Goal: Task Accomplishment & Management: Manage account settings

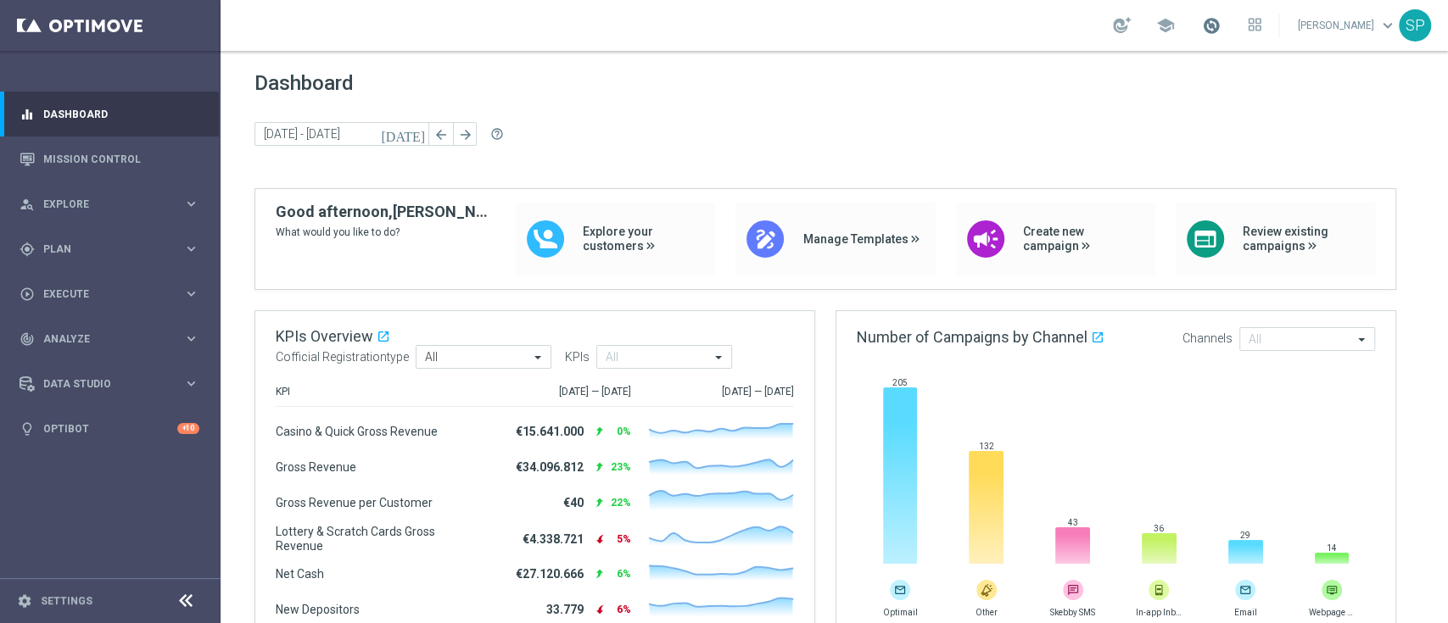
click at [1221, 31] on span at bounding box center [1211, 25] width 19 height 19
click at [167, 251] on span "Plan" at bounding box center [113, 249] width 140 height 10
click at [56, 355] on link "Streams" at bounding box center [110, 361] width 132 height 14
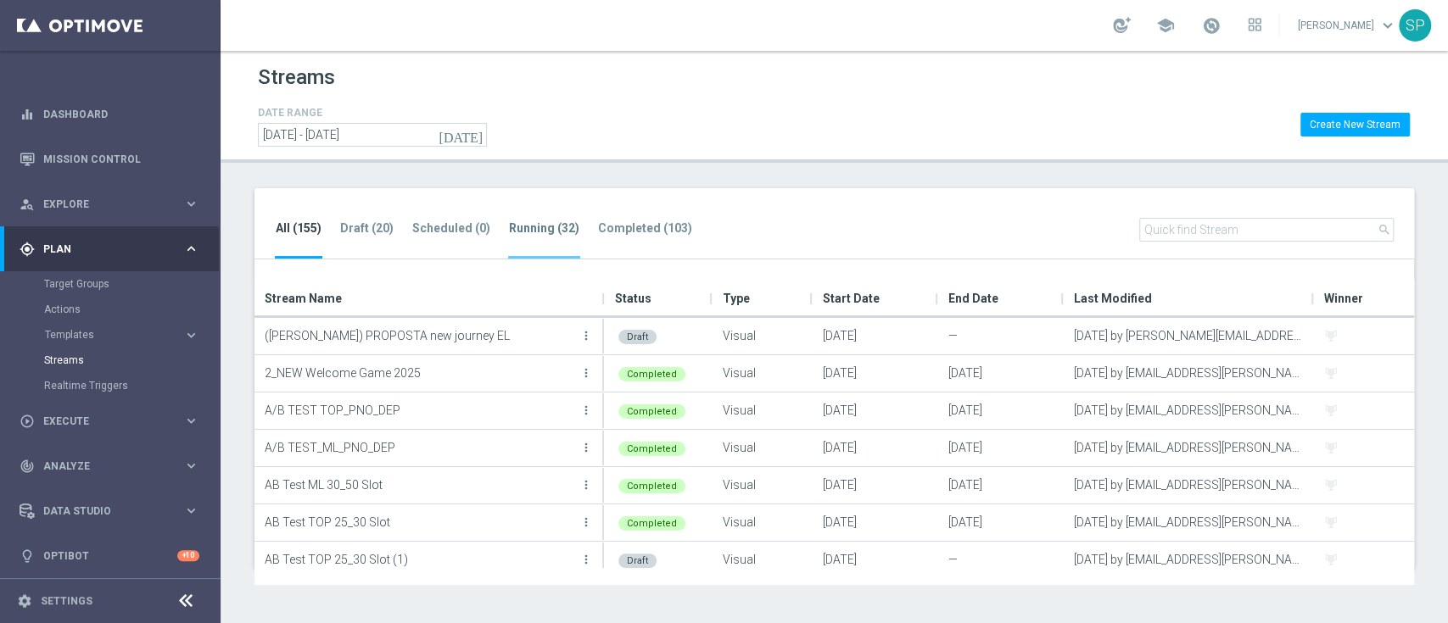
click at [552, 222] on tab-header "Running (32)" at bounding box center [544, 228] width 70 height 14
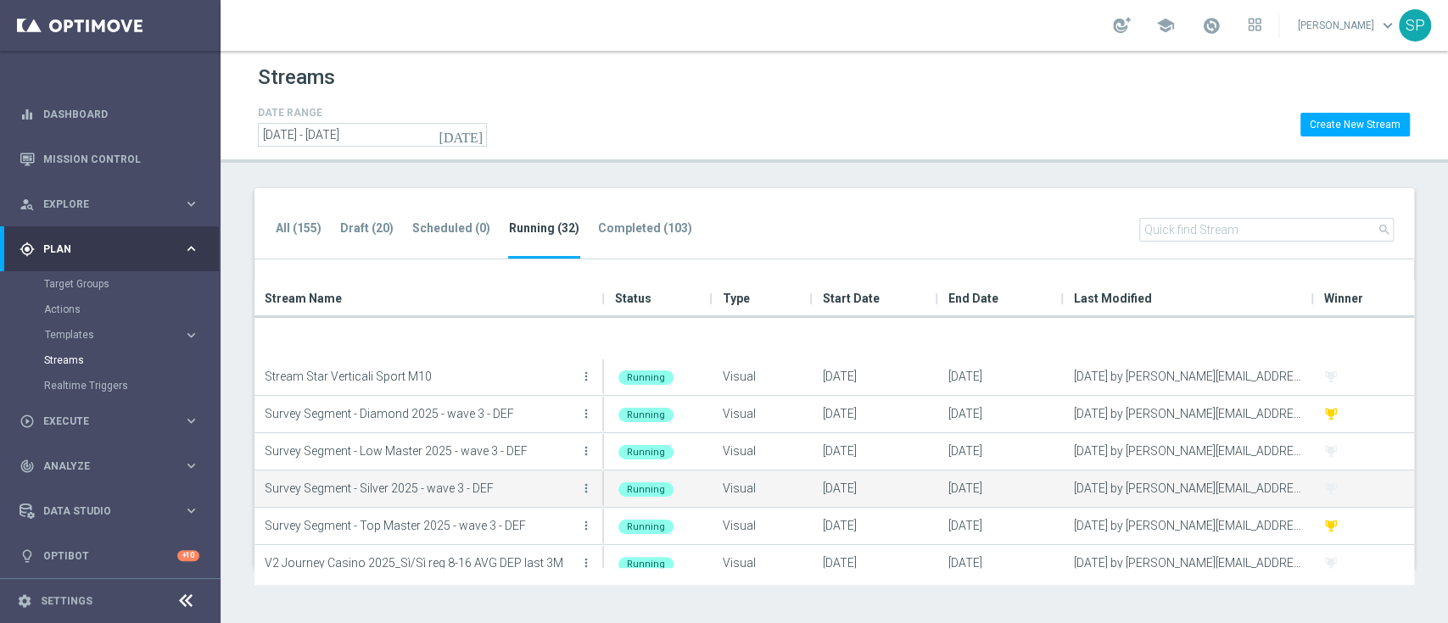
scroll to position [943, 0]
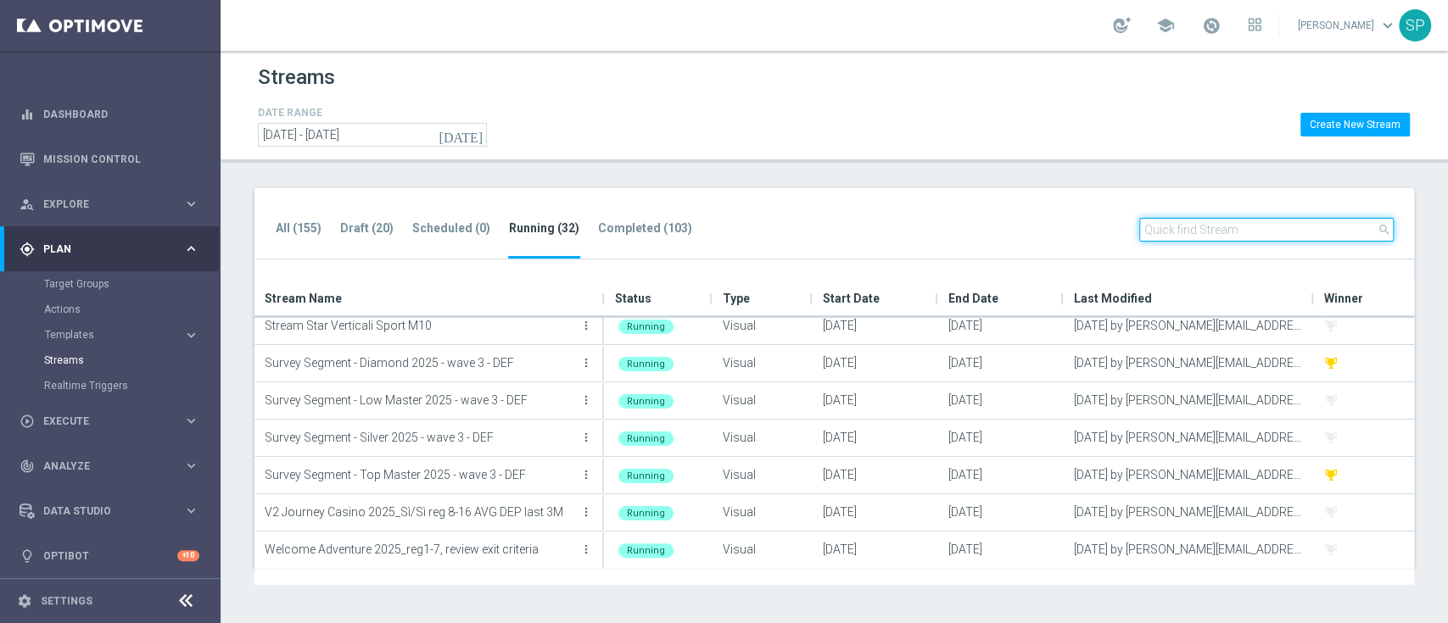
click at [1187, 237] on input "text" at bounding box center [1266, 230] width 254 height 24
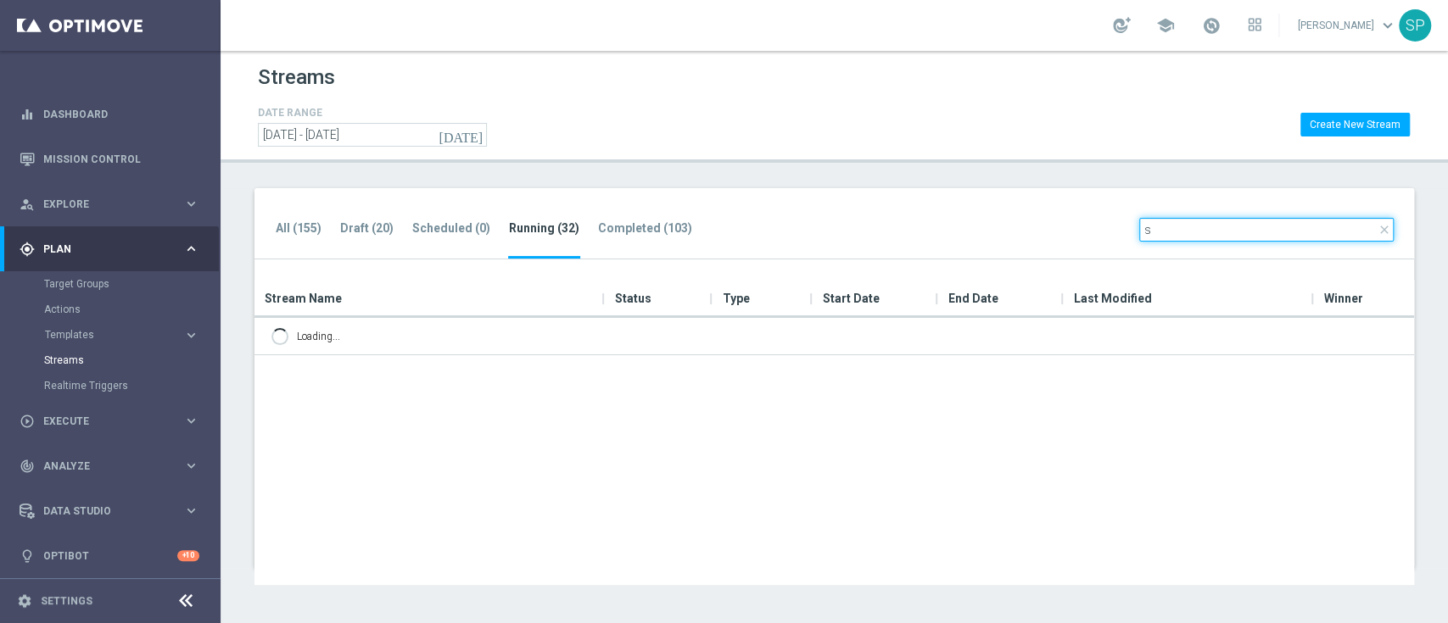
scroll to position [0, 0]
type input "s"
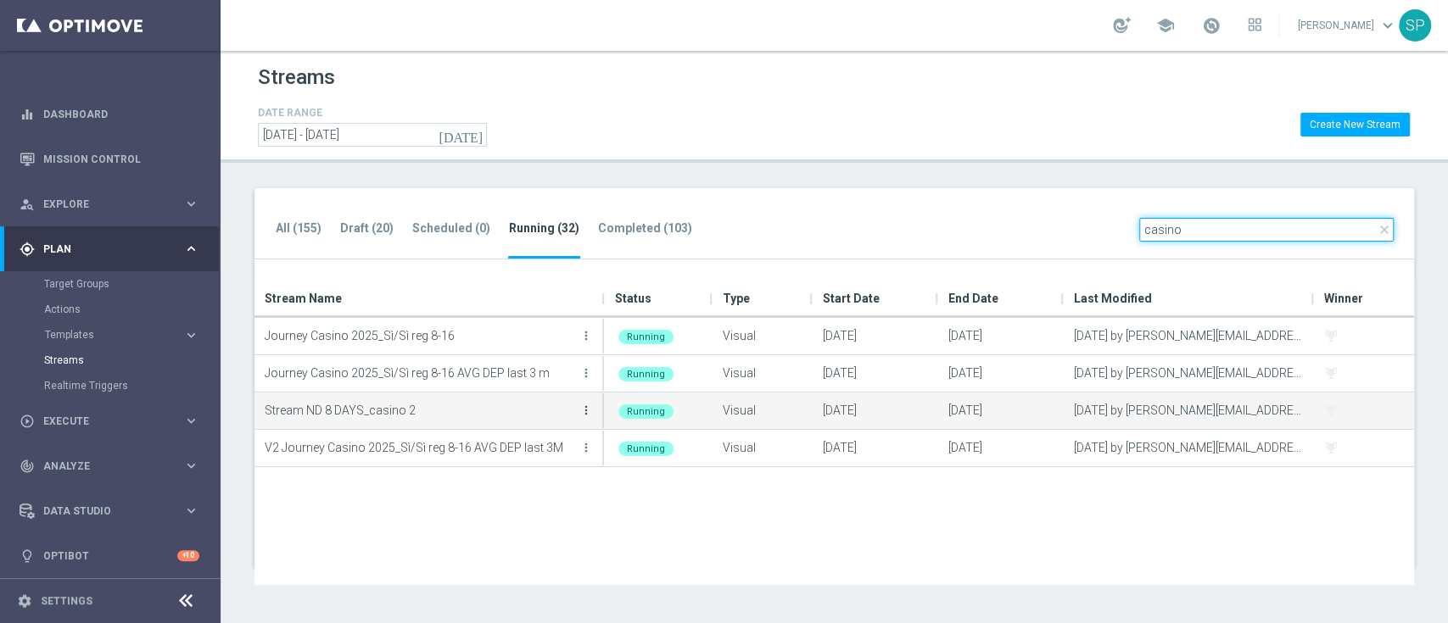
type input "casino"
click at [581, 416] on icon "more_vert" at bounding box center [586, 411] width 14 height 14
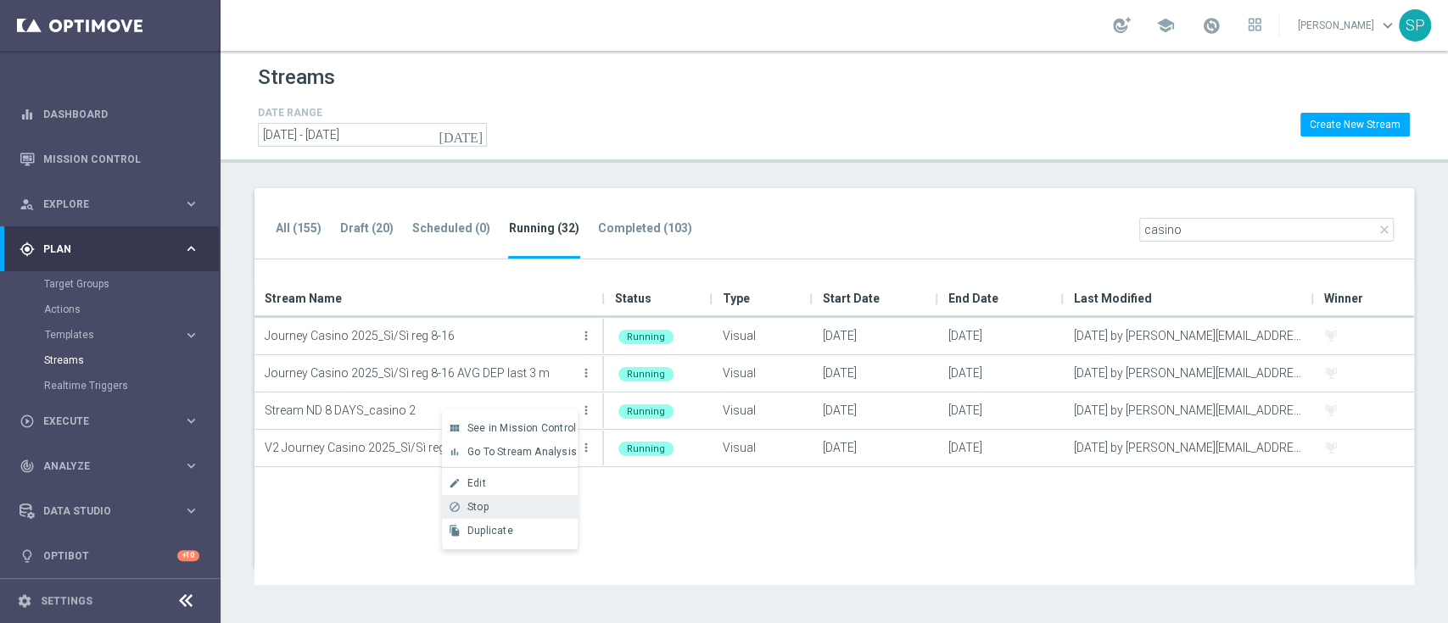
click at [534, 506] on div "Stop" at bounding box center [518, 507] width 103 height 12
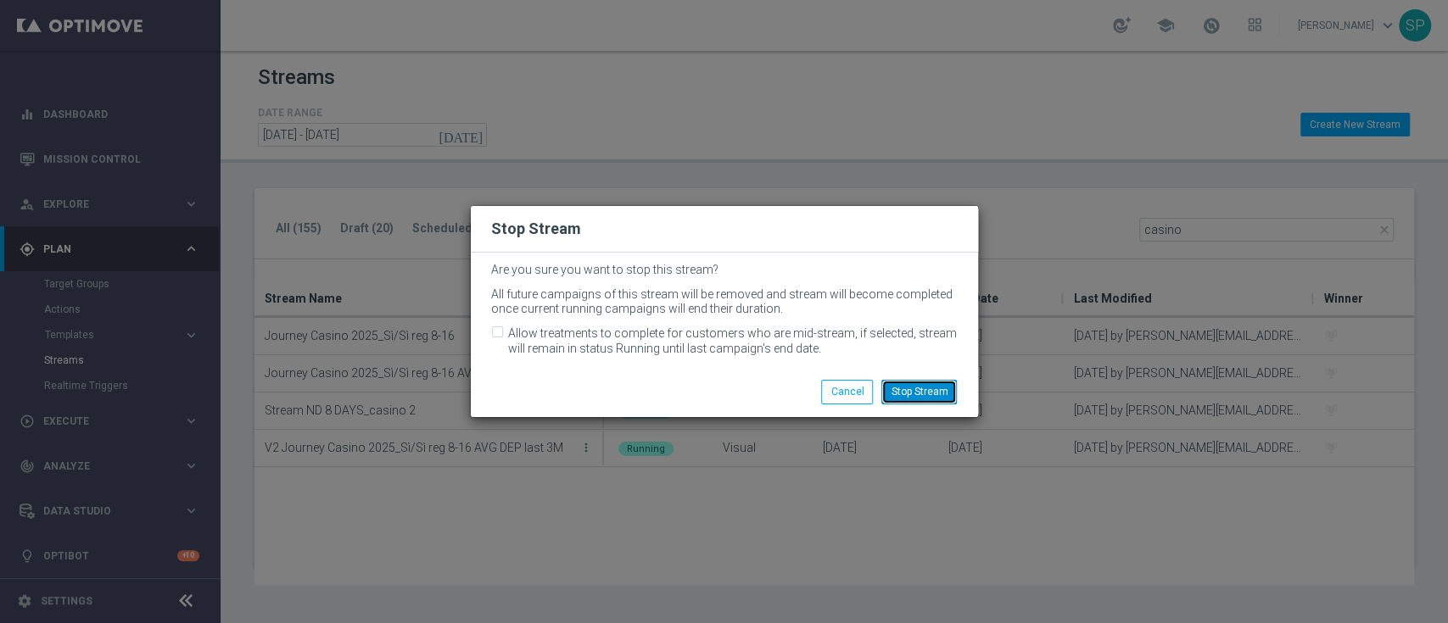
click at [945, 382] on button "Stop Stream" at bounding box center [918, 392] width 75 height 24
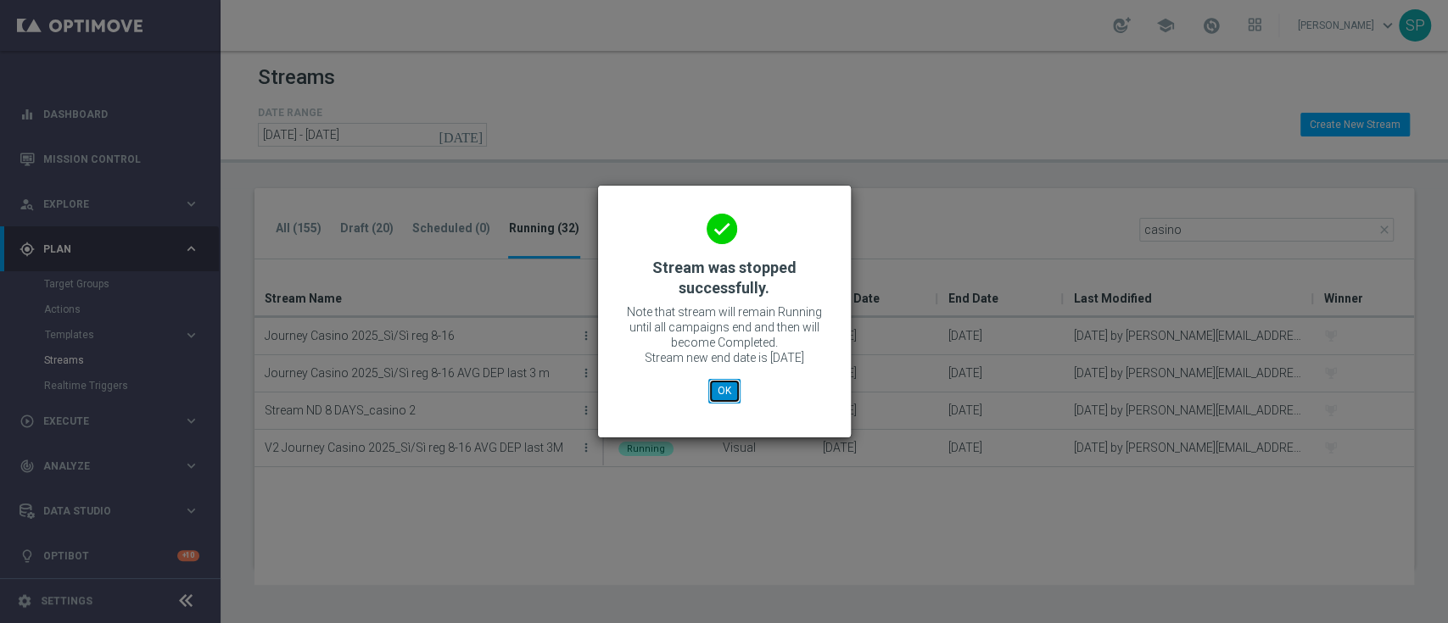
click at [731, 396] on button "OK" at bounding box center [724, 391] width 32 height 24
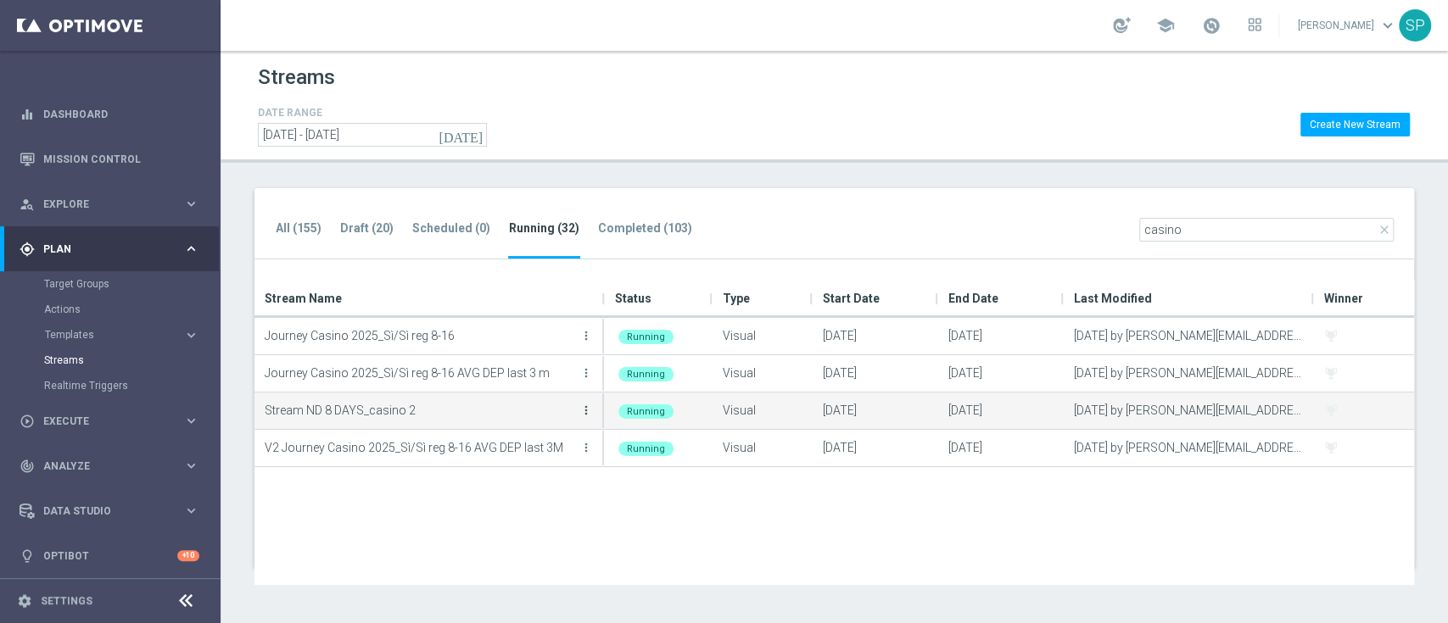
click at [587, 415] on icon "more_vert" at bounding box center [586, 411] width 14 height 14
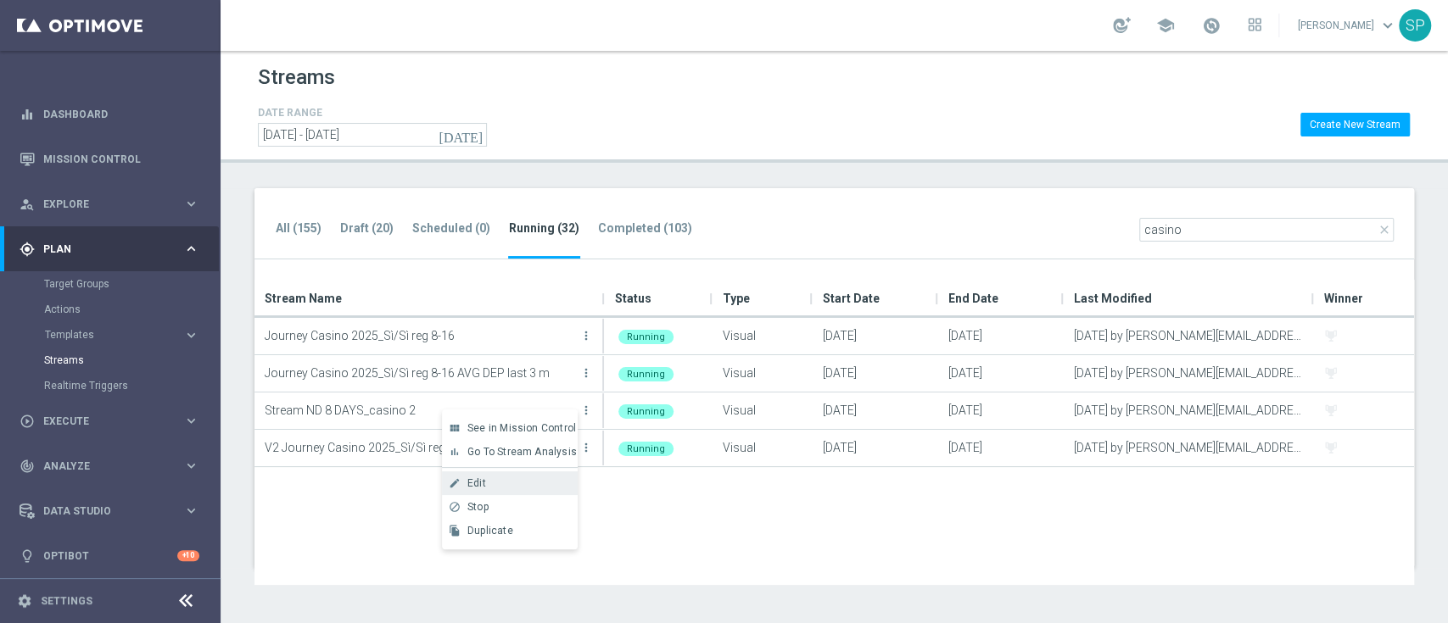
click at [530, 480] on div "Edit" at bounding box center [518, 484] width 103 height 12
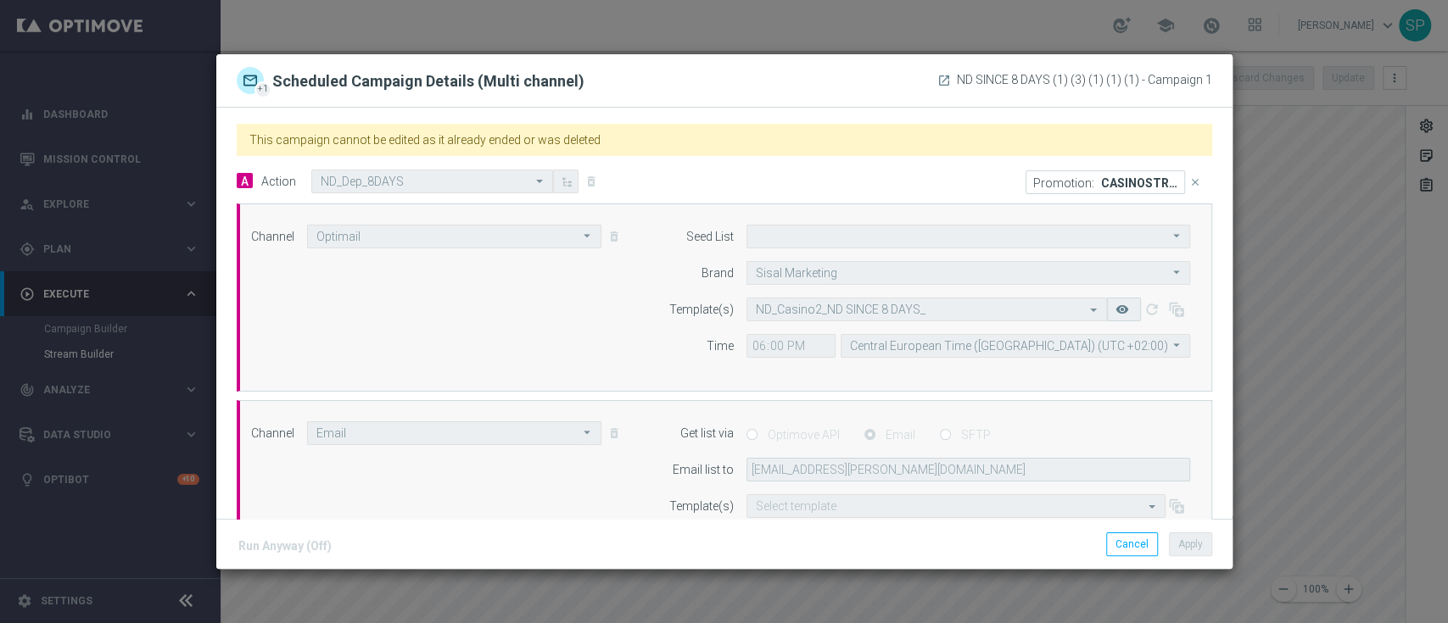
click at [517, 31] on modal-container "+1 Scheduled Campaign Details (Multi channel) launch ND SINCE 8 DAYS (1) (3) (1…" at bounding box center [724, 311] width 1448 height 623
click at [1128, 540] on button "Cancel" at bounding box center [1132, 545] width 52 height 24
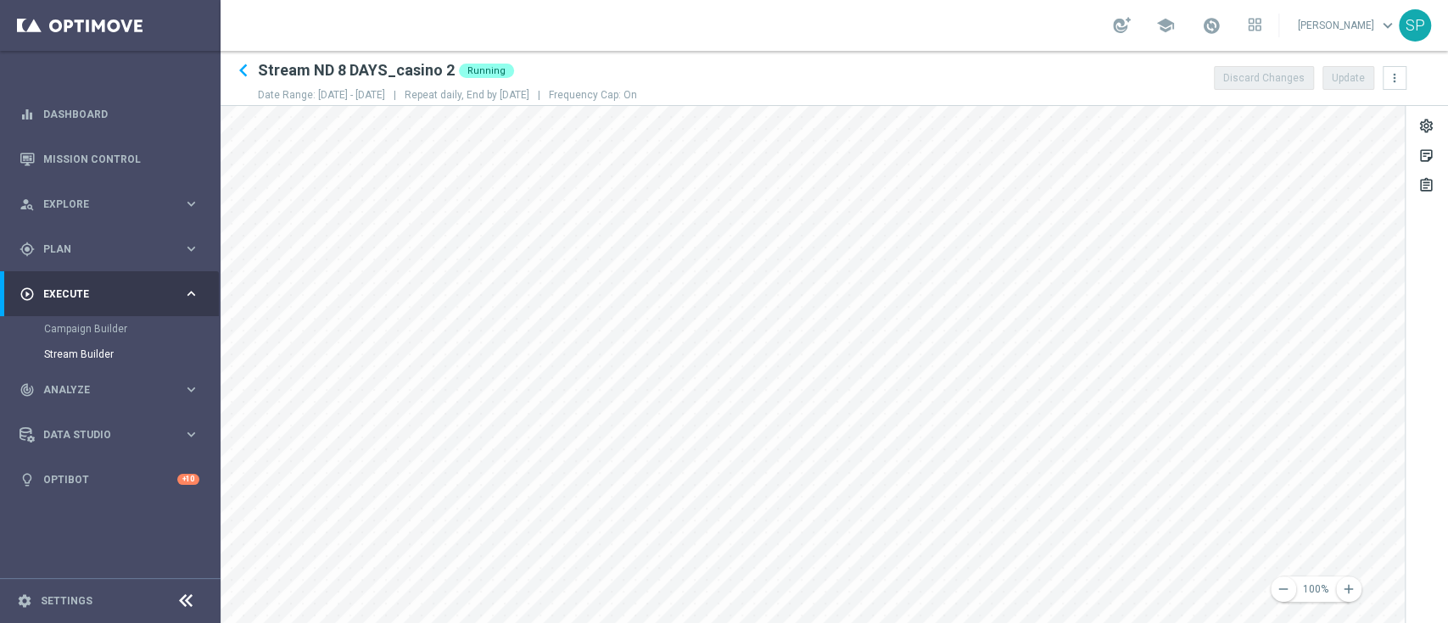
click at [1446, 271] on div "settings sticky_note_2 assignment" at bounding box center [1426, 364] width 42 height 517
click at [237, 72] on icon "keyboard_arrow_left" at bounding box center [243, 70] width 25 height 25
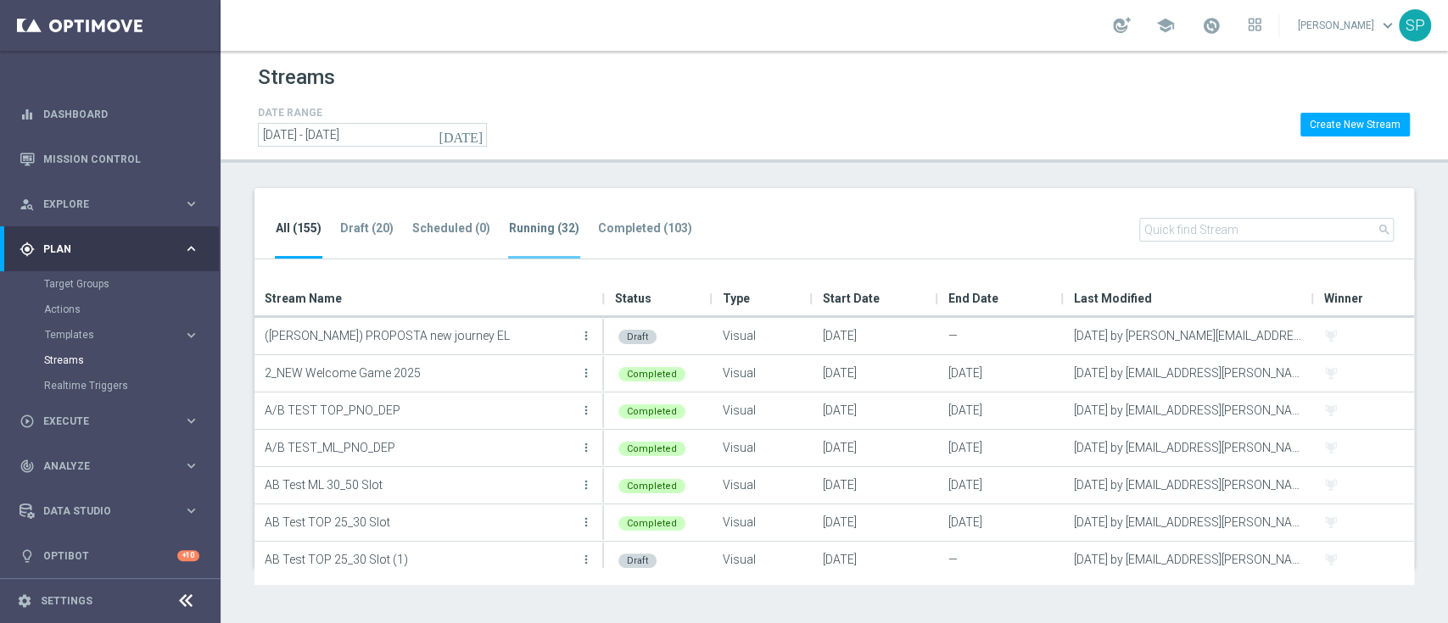
click at [544, 229] on tab-header "Running (32)" at bounding box center [544, 228] width 70 height 14
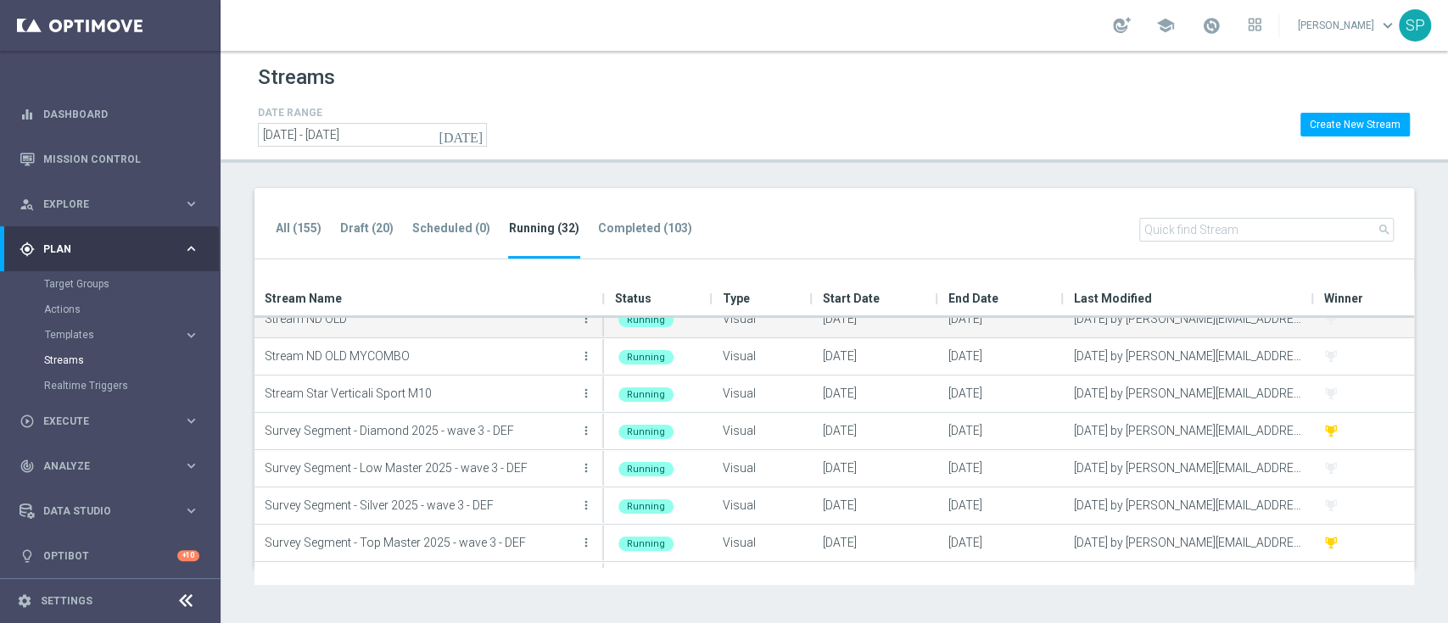
scroll to position [873, 0]
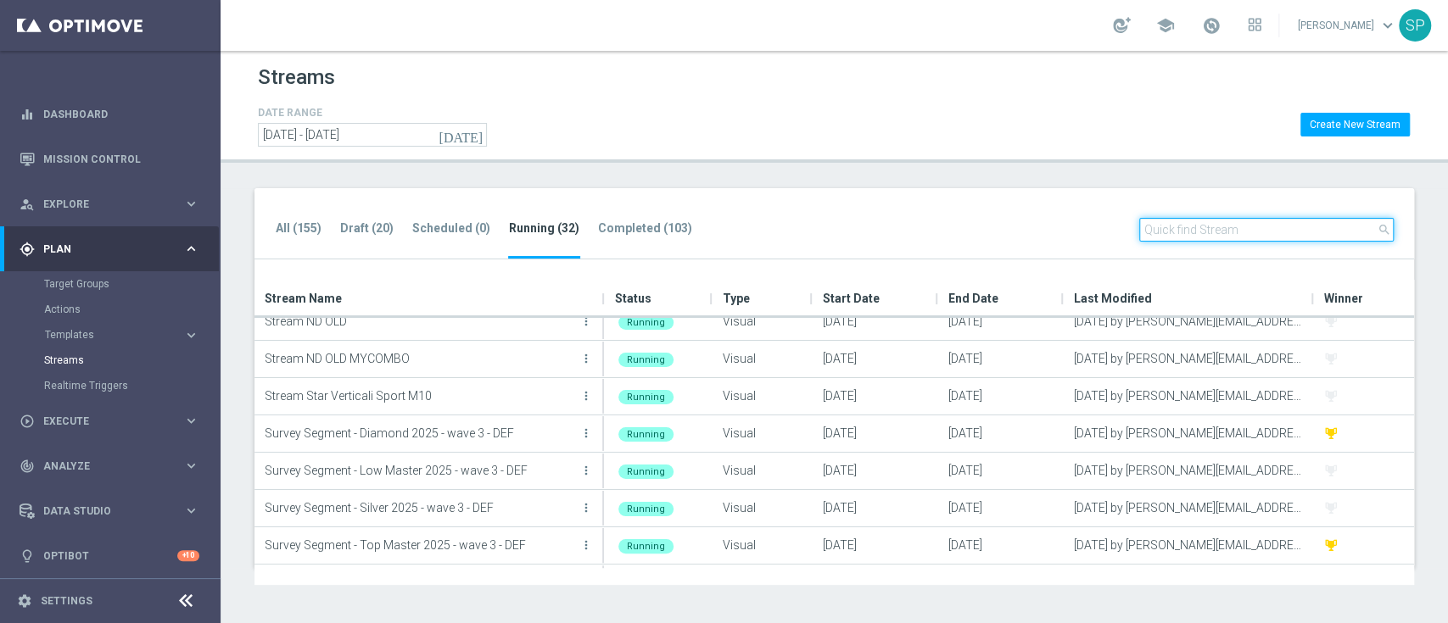
click at [1238, 237] on input "text" at bounding box center [1266, 230] width 254 height 24
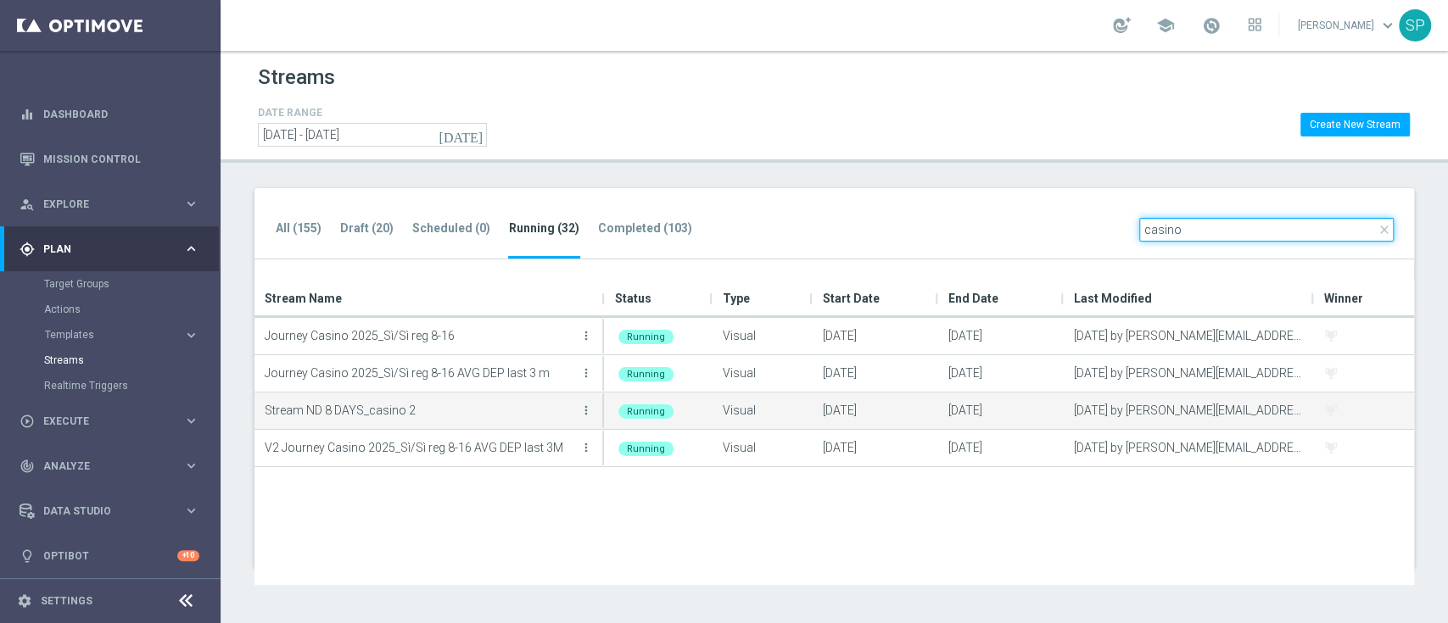
type input "casino"
drag, startPoint x: 577, startPoint y: 417, endPoint x: 594, endPoint y: 416, distance: 17.0
click at [594, 416] on button "more_vert" at bounding box center [586, 411] width 17 height 34
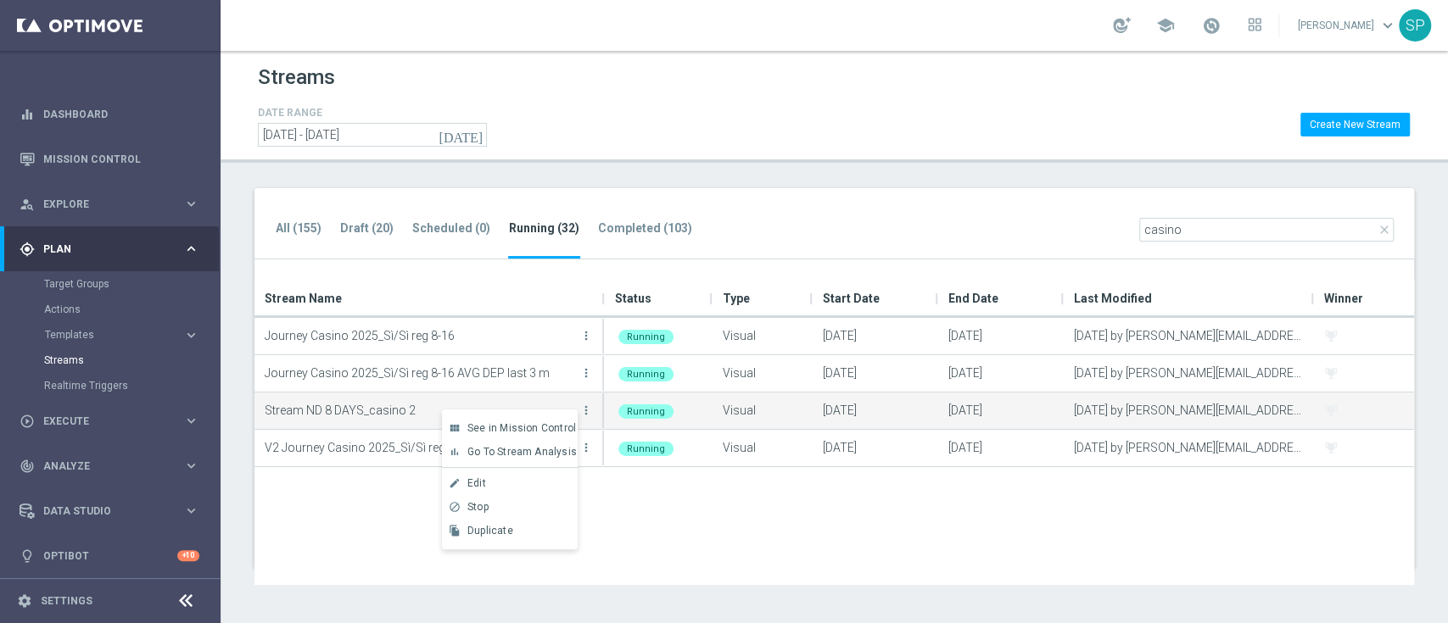
click at [594, 416] on button "more_vert" at bounding box center [586, 411] width 17 height 34
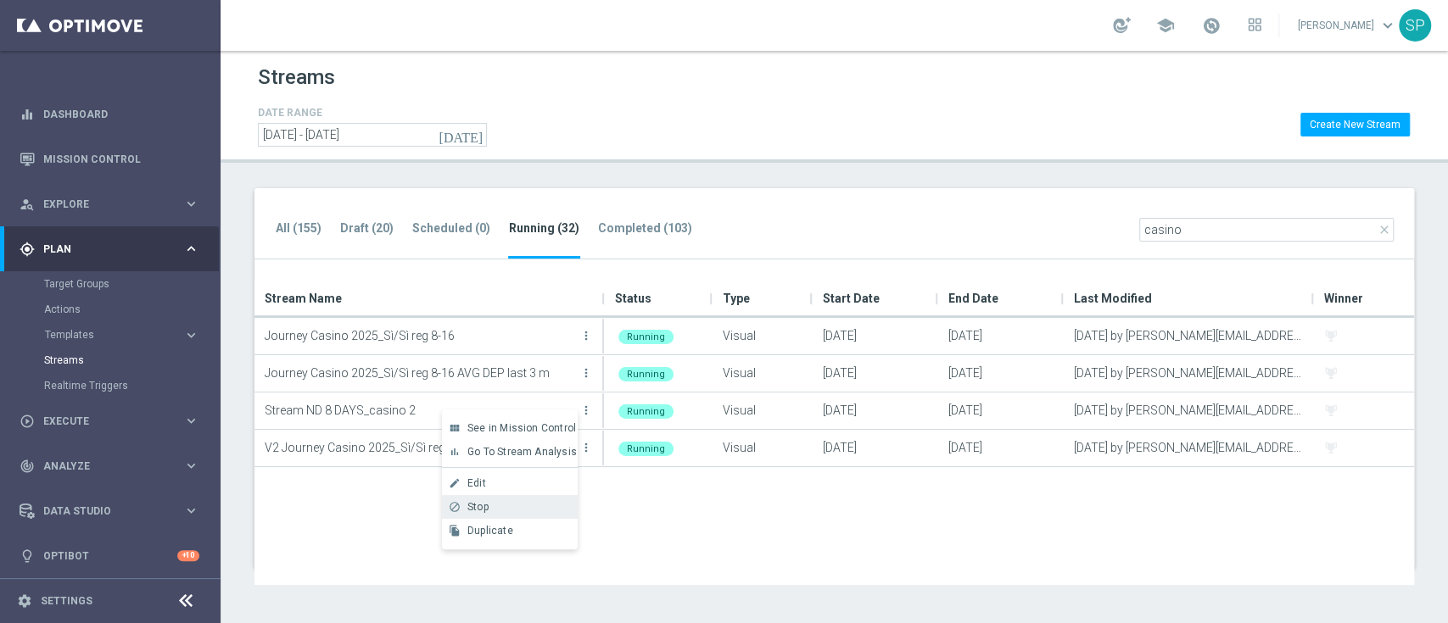
click at [512, 500] on div "block Stop" at bounding box center [510, 507] width 136 height 24
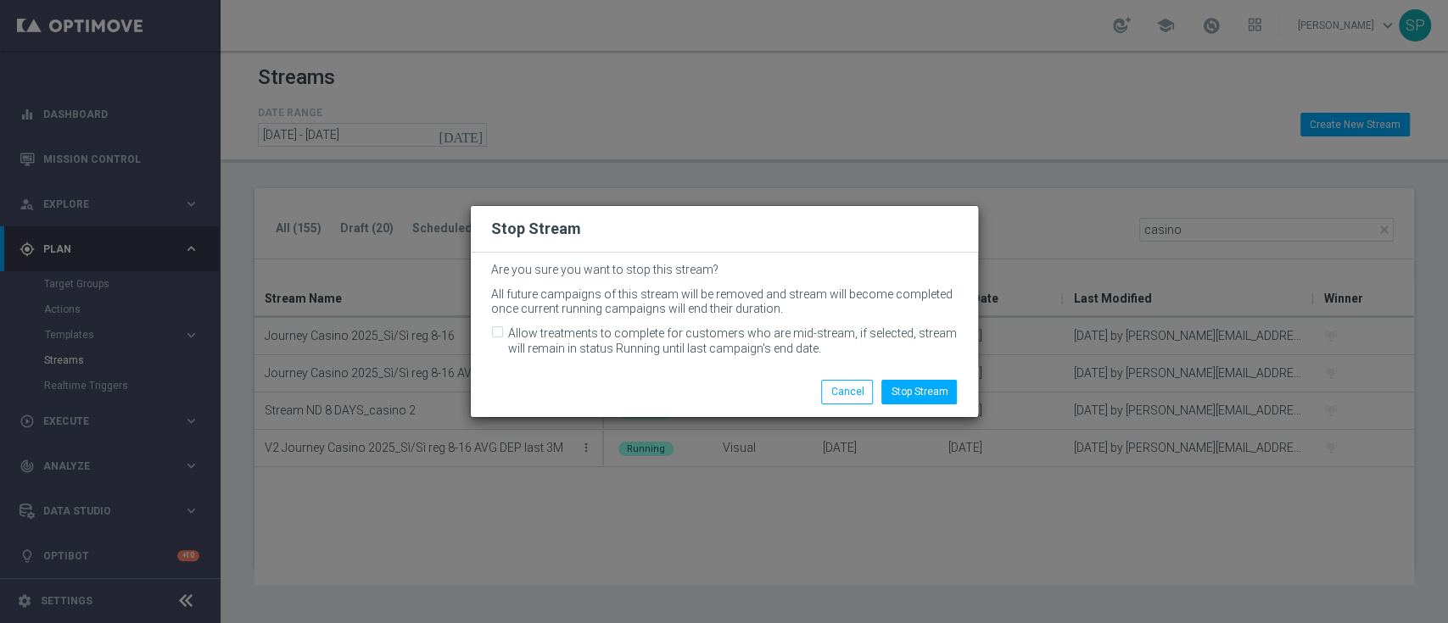
click at [699, 325] on div "Are you sure you want to stop this stream? All future campaigns of this stream …" at bounding box center [724, 310] width 507 height 115
click at [701, 335] on label "Allow treatments to complete for customers who are mid-stream, if selected, str…" at bounding box center [733, 341] width 450 height 31
click at [502, 335] on input "Allow treatments to complete for customers who are mid-stream, if selected, str…" at bounding box center [496, 334] width 11 height 11
checkbox input "true"
click at [892, 381] on button "Stop Stream" at bounding box center [918, 392] width 75 height 24
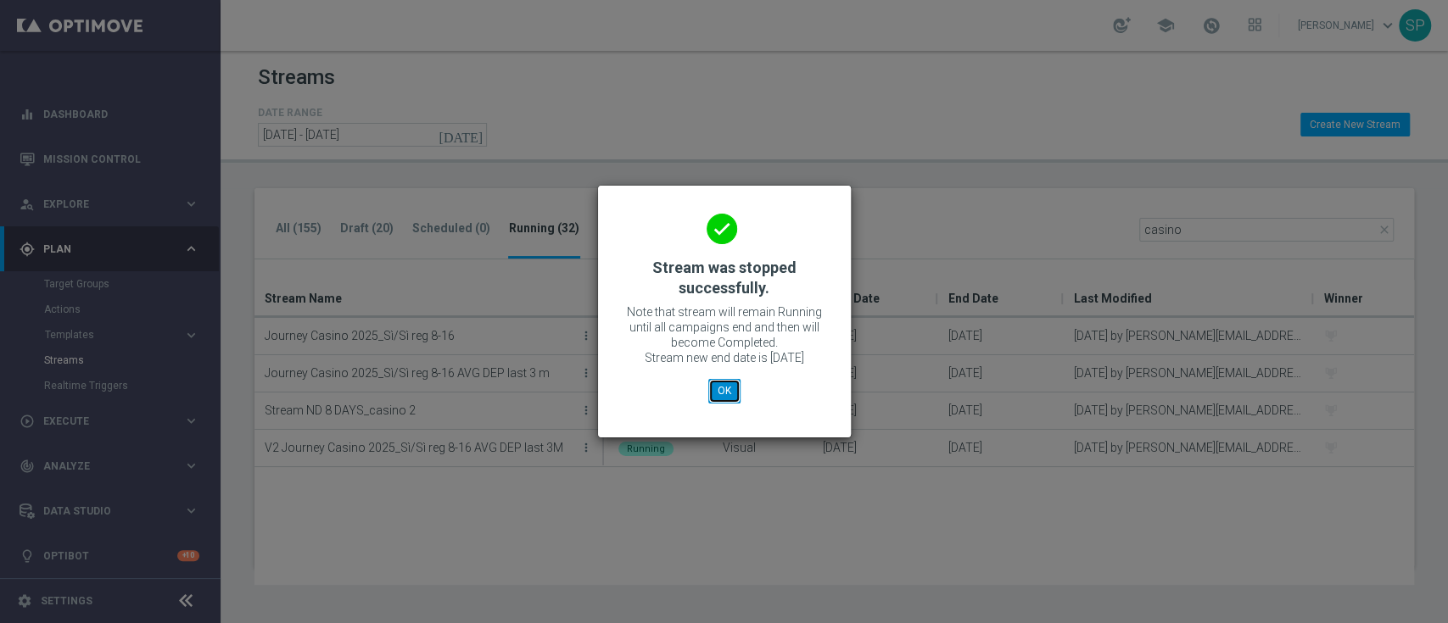
click at [737, 392] on button "OK" at bounding box center [724, 391] width 32 height 24
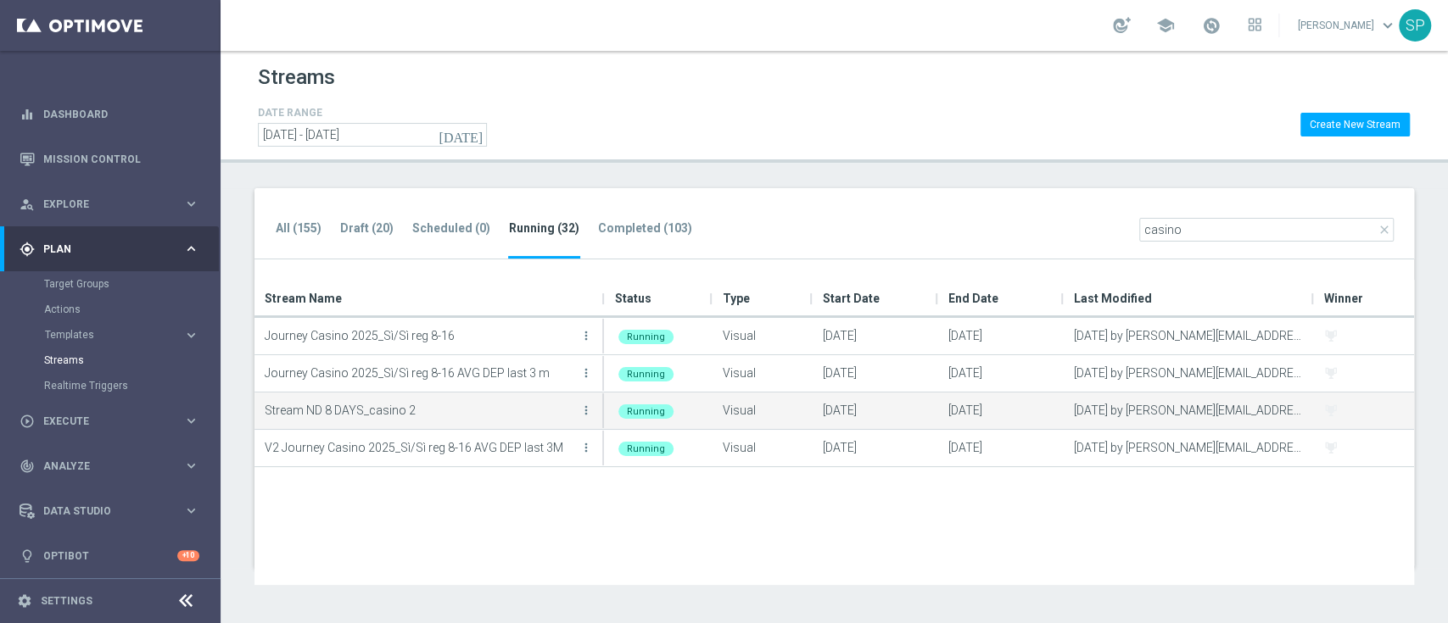
click at [577, 416] on div "Stream ND 8 DAYS_casino 2 more_vert" at bounding box center [430, 411] width 330 height 34
click at [588, 416] on icon "more_vert" at bounding box center [586, 411] width 14 height 14
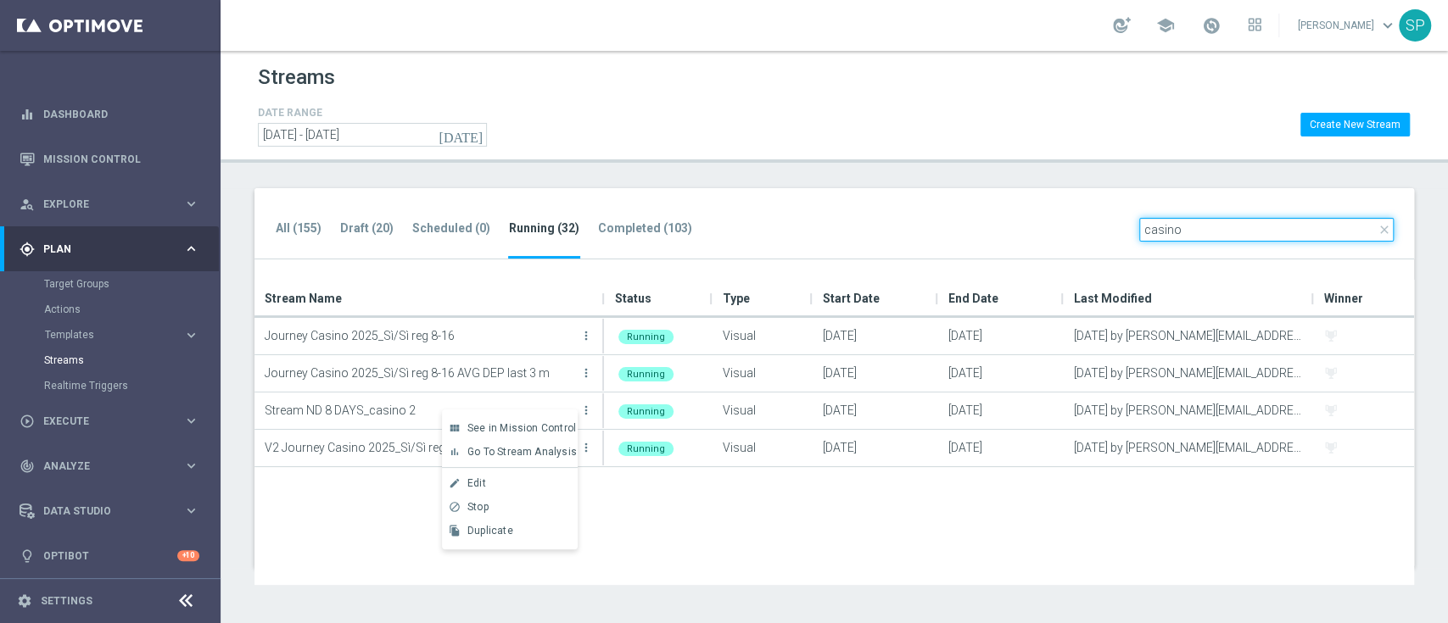
drag, startPoint x: 1176, startPoint y: 222, endPoint x: 1015, endPoint y: 253, distance: 164.0
click at [1015, 253] on div "All (155) Draft (20) Scheduled (0) Running (32) Completed (103) close casino" at bounding box center [834, 224] width 1160 height 72
click at [1168, 239] on input "casino" at bounding box center [1266, 230] width 254 height 24
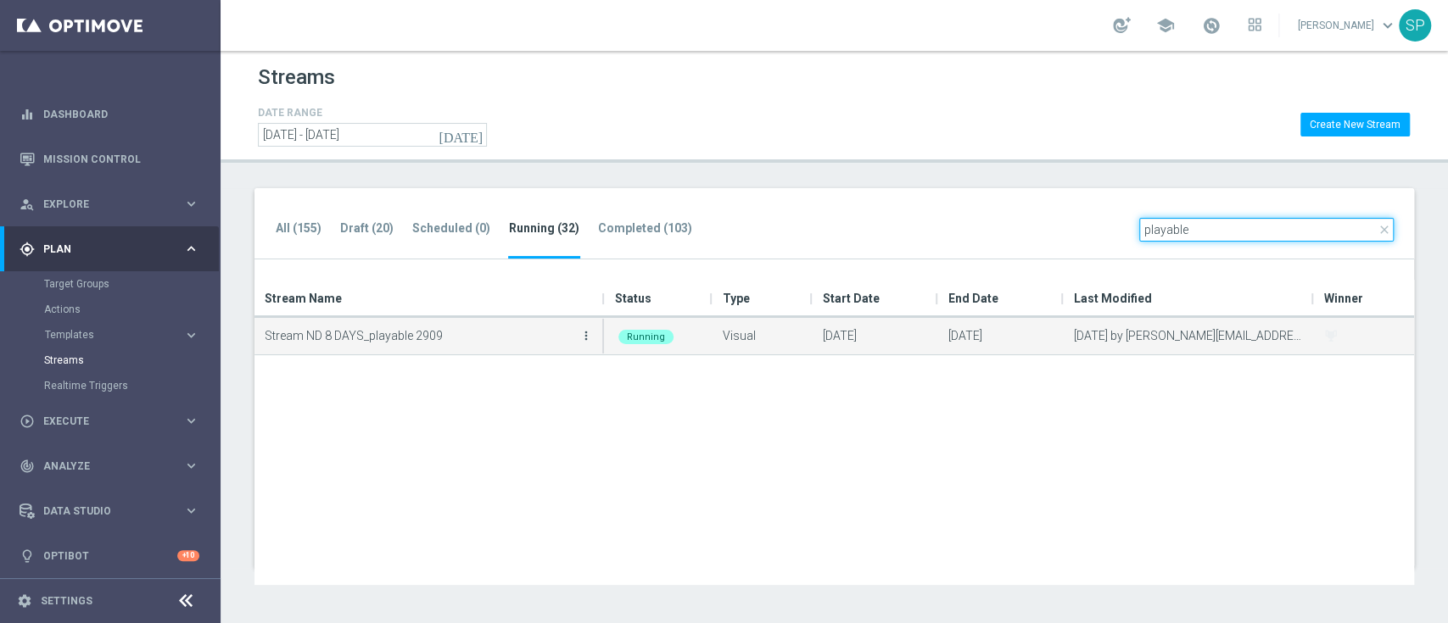
type input "playable"
click at [587, 336] on icon "more_vert" at bounding box center [586, 336] width 14 height 14
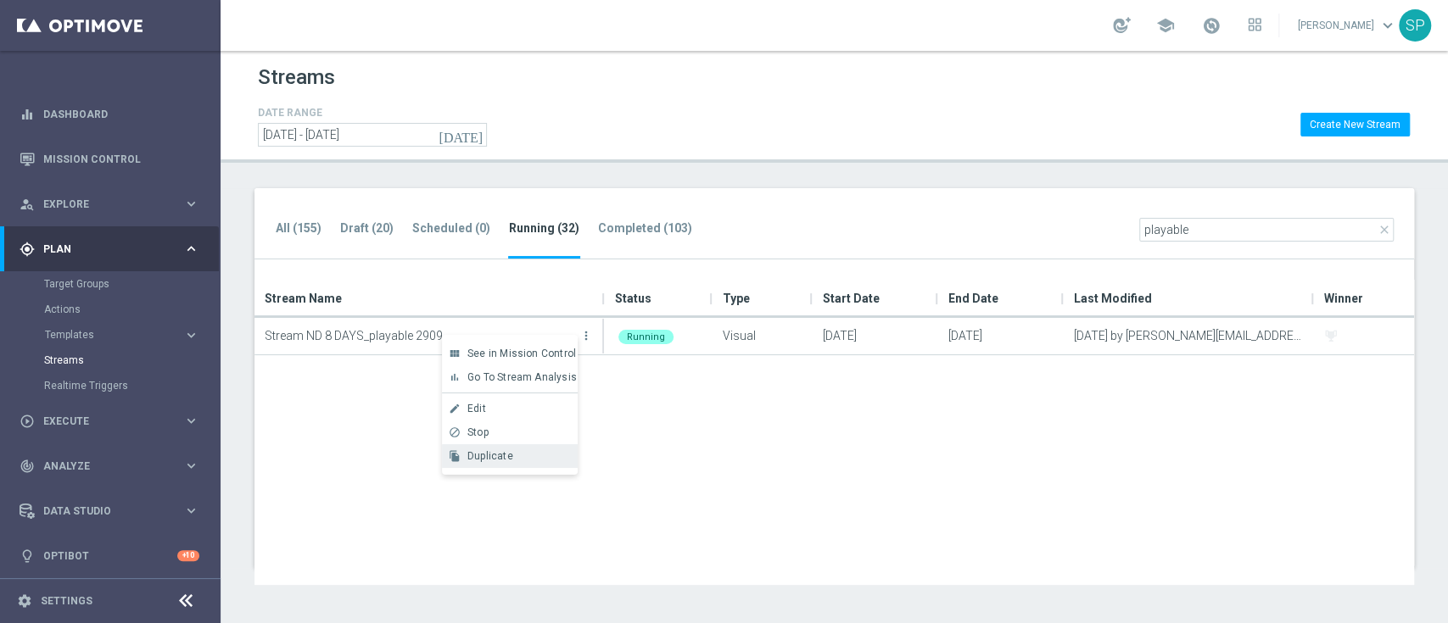
click at [532, 454] on div "Duplicate" at bounding box center [518, 456] width 103 height 12
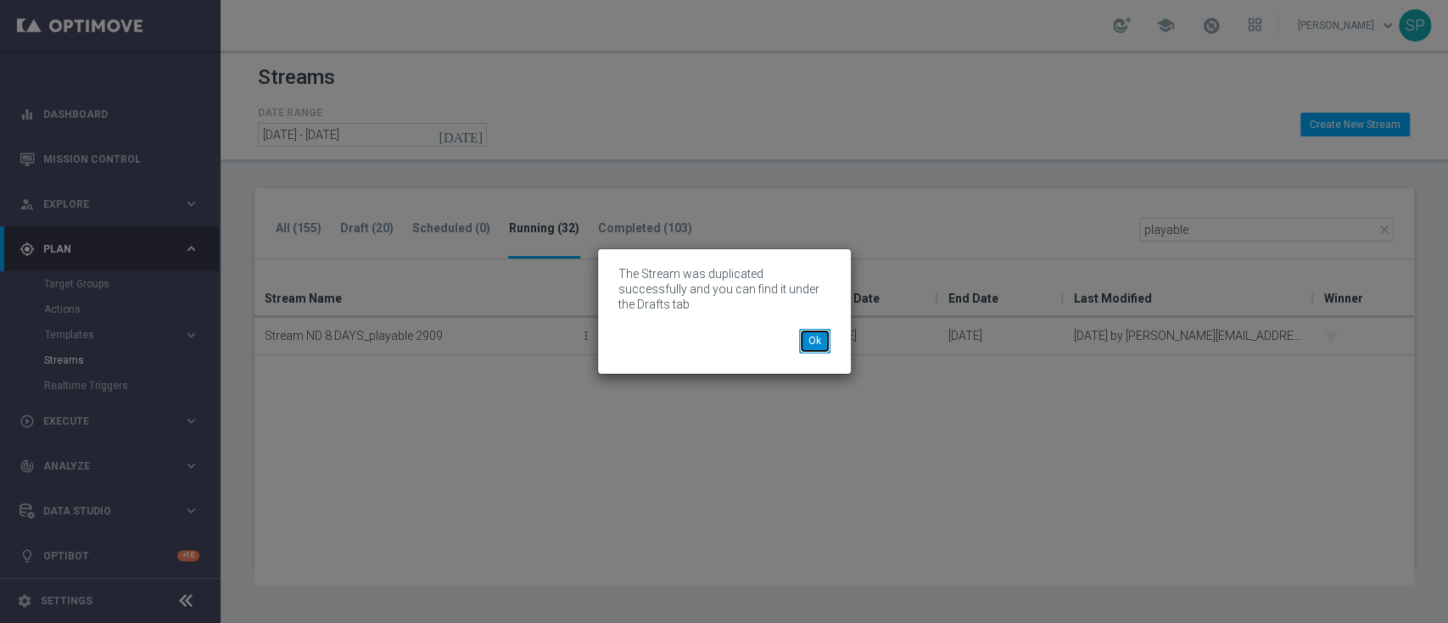
click at [821, 333] on button "Ok" at bounding box center [814, 341] width 31 height 24
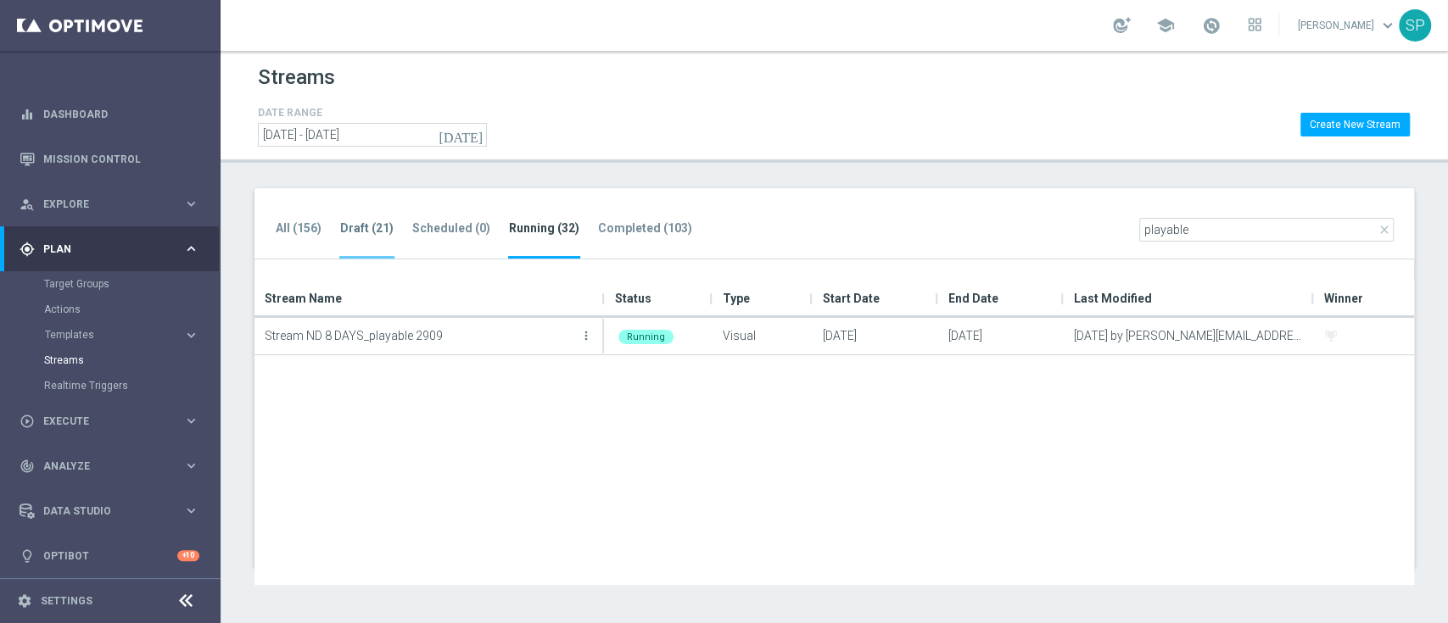
click at [374, 242] on li "Draft (21)" at bounding box center [366, 239] width 55 height 40
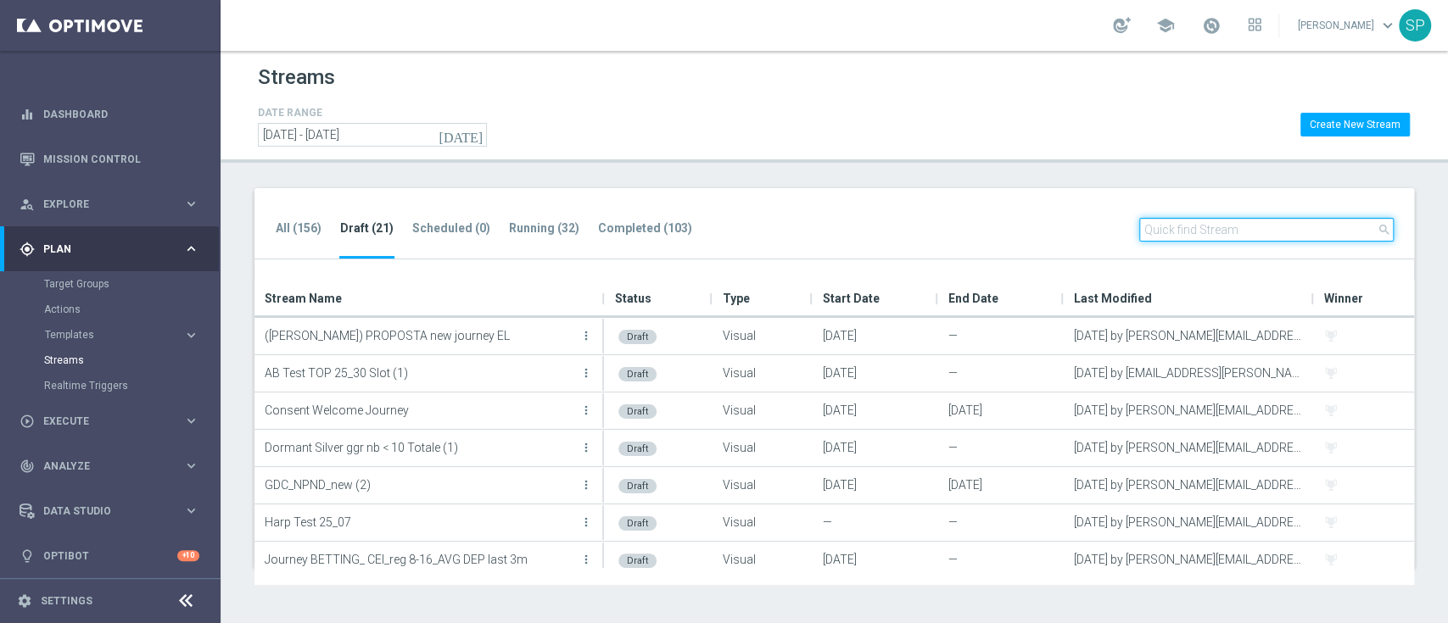
click at [1253, 222] on input "text" at bounding box center [1266, 230] width 254 height 24
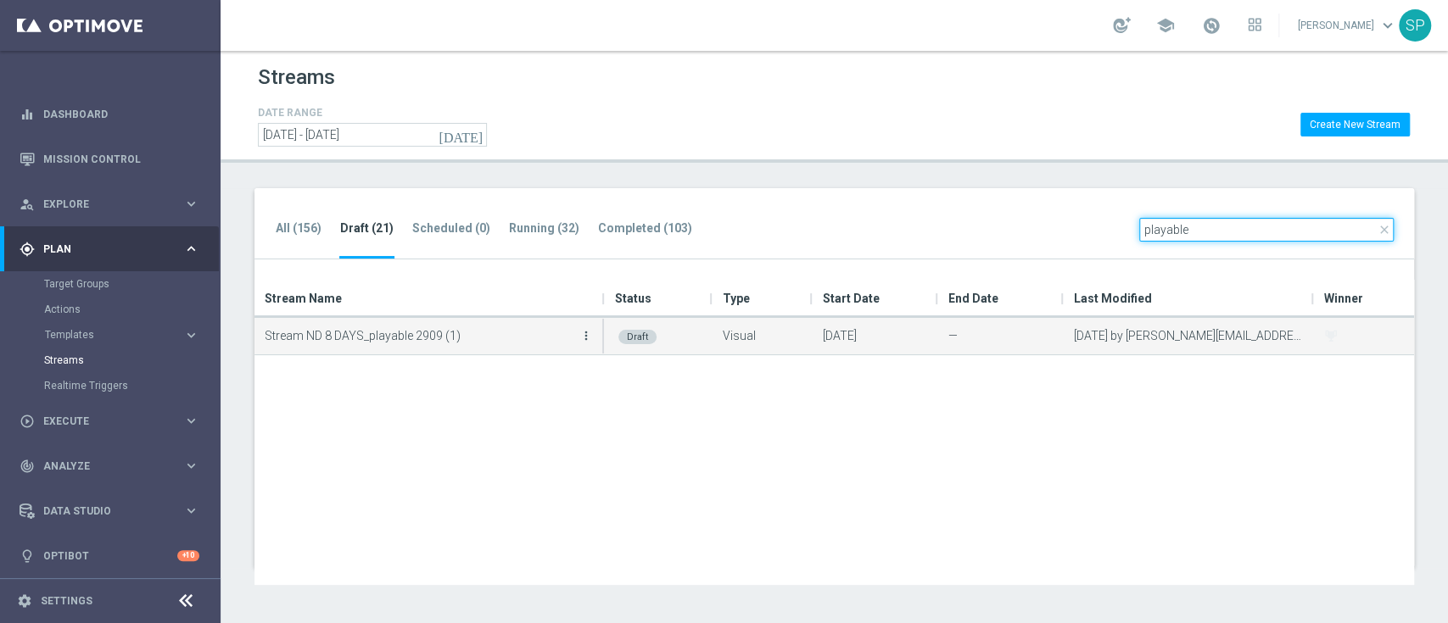
type input "playable"
click at [582, 338] on icon "more_vert" at bounding box center [586, 336] width 14 height 14
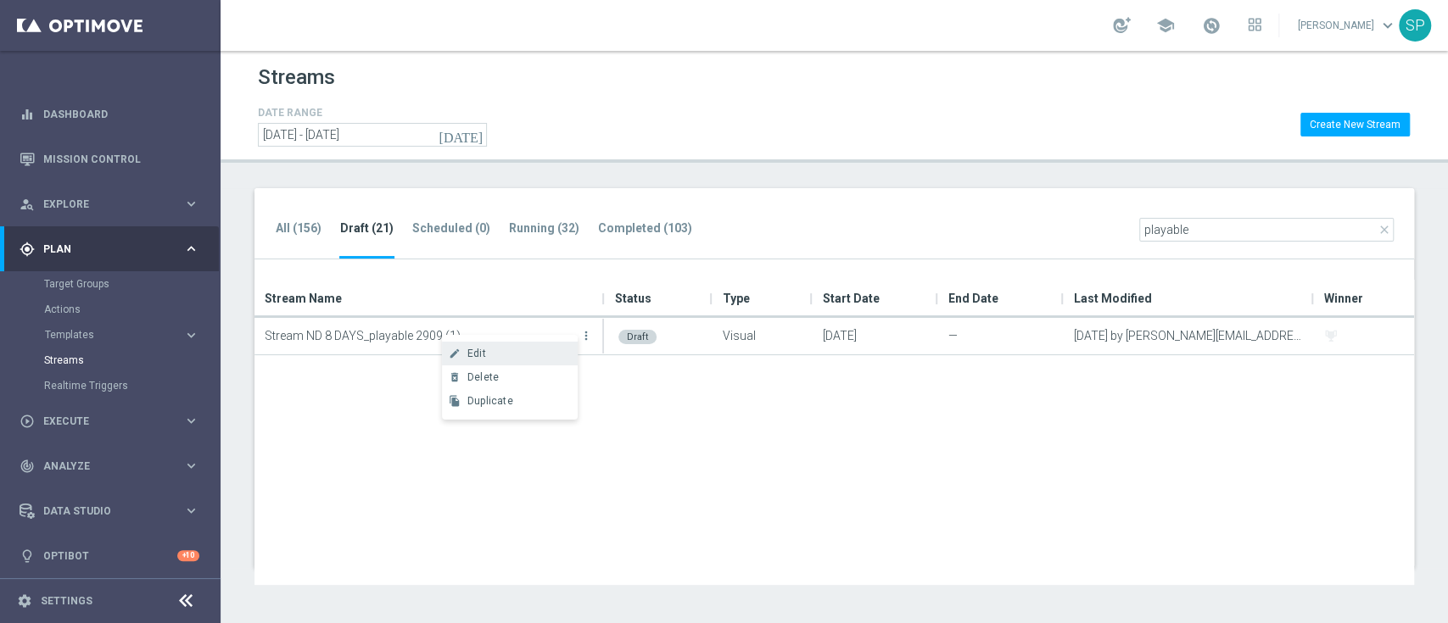
click at [561, 357] on div "Edit" at bounding box center [518, 354] width 103 height 12
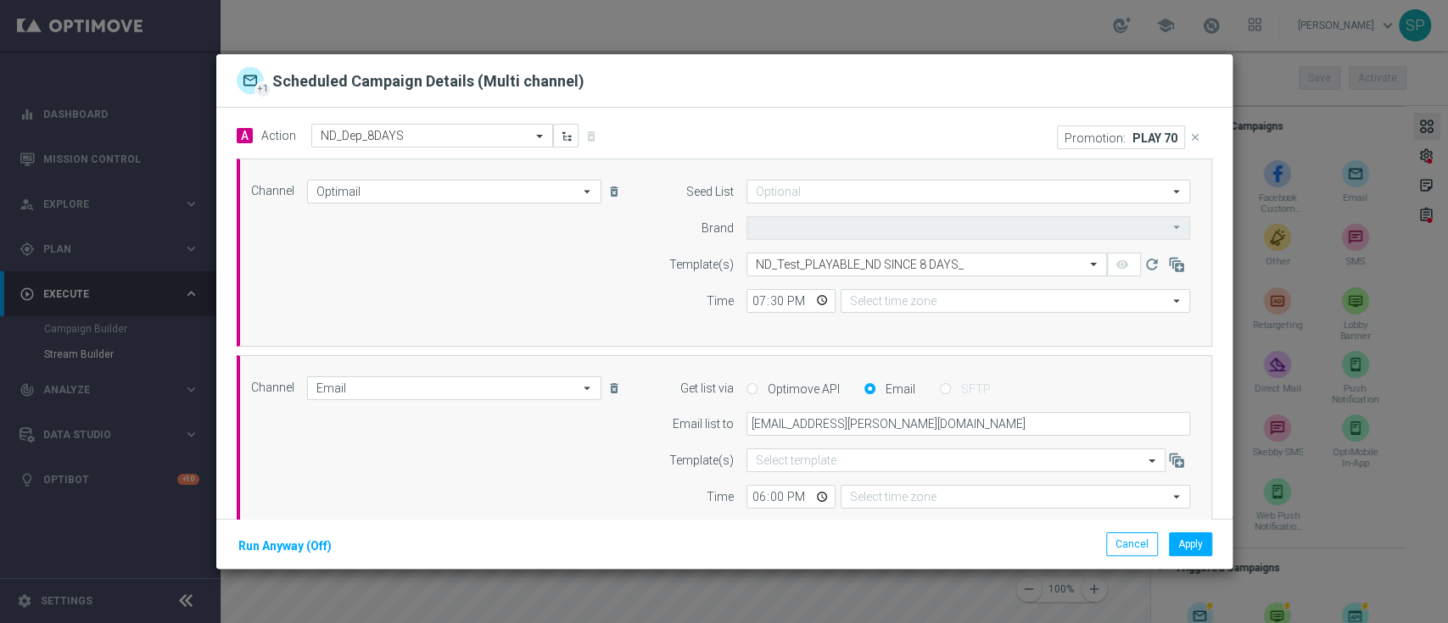
type input "Sisal Marketing"
type input "Central European Time ([GEOGRAPHIC_DATA]) (UTC +02:00)"
type input "Coordinated Universal Time (UTC 00:00)"
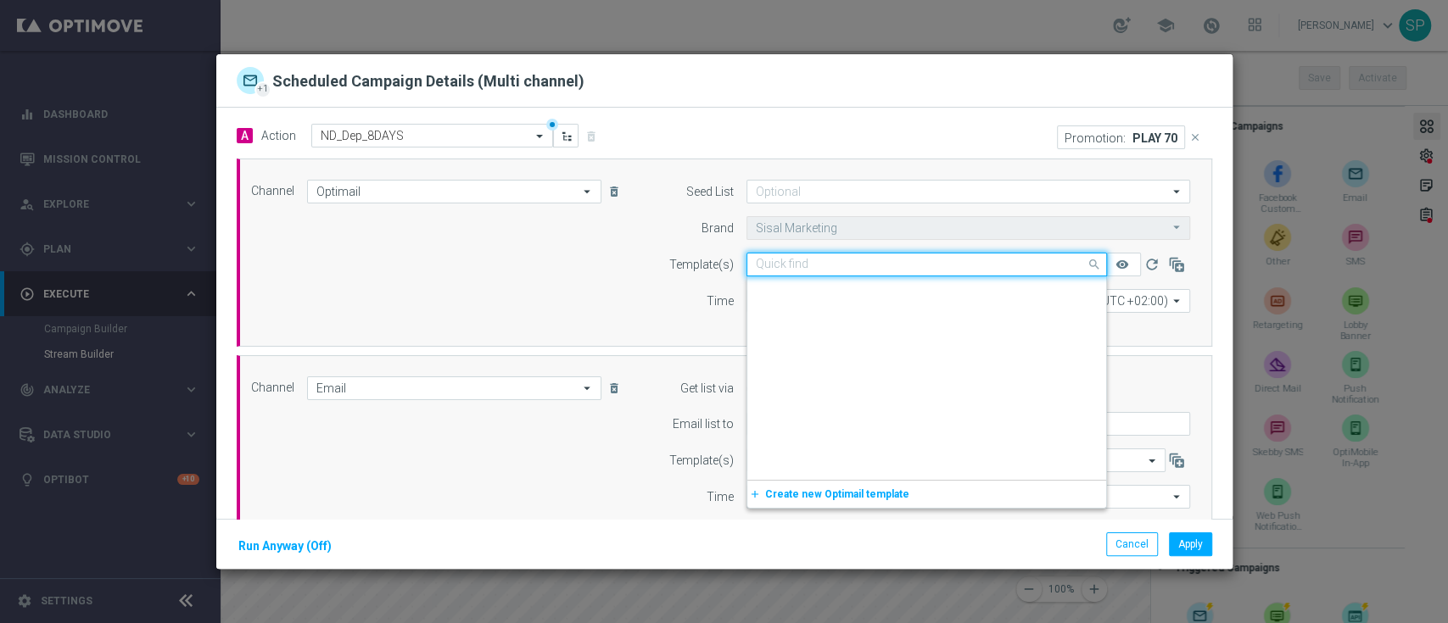
click at [811, 268] on input "text" at bounding box center [910, 265] width 308 height 14
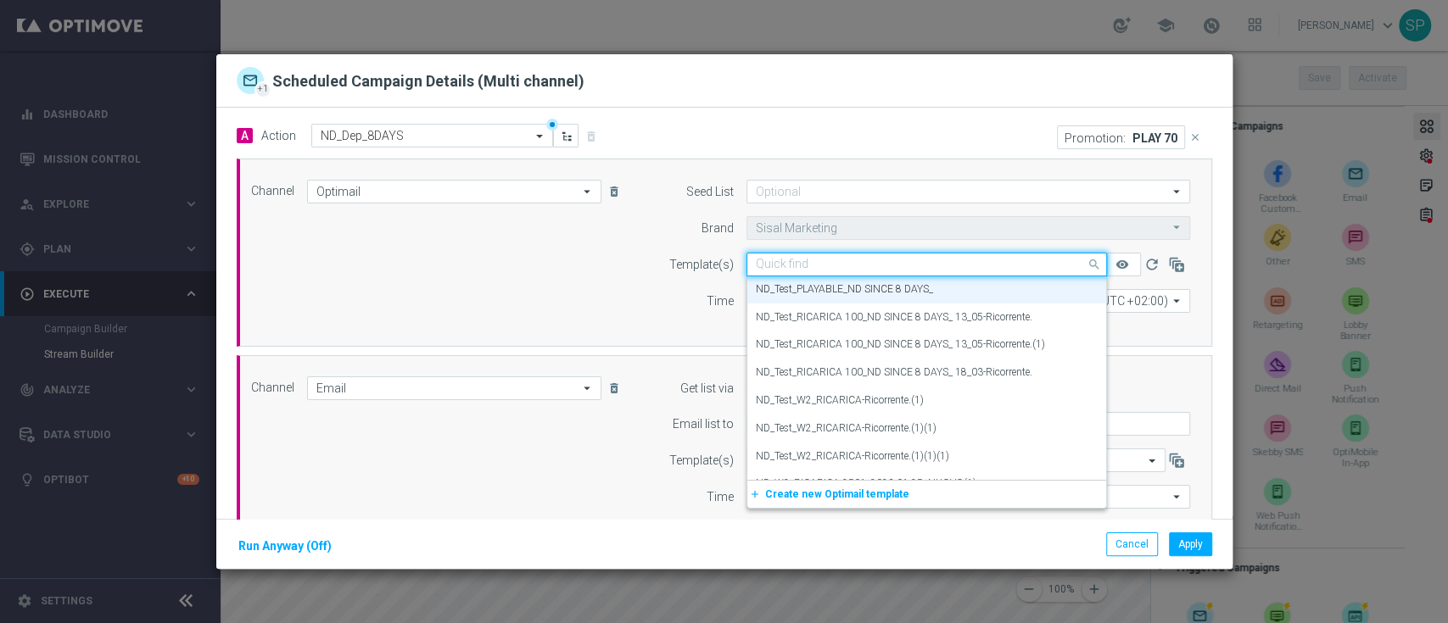
paste input "ND_Cross_ND SINCE 8 DAYS_"
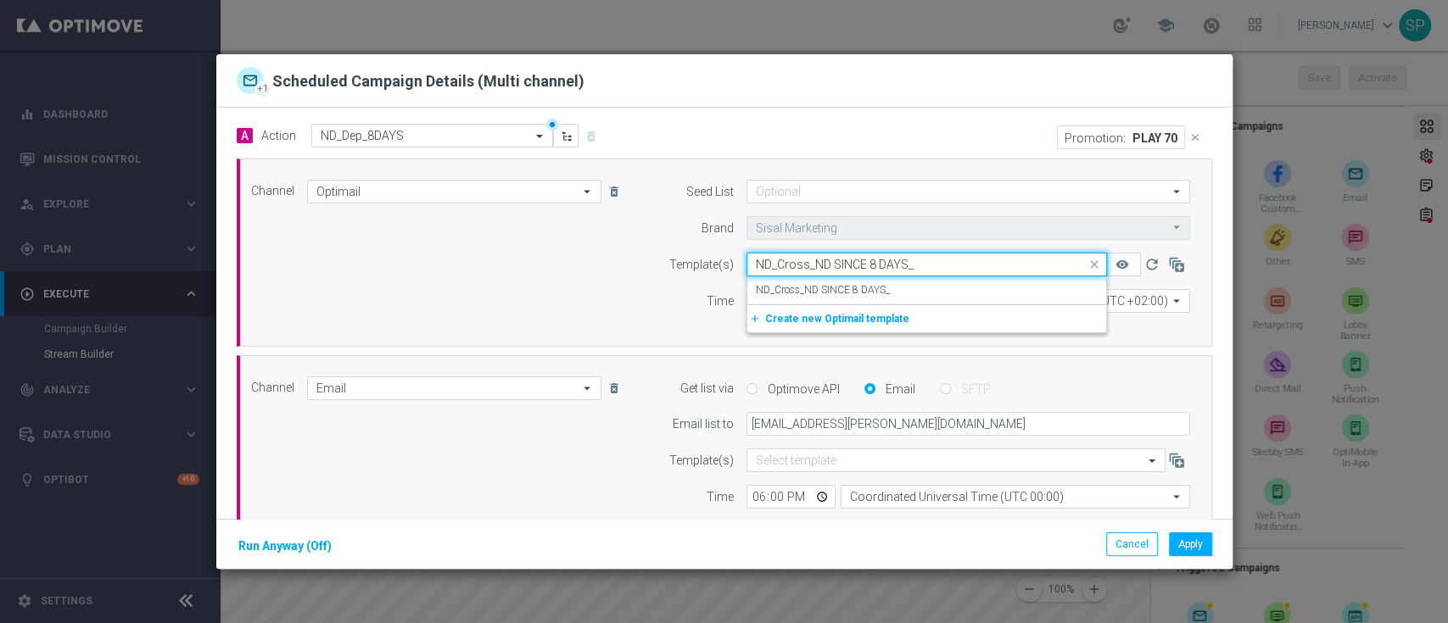
scroll to position [0, 0]
click at [869, 293] on label "ND_Cross_ND SINCE 8 DAYS_" at bounding box center [823, 290] width 134 height 14
type input "ND_Cross_ND SINCE 8 DAYS_"
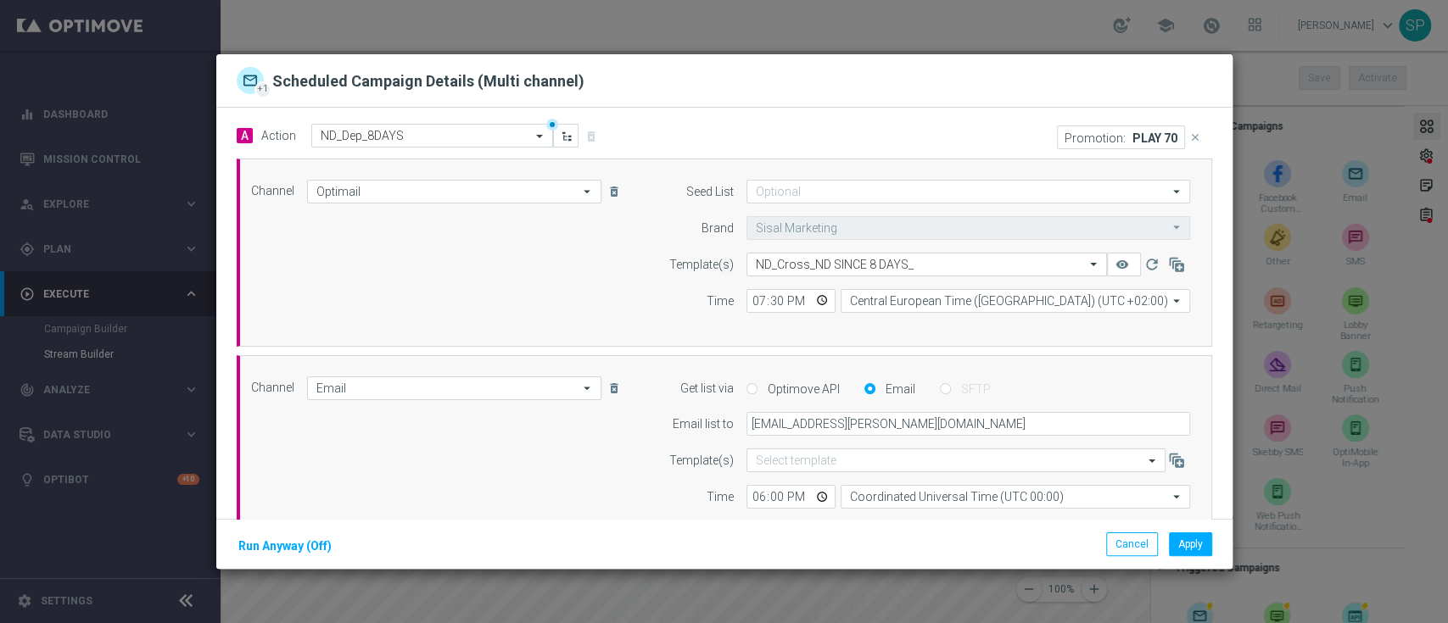
click at [1189, 139] on icon "close" at bounding box center [1195, 137] width 12 height 12
click at [751, 298] on input "19:30" at bounding box center [790, 301] width 89 height 24
type input "18:30"
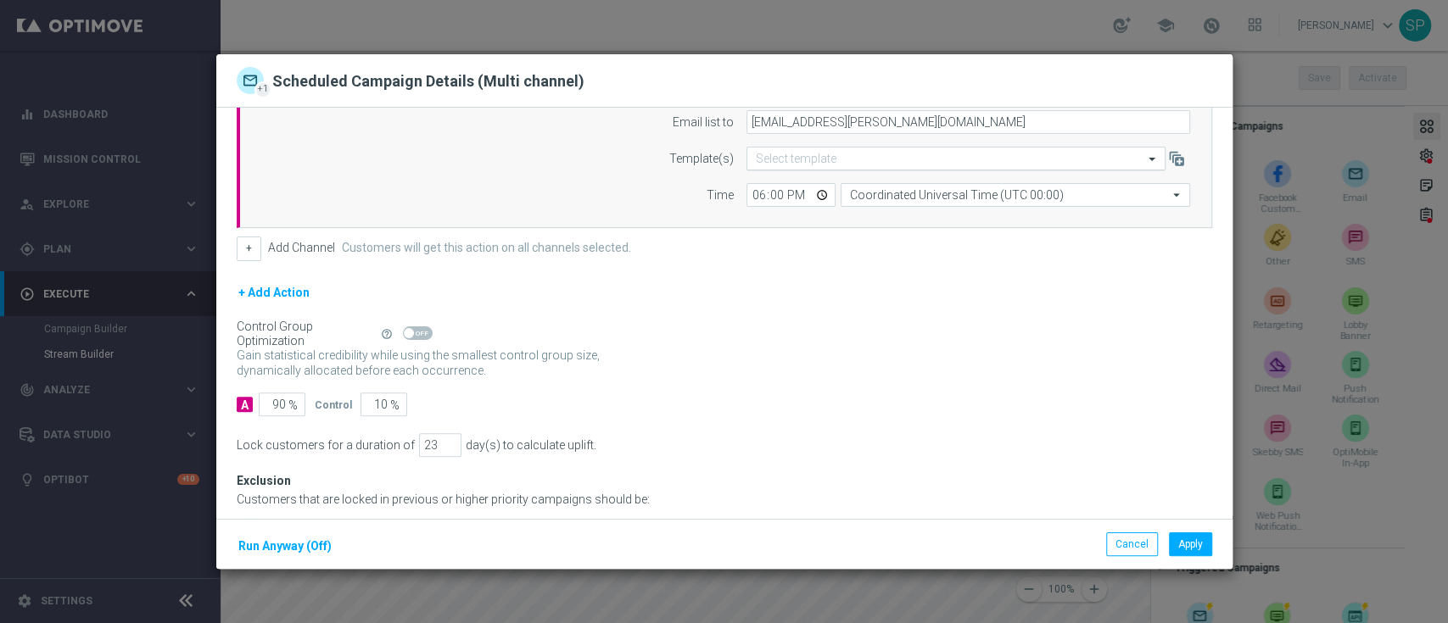
scroll to position [394, 0]
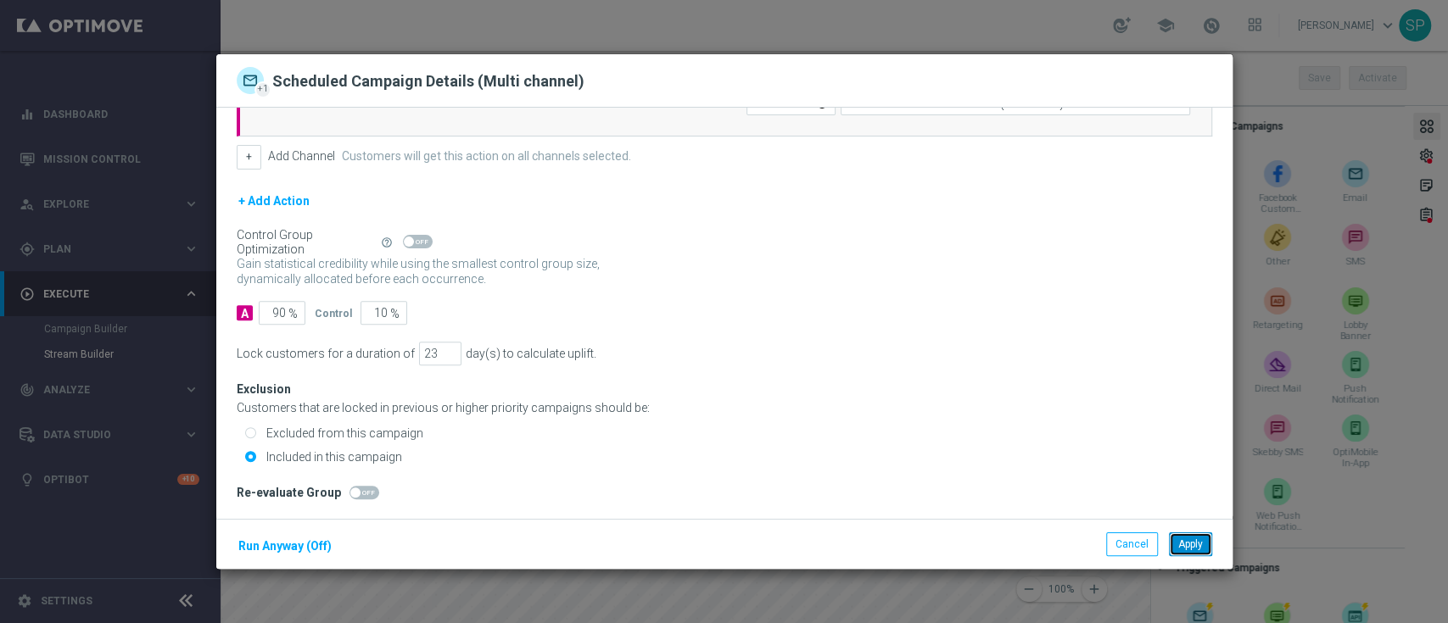
click at [1193, 546] on button "Apply" at bounding box center [1190, 545] width 43 height 24
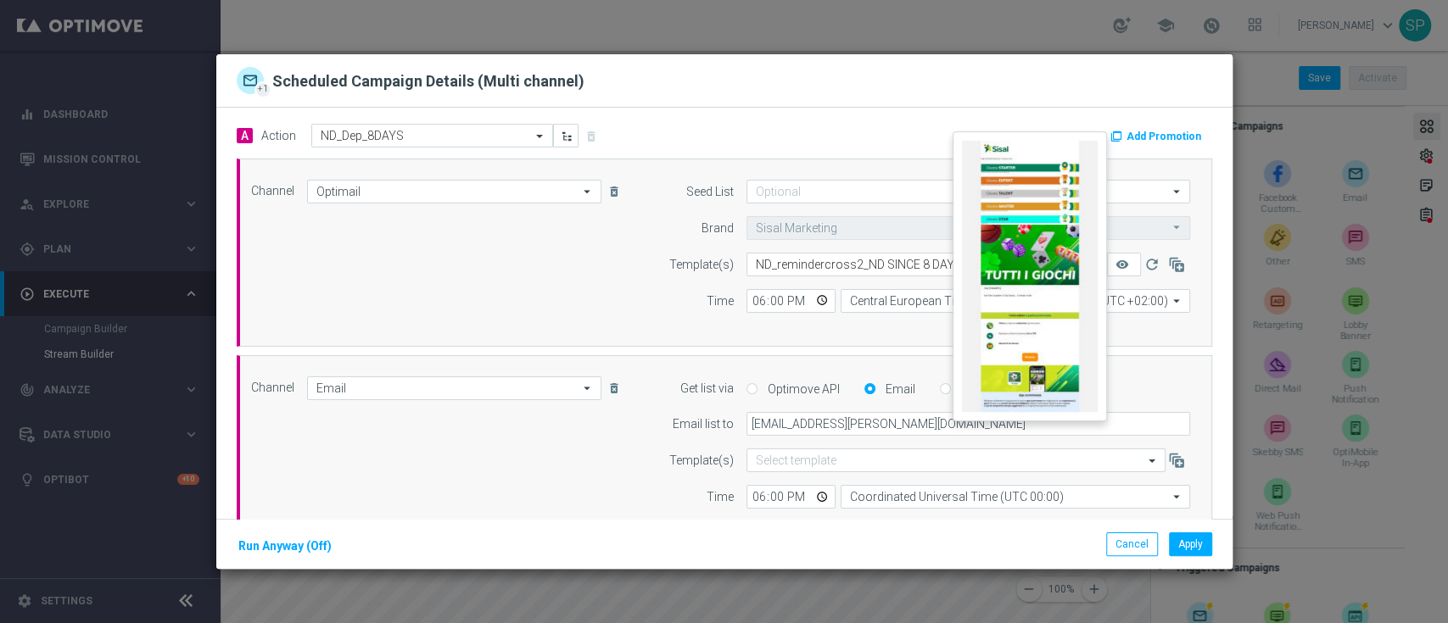
click at [1107, 255] on button "remove_red_eye" at bounding box center [1124, 265] width 34 height 24
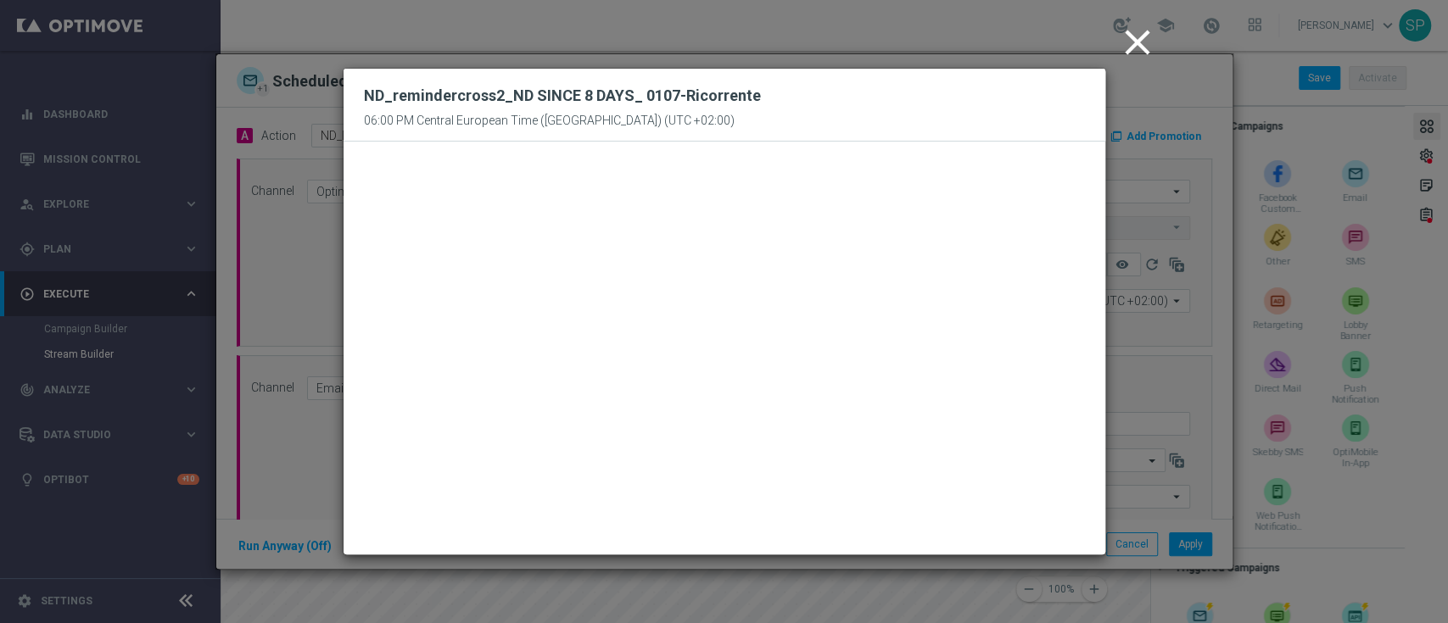
click at [1130, 39] on icon "close" at bounding box center [1137, 42] width 42 height 42
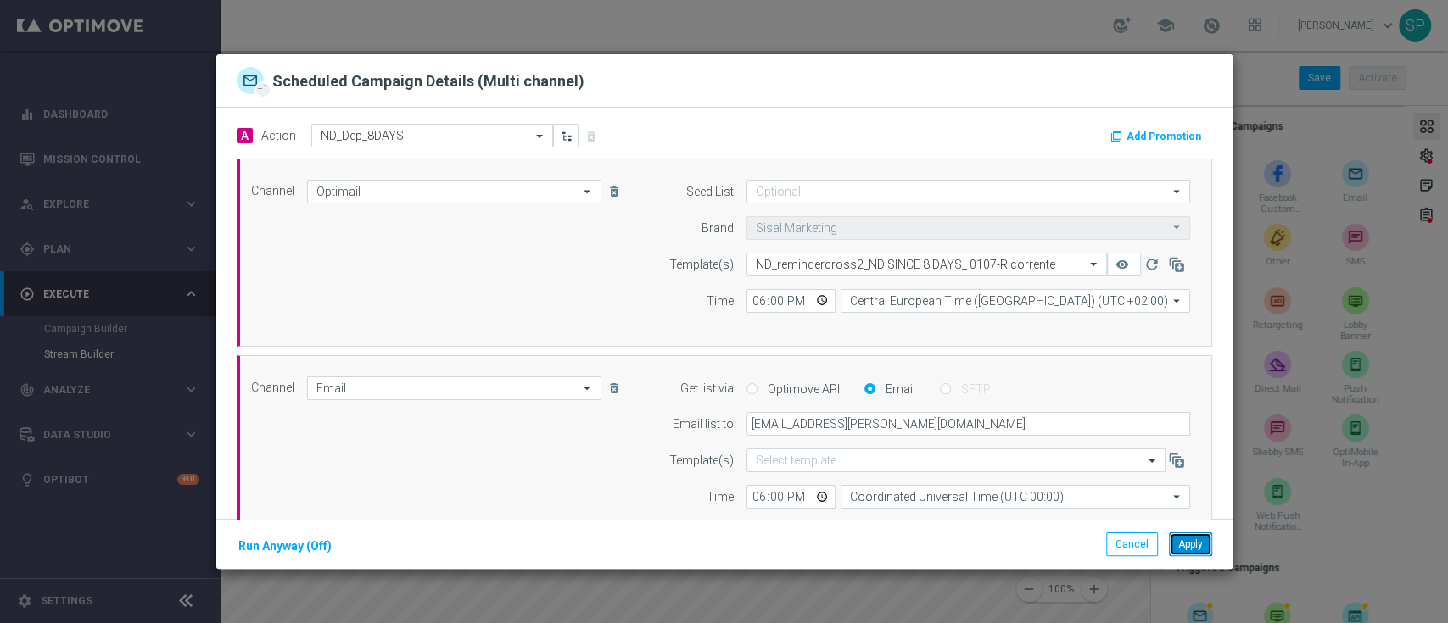
click at [1197, 533] on button "Apply" at bounding box center [1190, 545] width 43 height 24
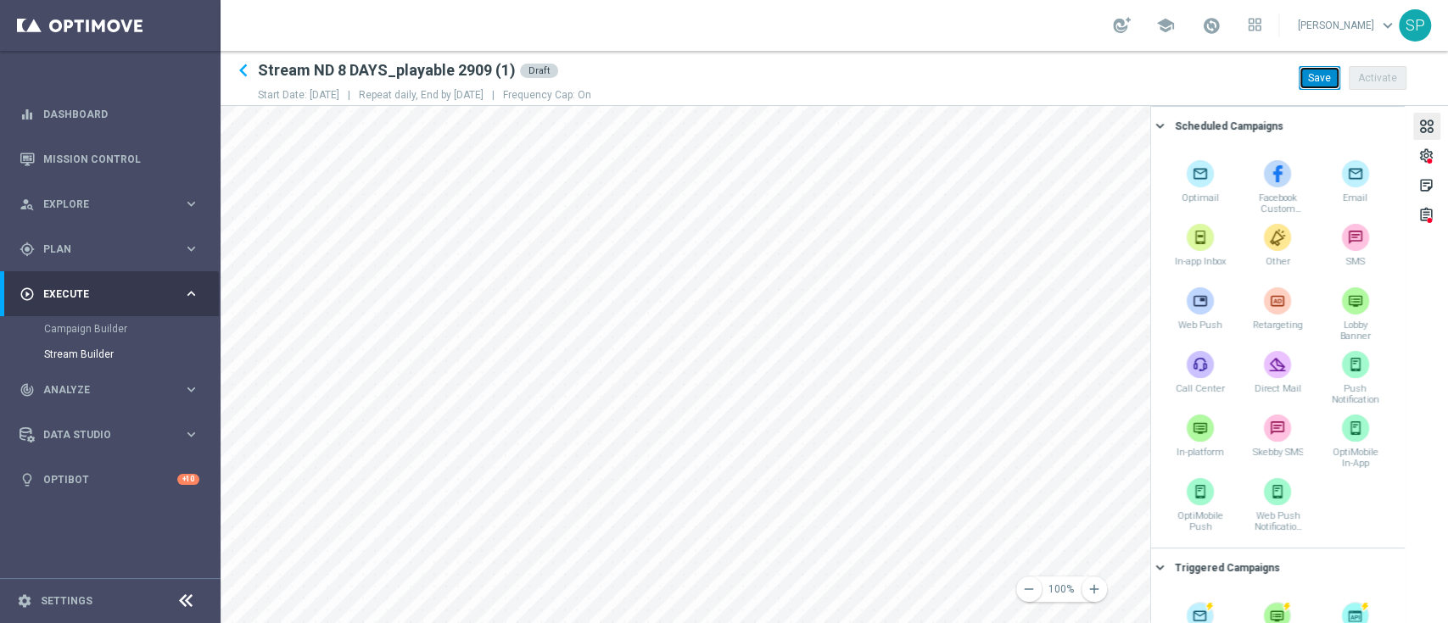
click at [1317, 87] on button "Save" at bounding box center [1320, 78] width 42 height 24
click at [1369, 319] on div "remove 100% add settings sticky_note_2 assignment Scheduled Campaigns keyboard_…" at bounding box center [834, 364] width 1227 height 517
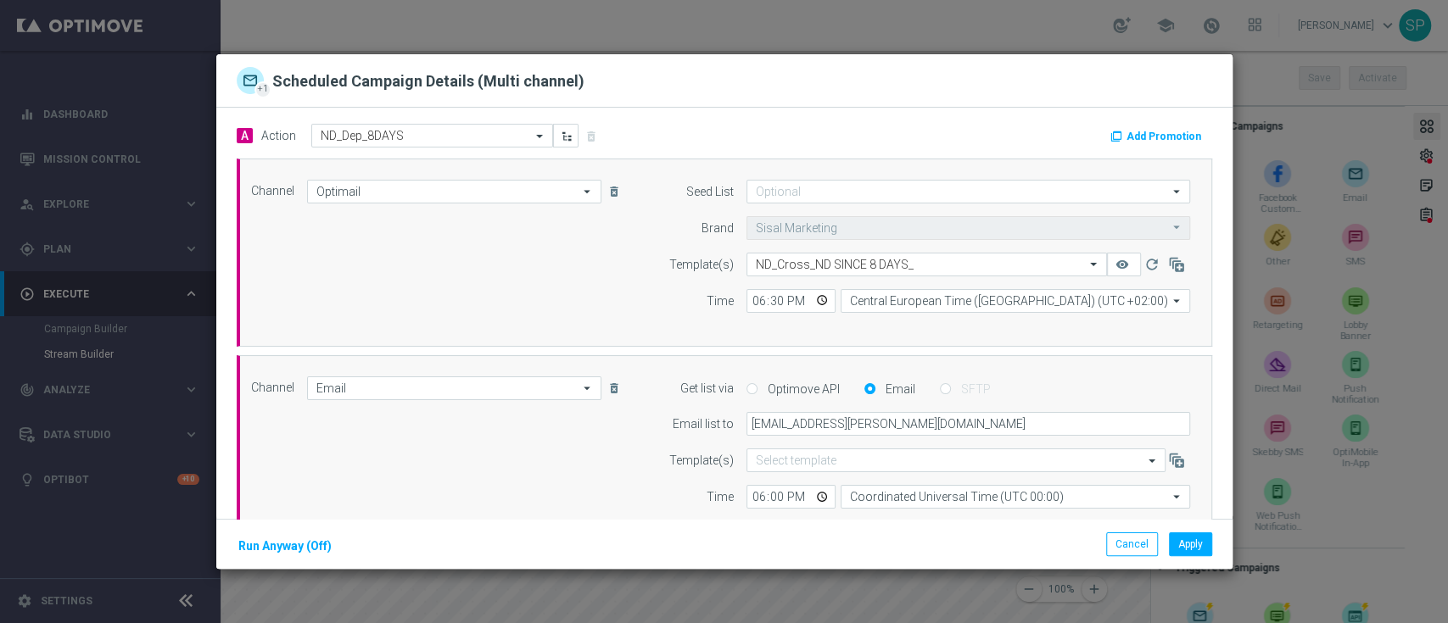
click at [1167, 127] on button "Add Promotion" at bounding box center [1158, 136] width 98 height 19
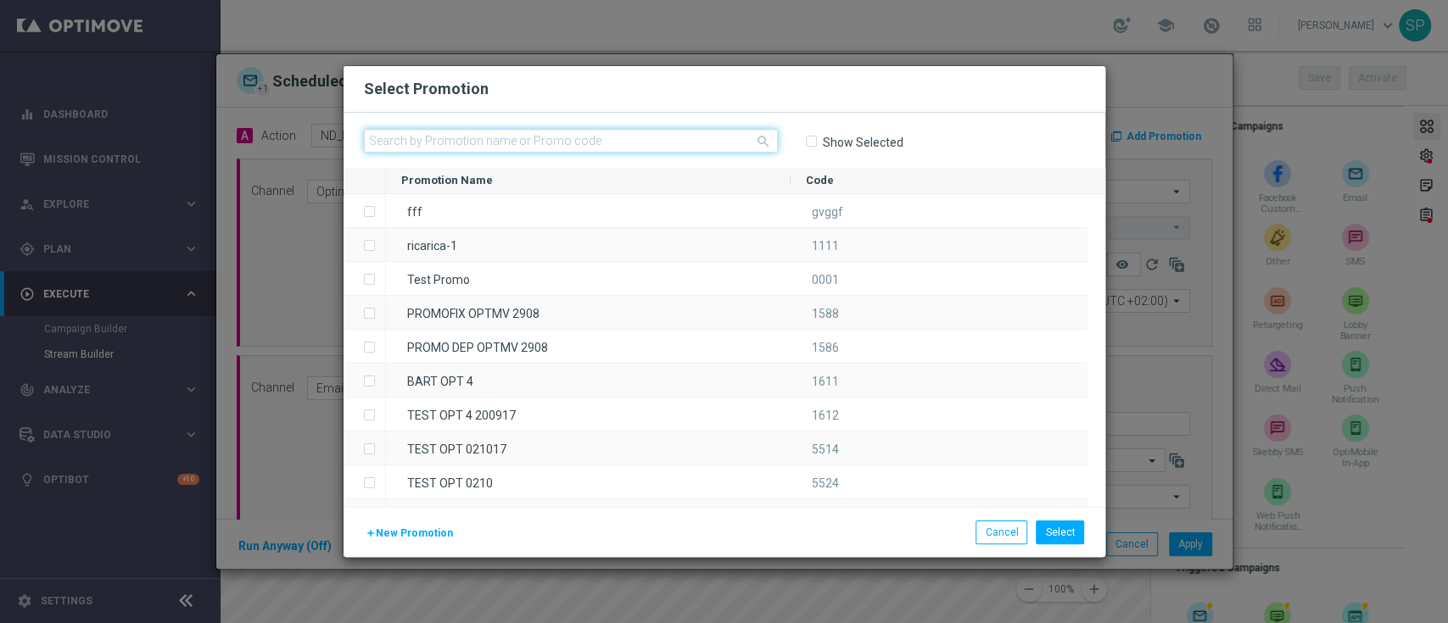
click at [578, 145] on input "text" at bounding box center [571, 141] width 414 height 24
paste input "336439"
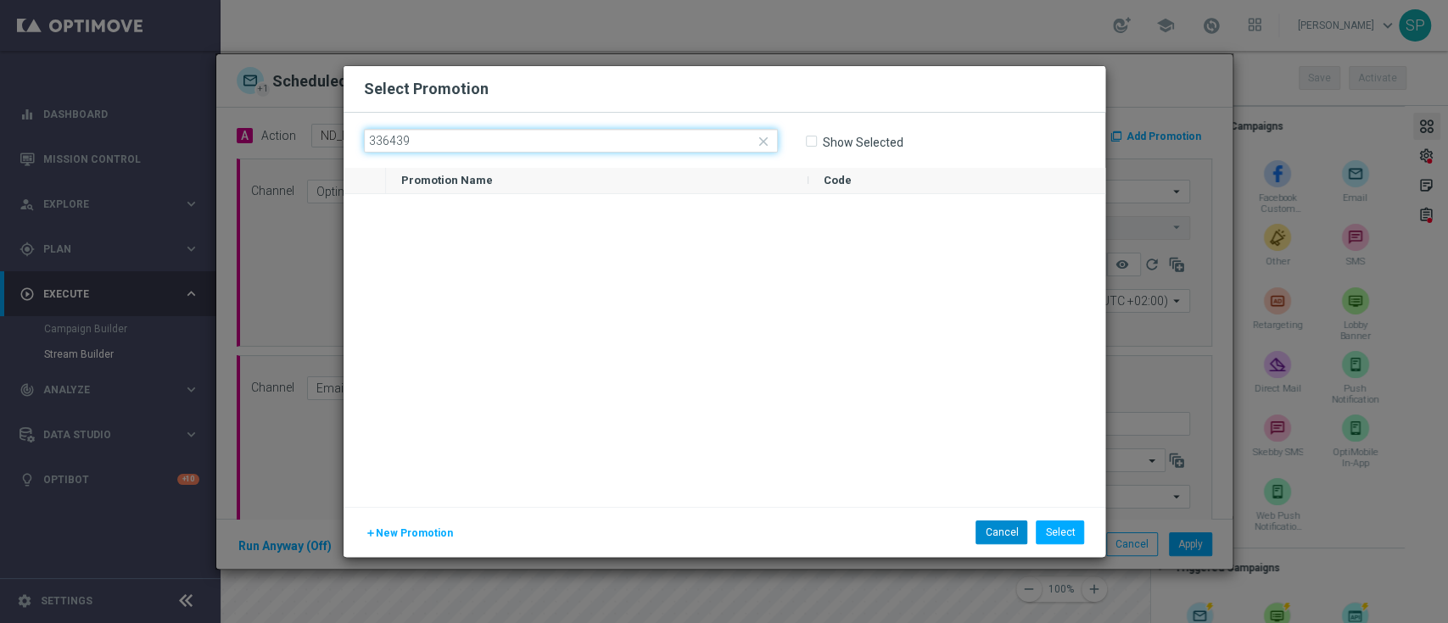
type input "336439"
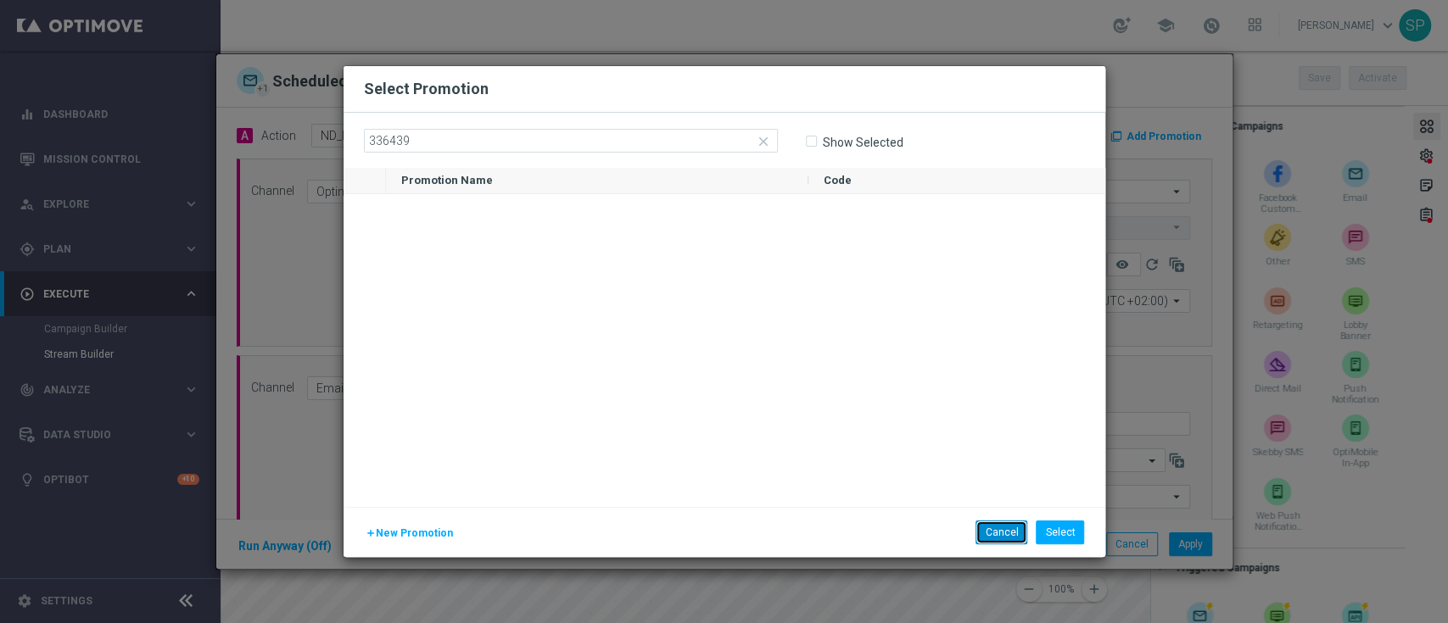
click at [1022, 526] on button "Cancel" at bounding box center [1001, 533] width 52 height 24
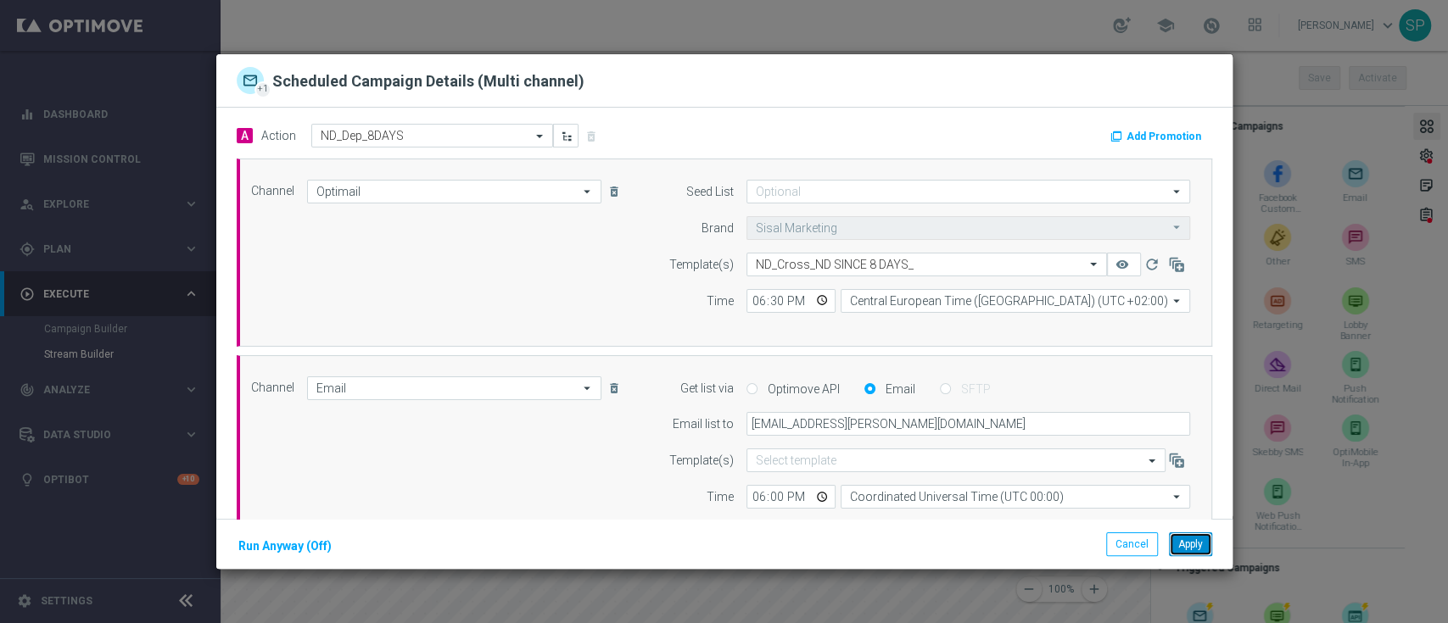
click at [1209, 539] on button "Apply" at bounding box center [1190, 545] width 43 height 24
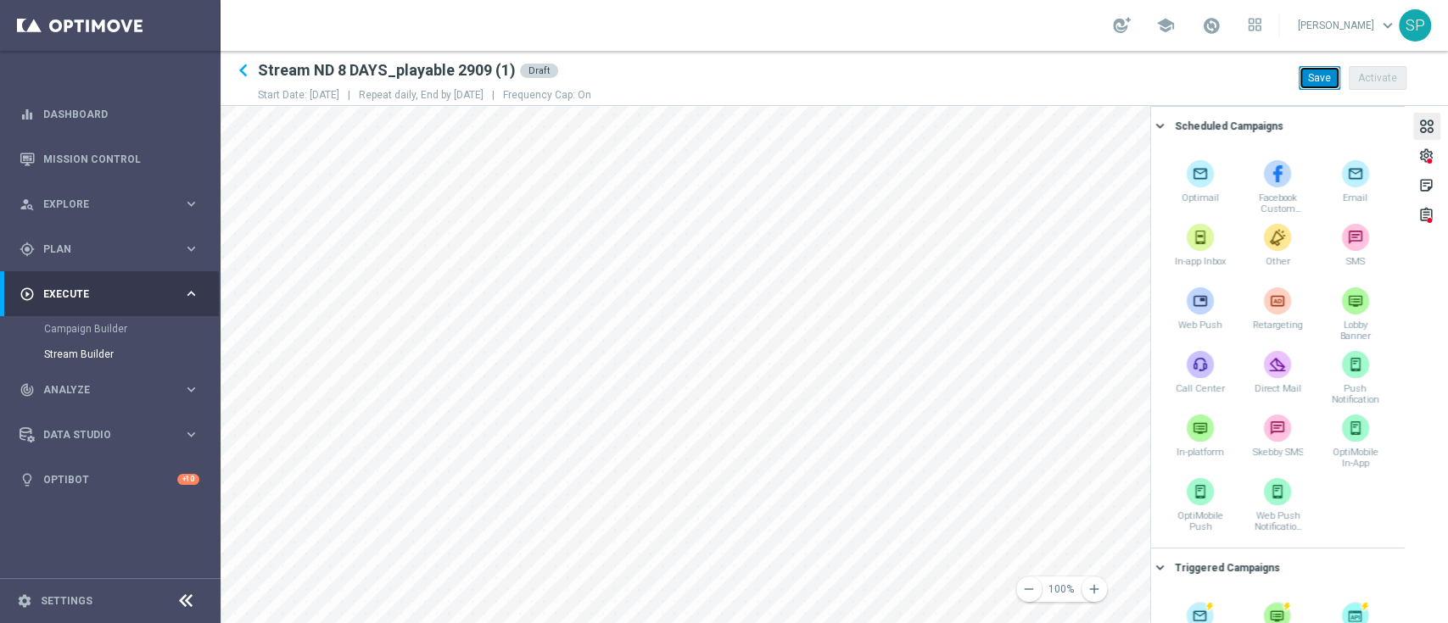
click at [1333, 81] on button "Save" at bounding box center [1320, 78] width 42 height 24
click at [249, 65] on icon "keyboard_arrow_left" at bounding box center [243, 70] width 25 height 25
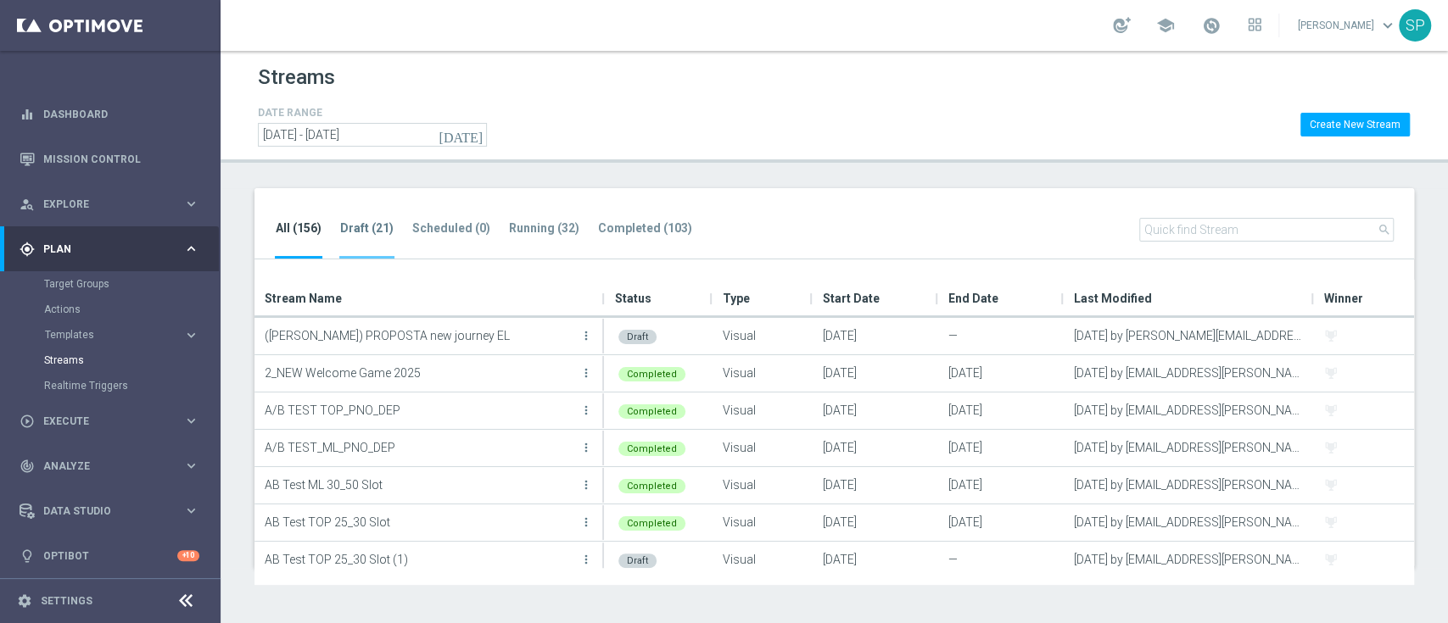
click at [377, 249] on li "Draft (21)" at bounding box center [366, 239] width 55 height 40
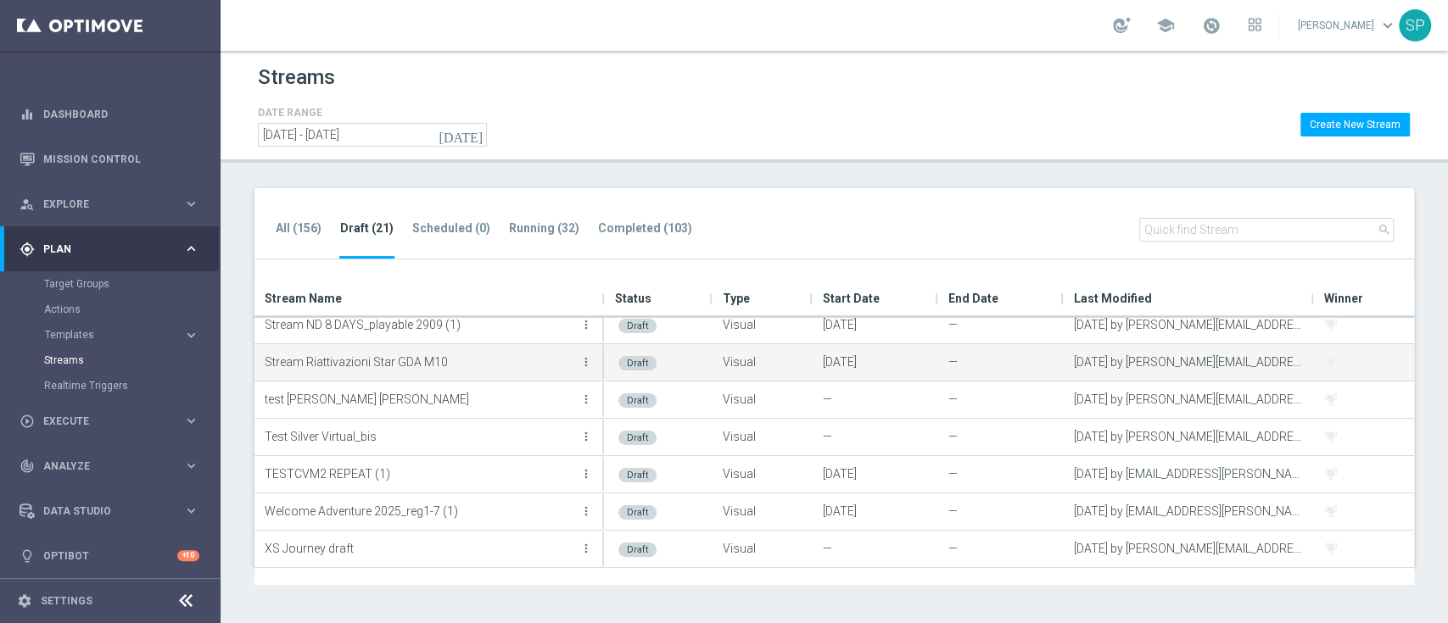
scroll to position [493, 0]
click at [586, 363] on icon "more_vert" at bounding box center [586, 366] width 14 height 14
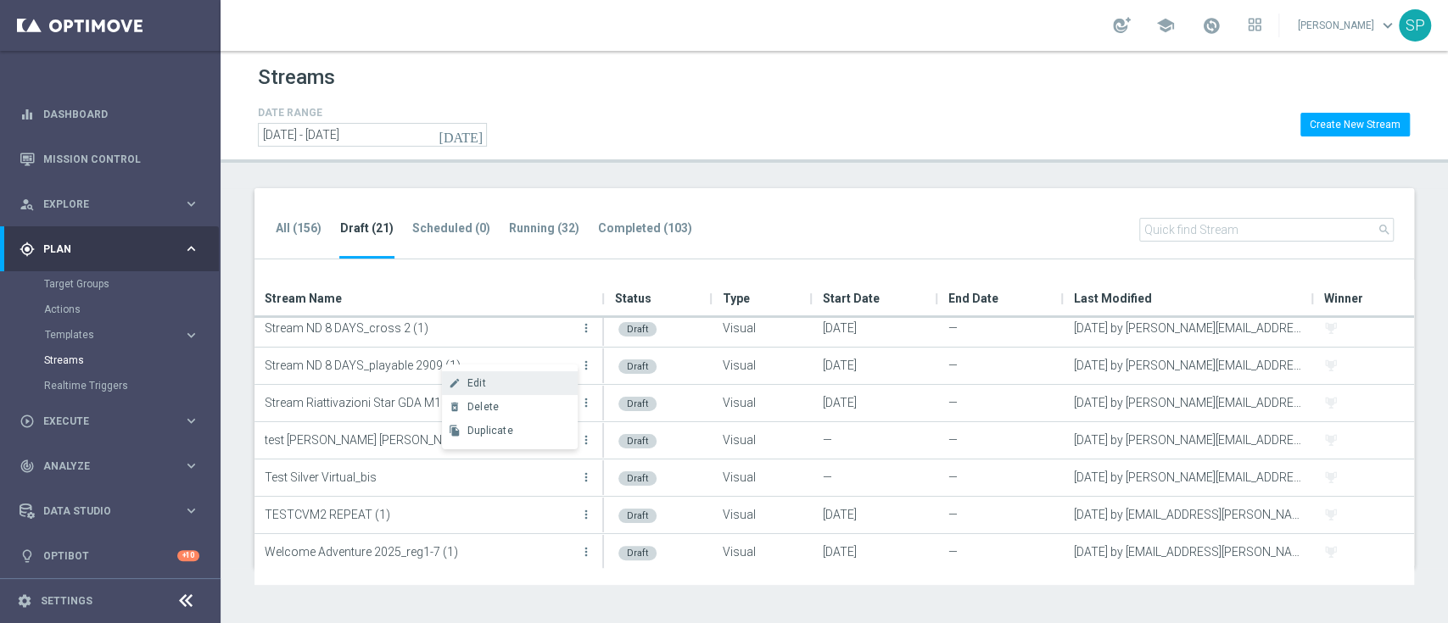
click at [557, 375] on div "create Edit" at bounding box center [510, 384] width 136 height 24
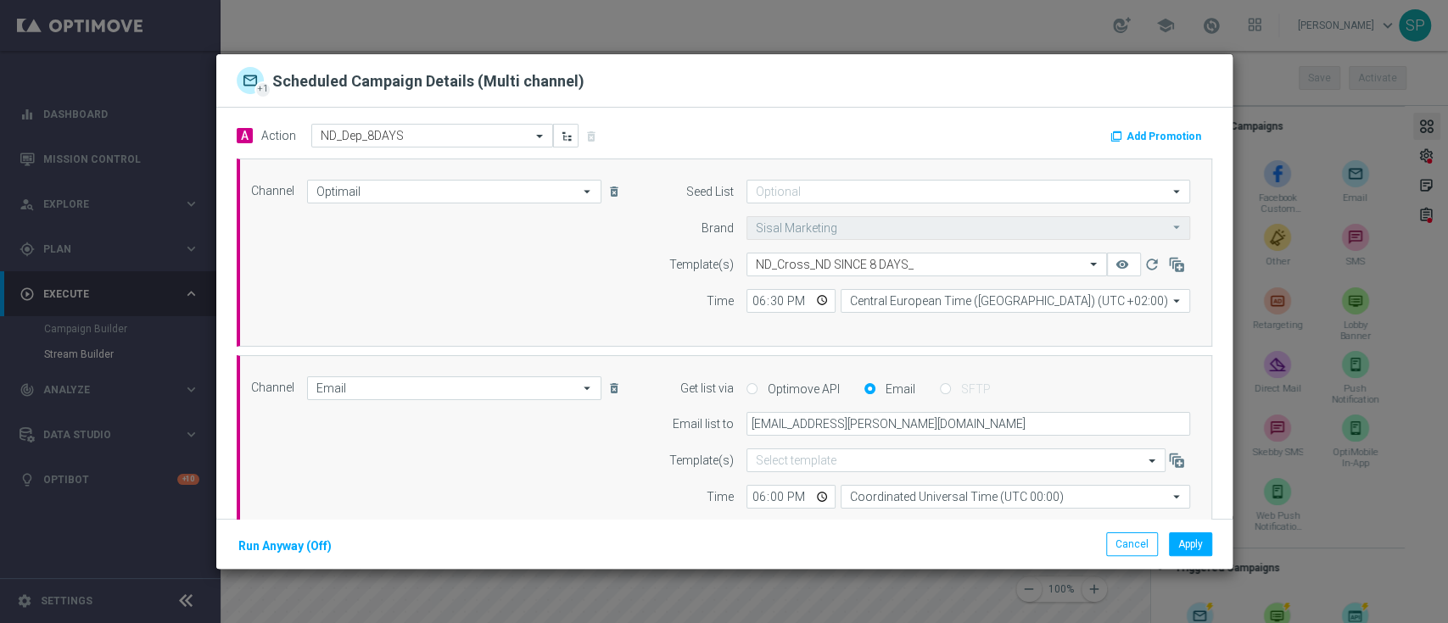
click at [1154, 146] on div "A Action Select action ND_Dep_8DAYS delete_forever Add Promotion" at bounding box center [724, 137] width 1001 height 26
click at [1140, 134] on button "Add Promotion" at bounding box center [1158, 136] width 98 height 19
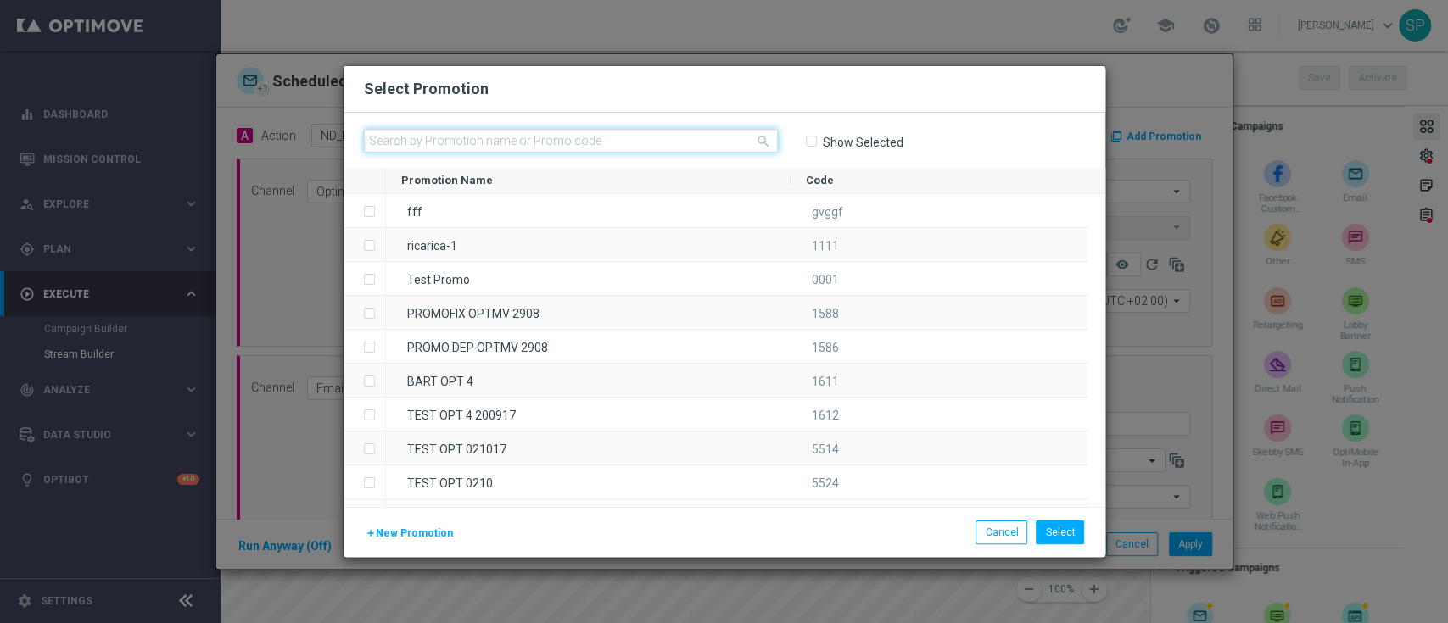
click at [660, 138] on input "text" at bounding box center [571, 141] width 414 height 24
paste input "336439"
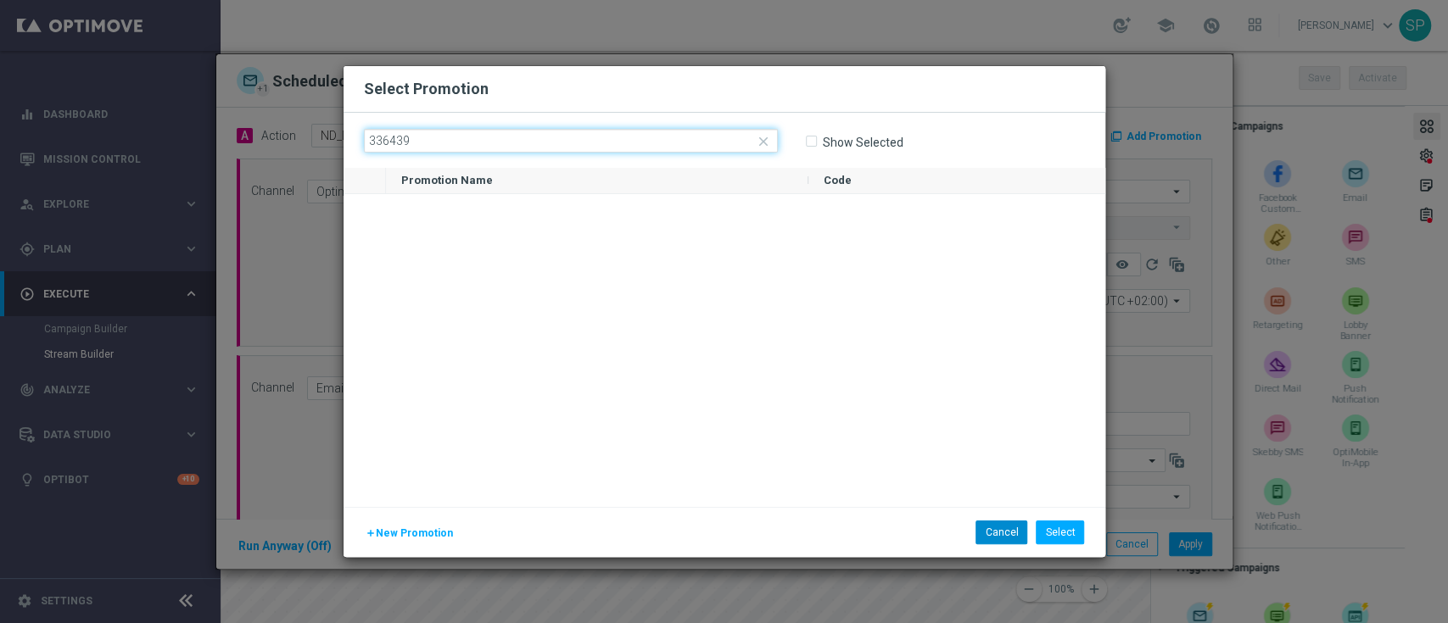
type input "336439"
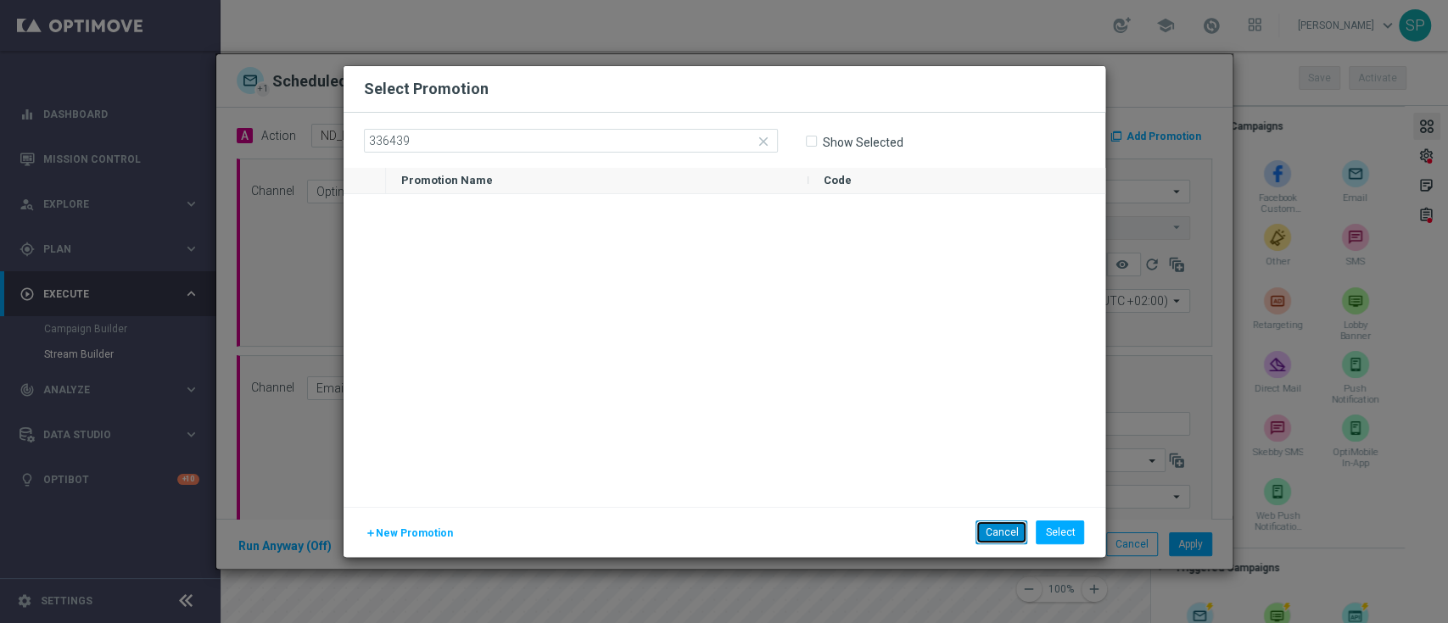
click at [1005, 543] on button "Cancel" at bounding box center [1001, 533] width 52 height 24
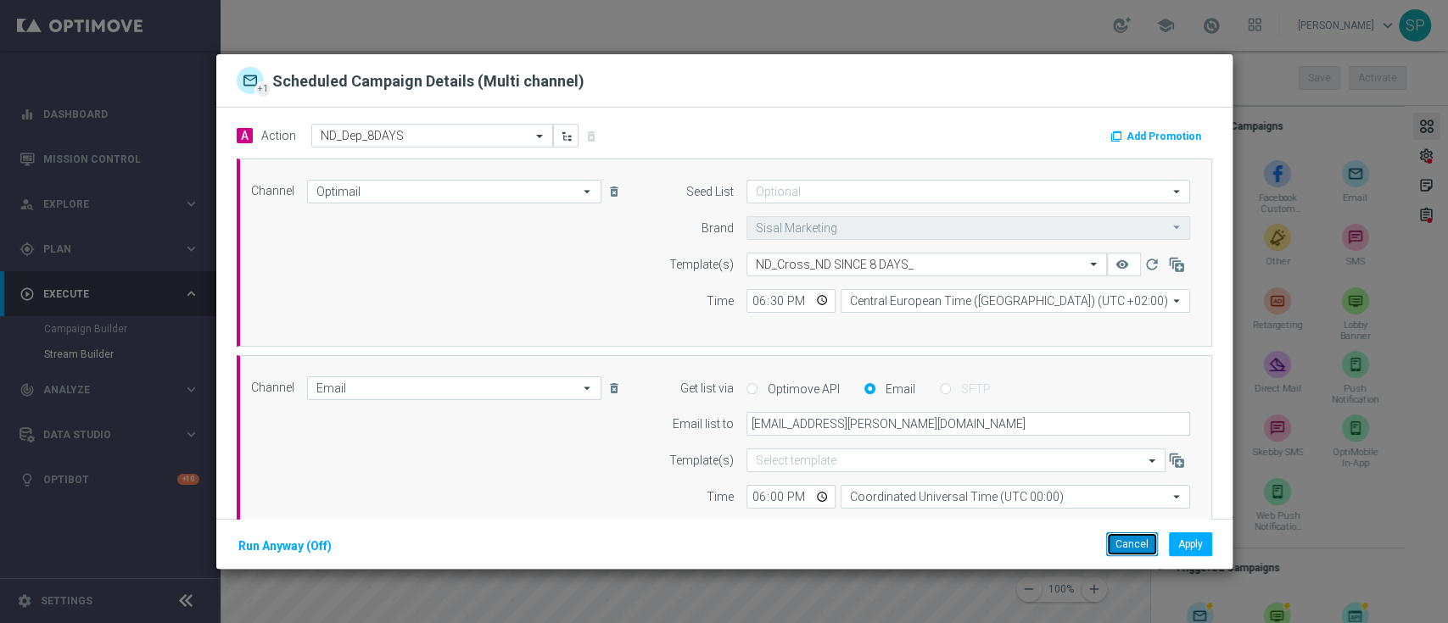
click at [1115, 544] on button "Cancel" at bounding box center [1132, 545] width 52 height 24
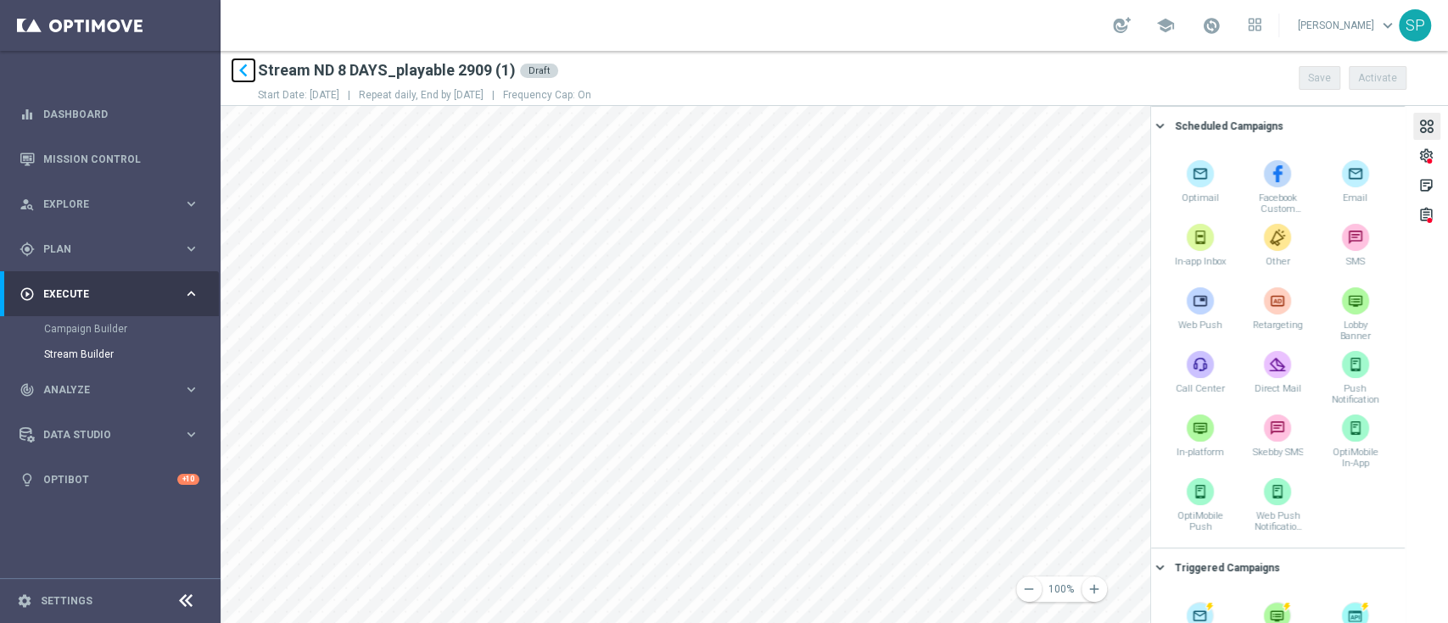
click at [236, 65] on icon "keyboard_arrow_left" at bounding box center [243, 70] width 25 height 25
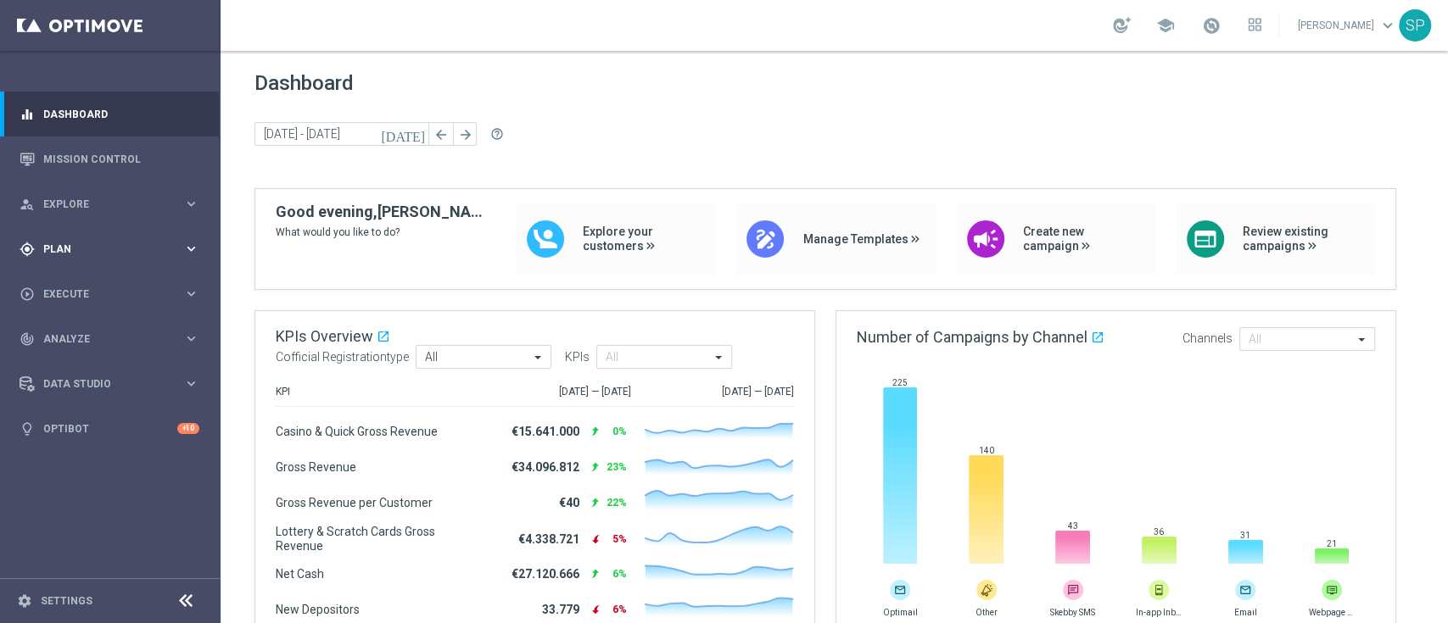
click at [152, 257] on div "gps_fixed Plan keyboard_arrow_right" at bounding box center [109, 248] width 219 height 45
click at [79, 341] on button "Templates keyboard_arrow_right" at bounding box center [122, 335] width 156 height 14
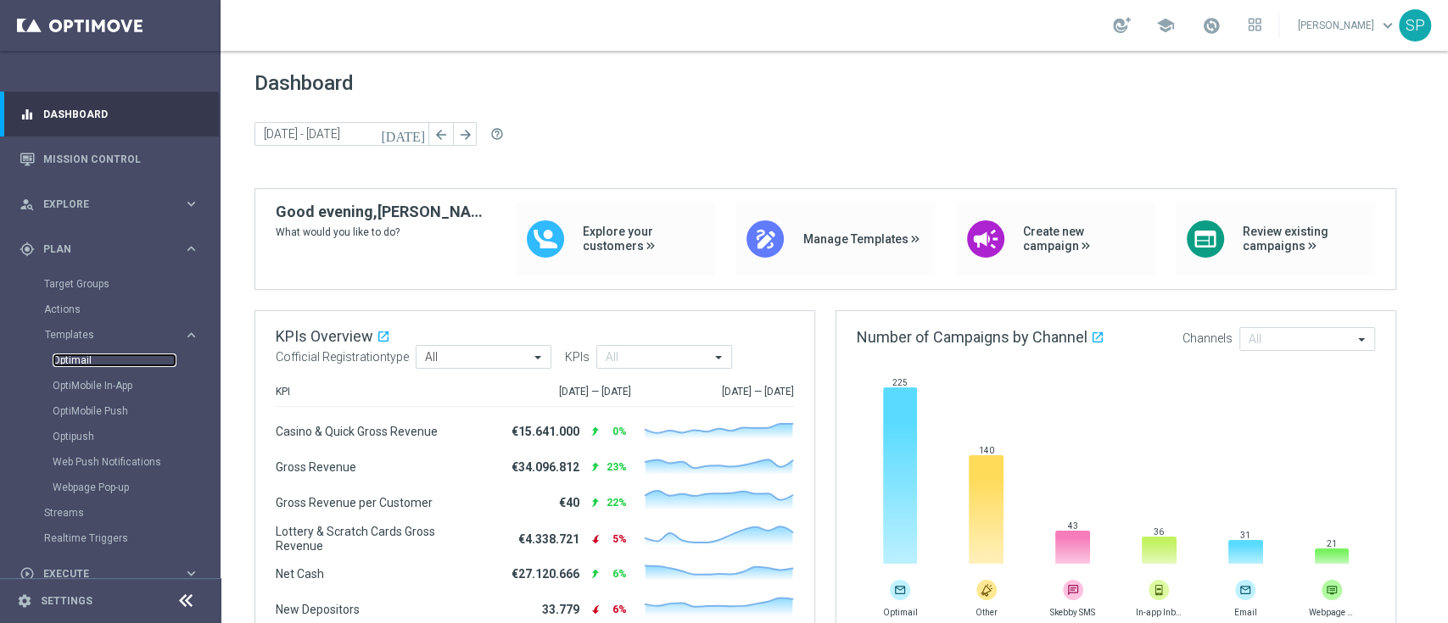
click at [89, 355] on link "Optimail" at bounding box center [115, 361] width 124 height 14
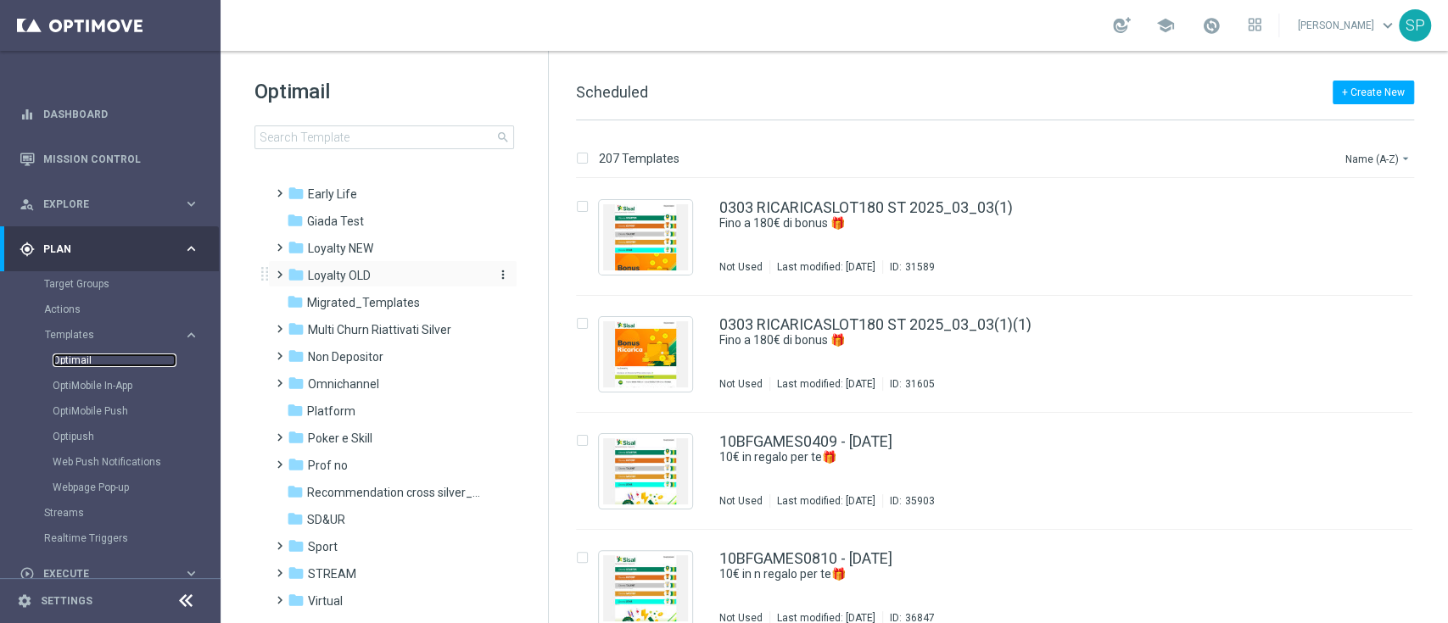
scroll to position [255, 0]
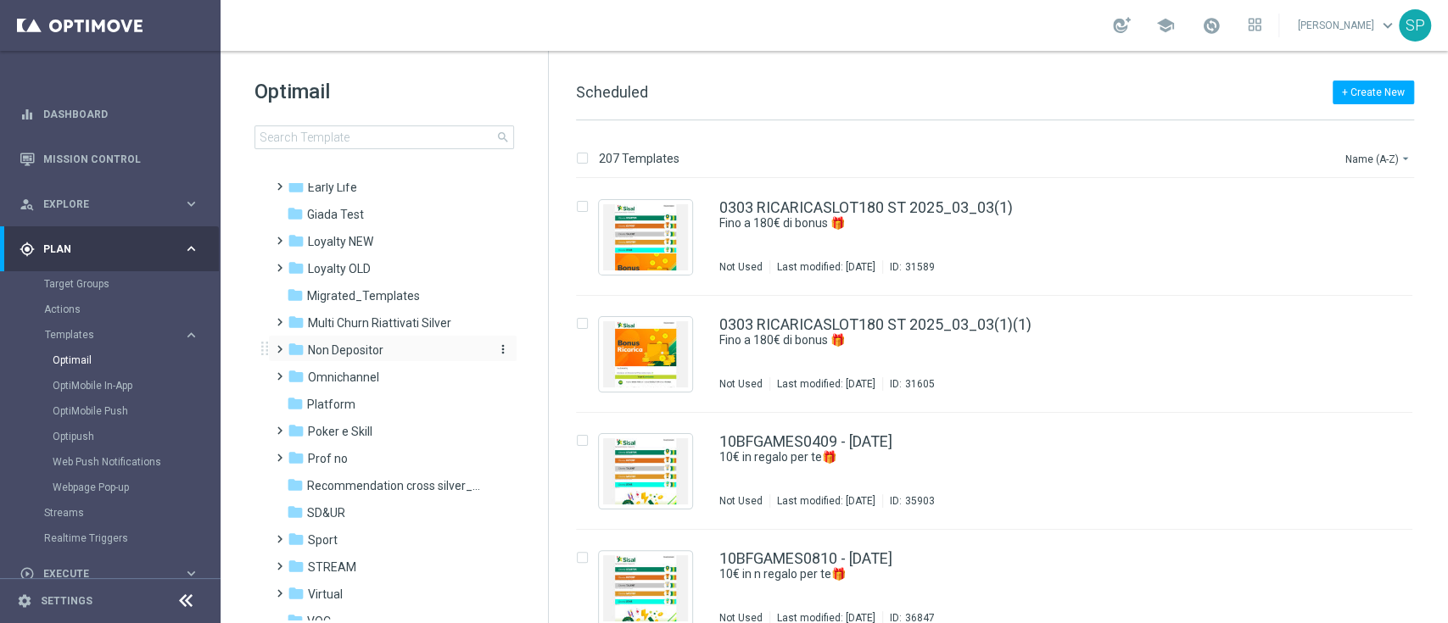
click at [387, 343] on div "folder Non Depositor" at bounding box center [385, 351] width 195 height 20
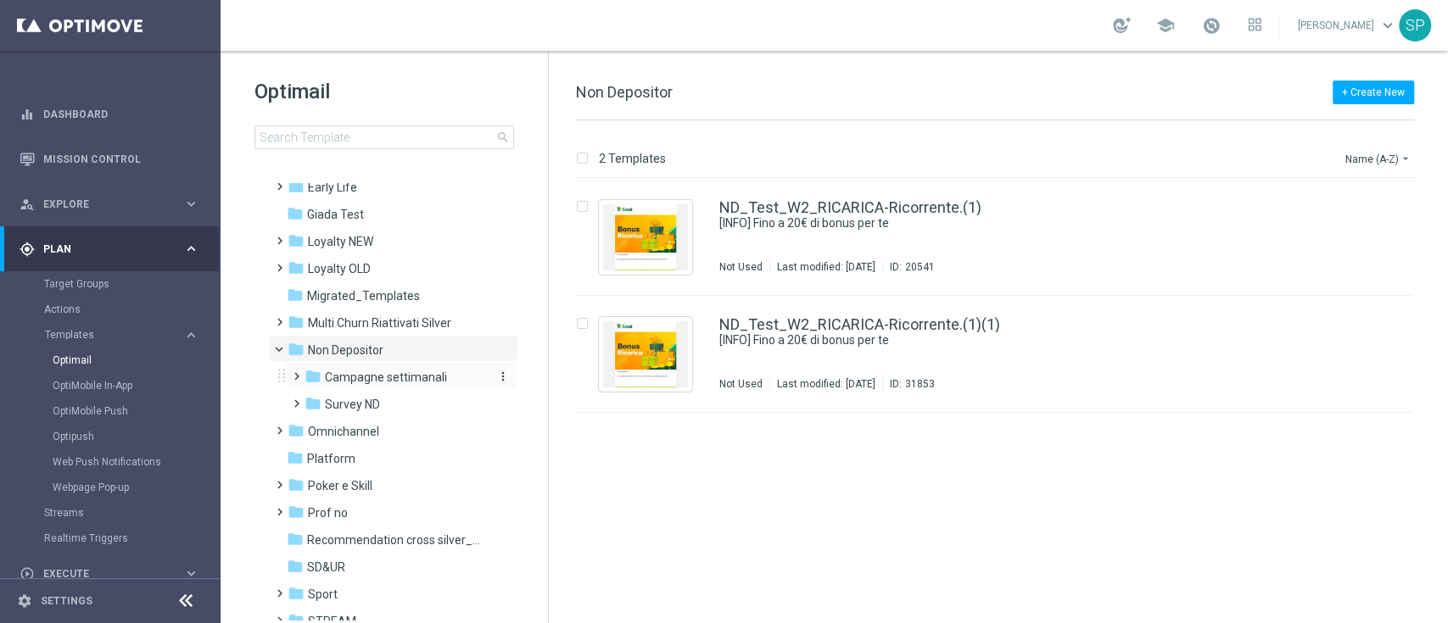
click at [394, 372] on span "Campagne settimanali" at bounding box center [386, 377] width 122 height 15
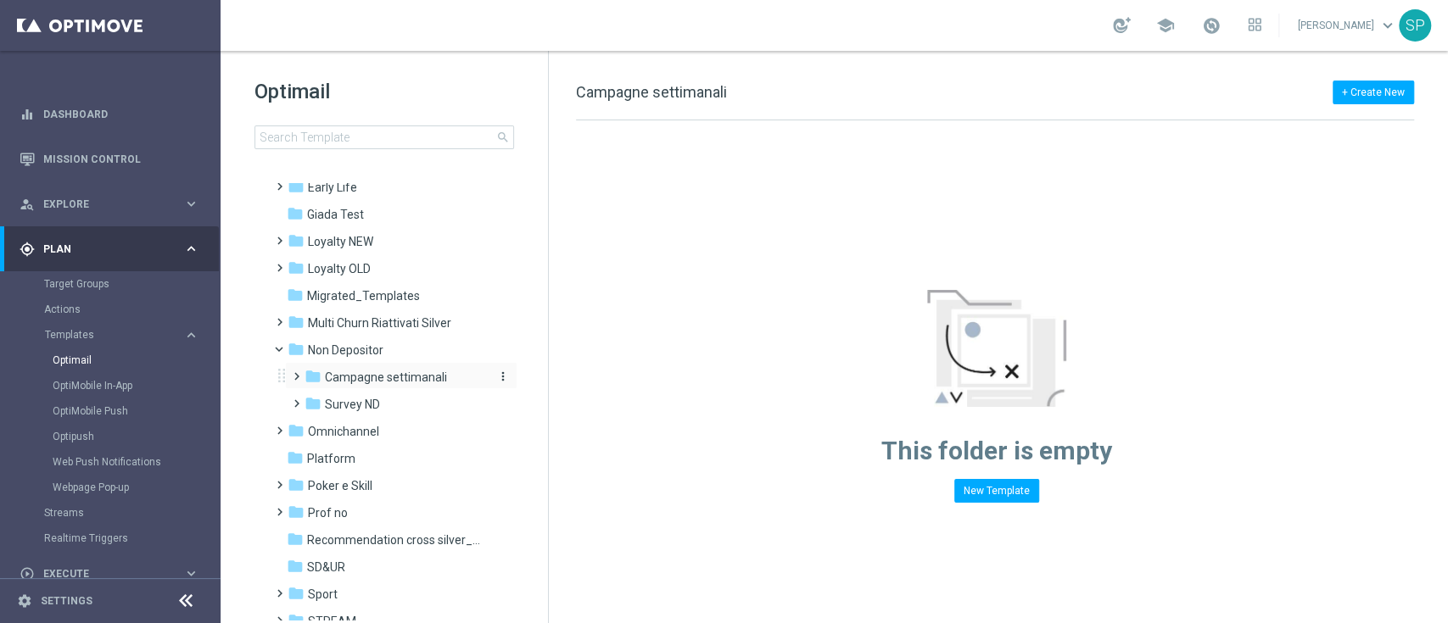
click at [379, 377] on span "Campagne settimanali" at bounding box center [386, 377] width 122 height 15
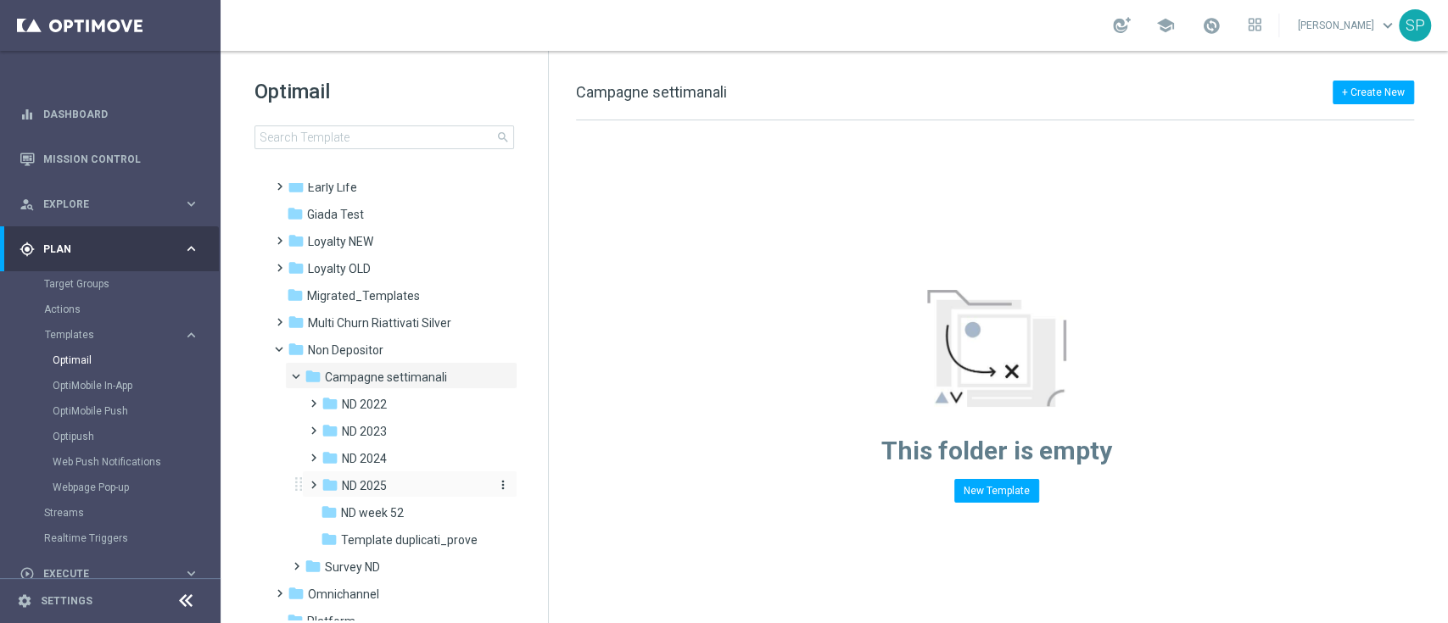
click at [394, 495] on div "folder ND 2025" at bounding box center [404, 487] width 166 height 20
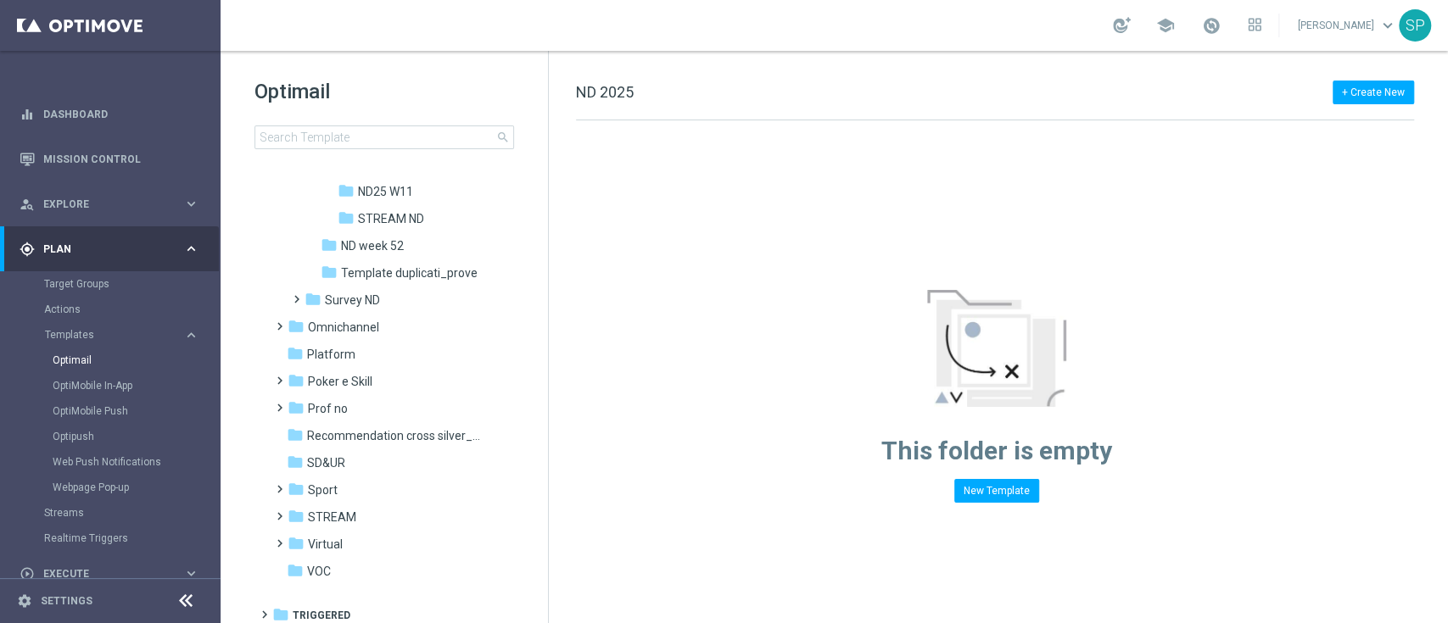
scroll to position [1588, 0]
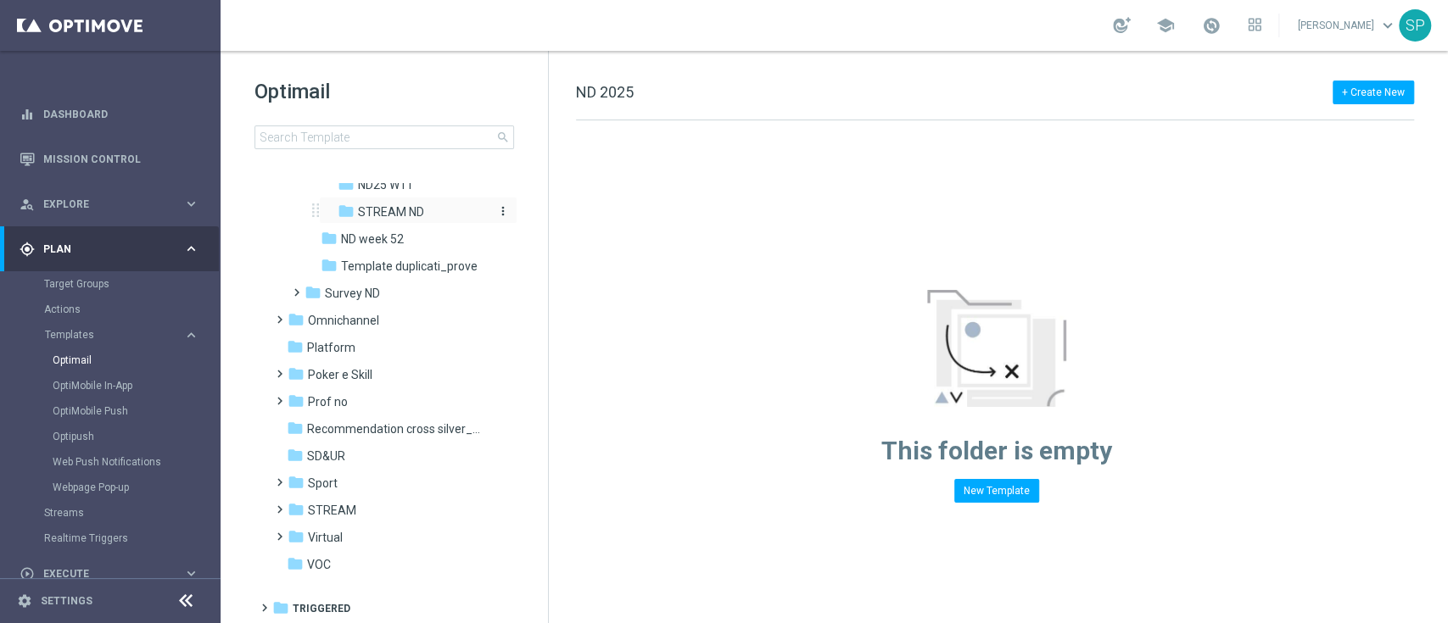
click at [449, 216] on div "folder STREAM ND" at bounding box center [414, 213] width 153 height 20
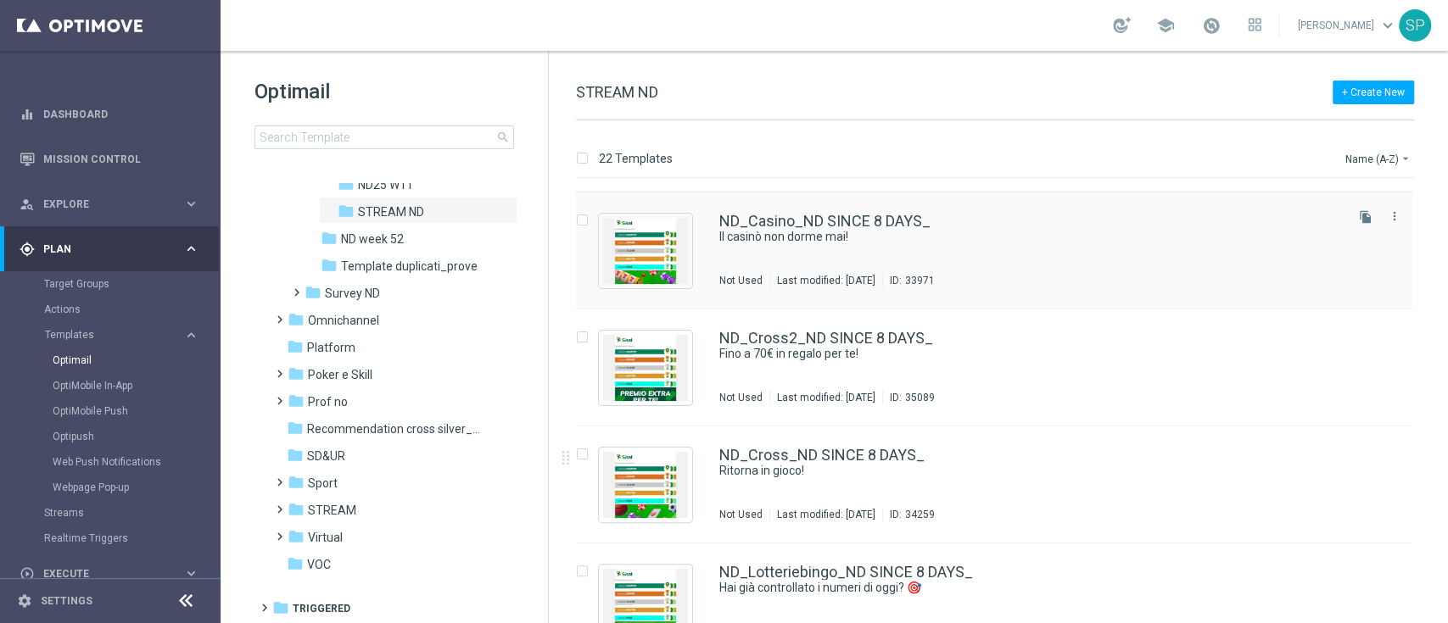
scroll to position [221, 0]
click at [896, 366] on div "ND_Cross2_ND SINCE 8 DAYS_ Fino a 70€ in regalo per te! Not Used Last modified:…" at bounding box center [1030, 368] width 622 height 74
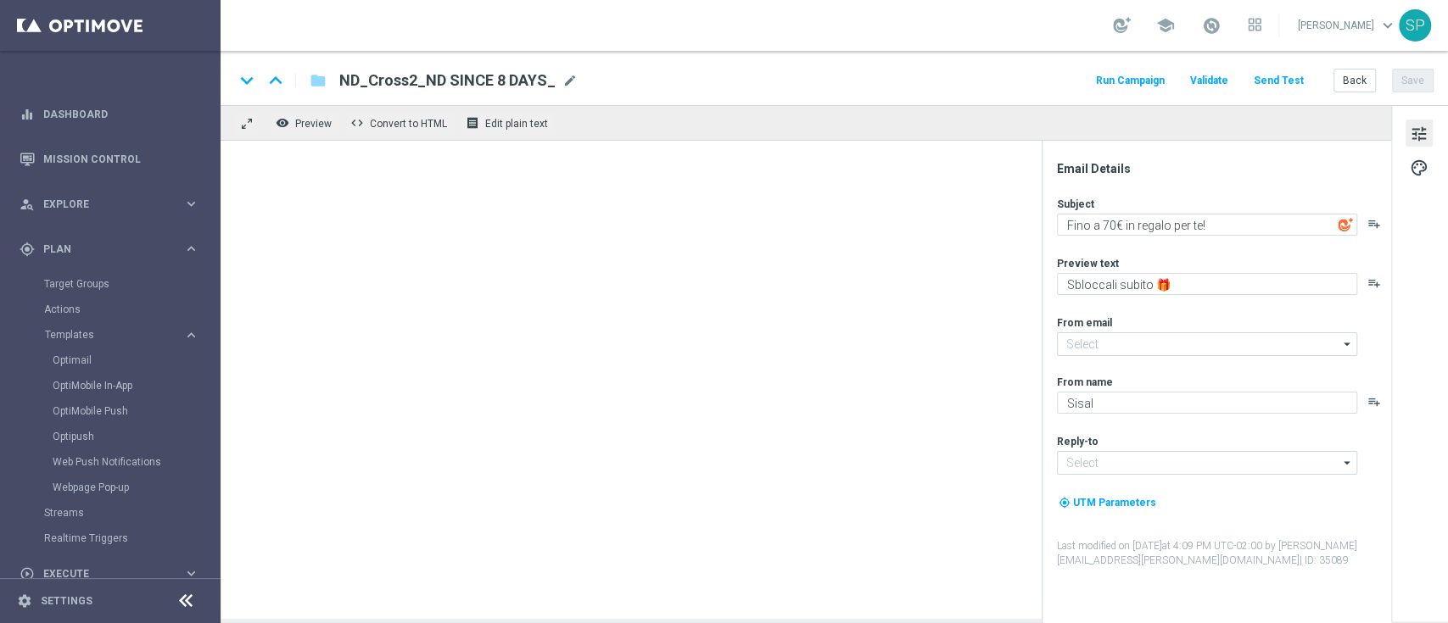
type input "newsletter@comunicazioni.sisal.it"
type input "info@sisal.it"
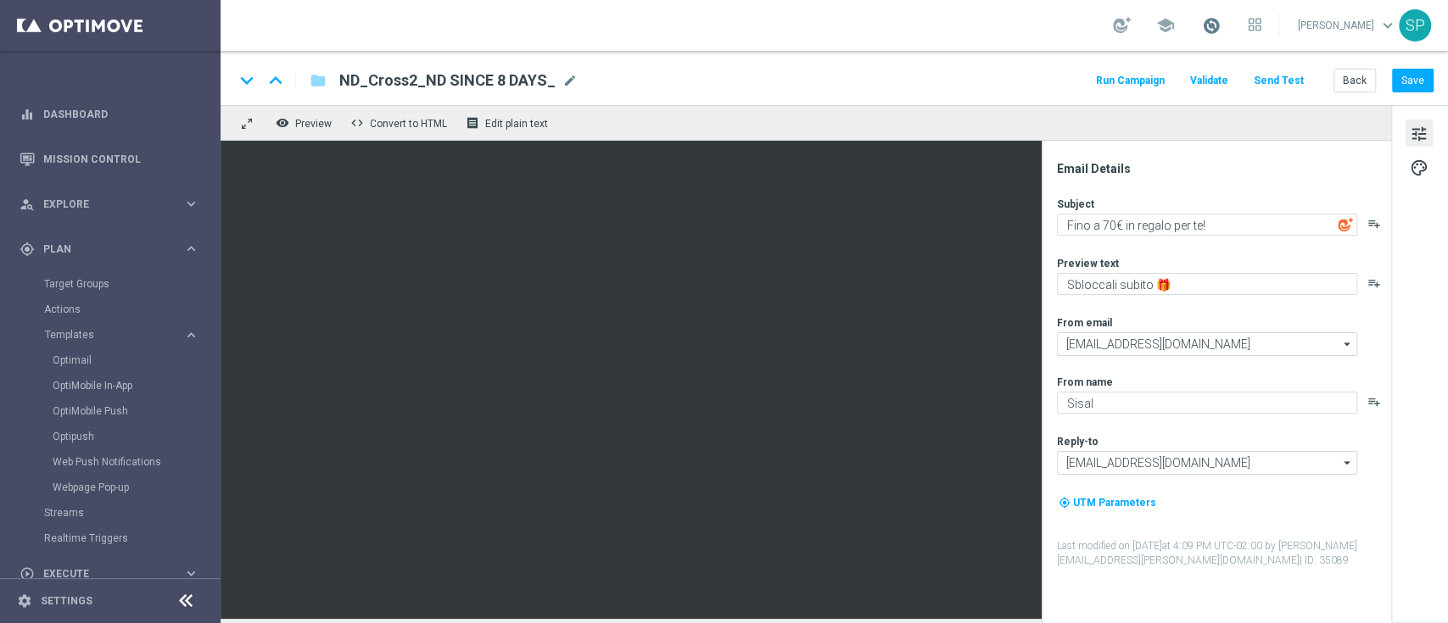
click at [1221, 33] on span at bounding box center [1211, 25] width 19 height 19
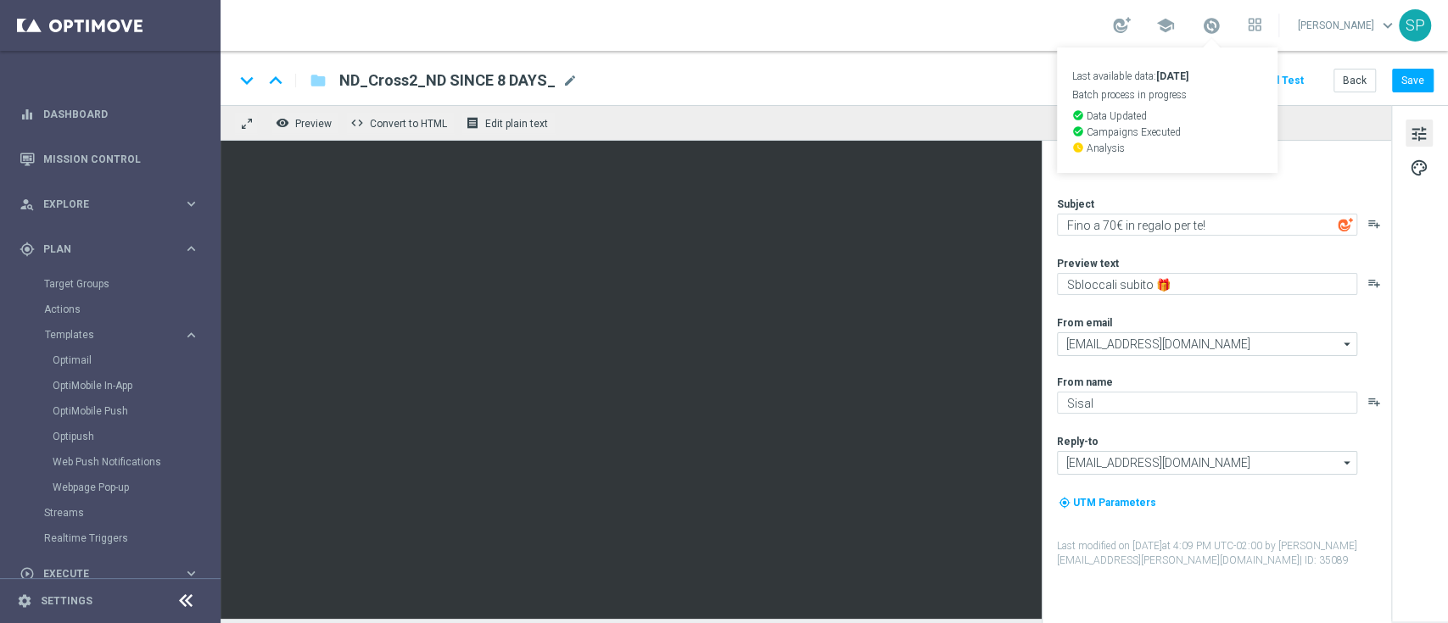
click at [943, 35] on div "school Last available data: 7 Oct 2025 Batch process in progress check_circle D…" at bounding box center [834, 25] width 1227 height 51
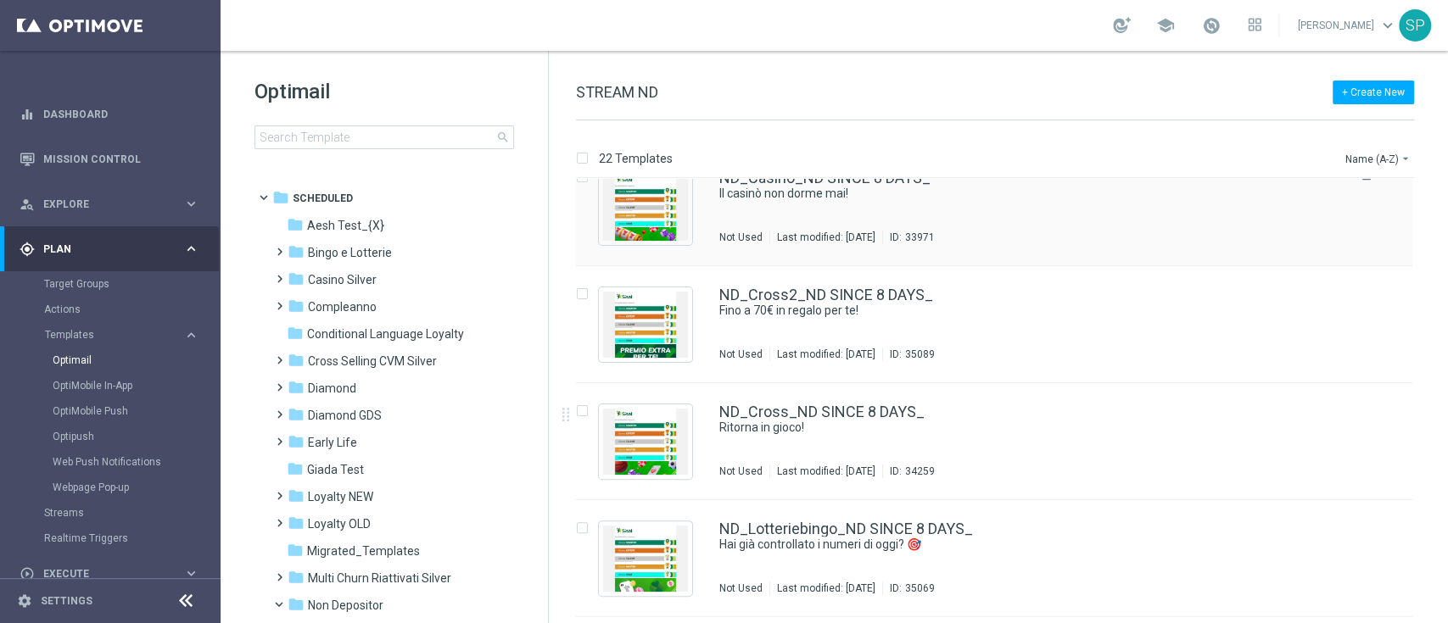
scroll to position [265, 0]
click at [610, 450] on img "Press SPACE to select this row." at bounding box center [645, 441] width 85 height 66
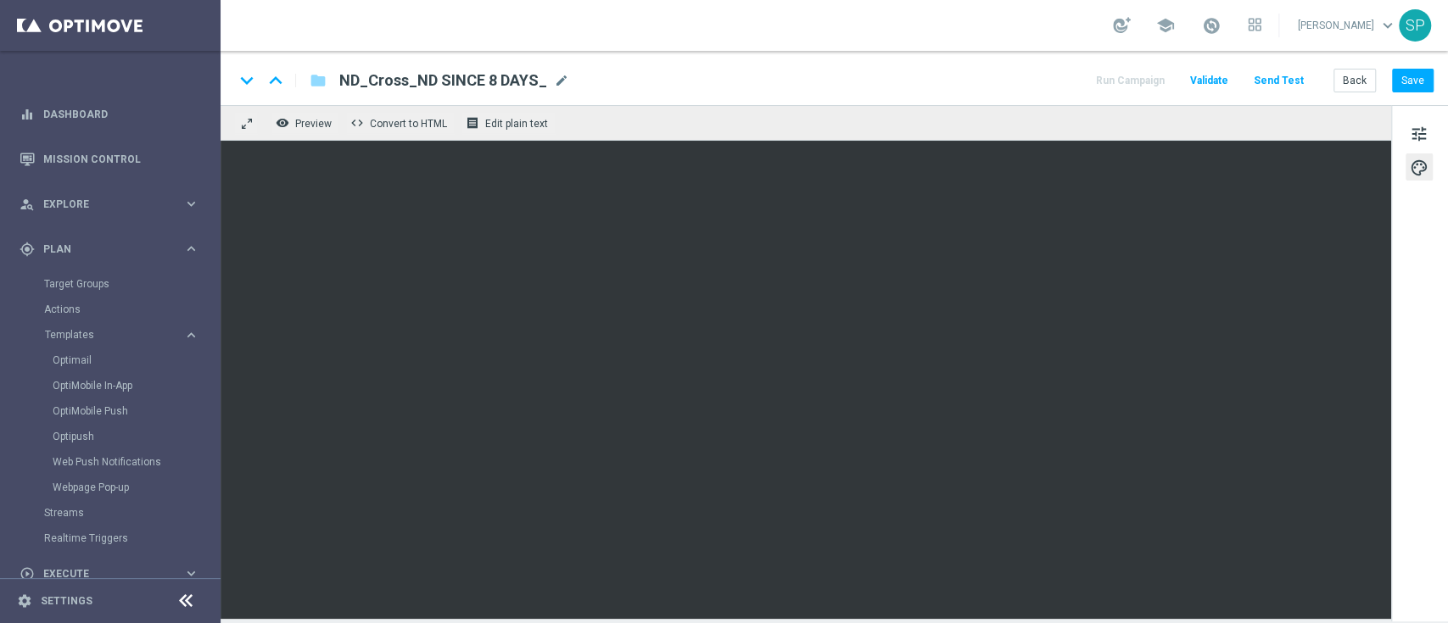
click at [1413, 93] on div "keyboard_arrow_down keyboard_arrow_up folder ND_Cross_ND SINCE 8 DAYS_ ND_Cross…" at bounding box center [834, 78] width 1227 height 54
click at [1417, 83] on button "Save" at bounding box center [1413, 81] width 42 height 24
click at [1411, 137] on span "tune" at bounding box center [1419, 134] width 19 height 22
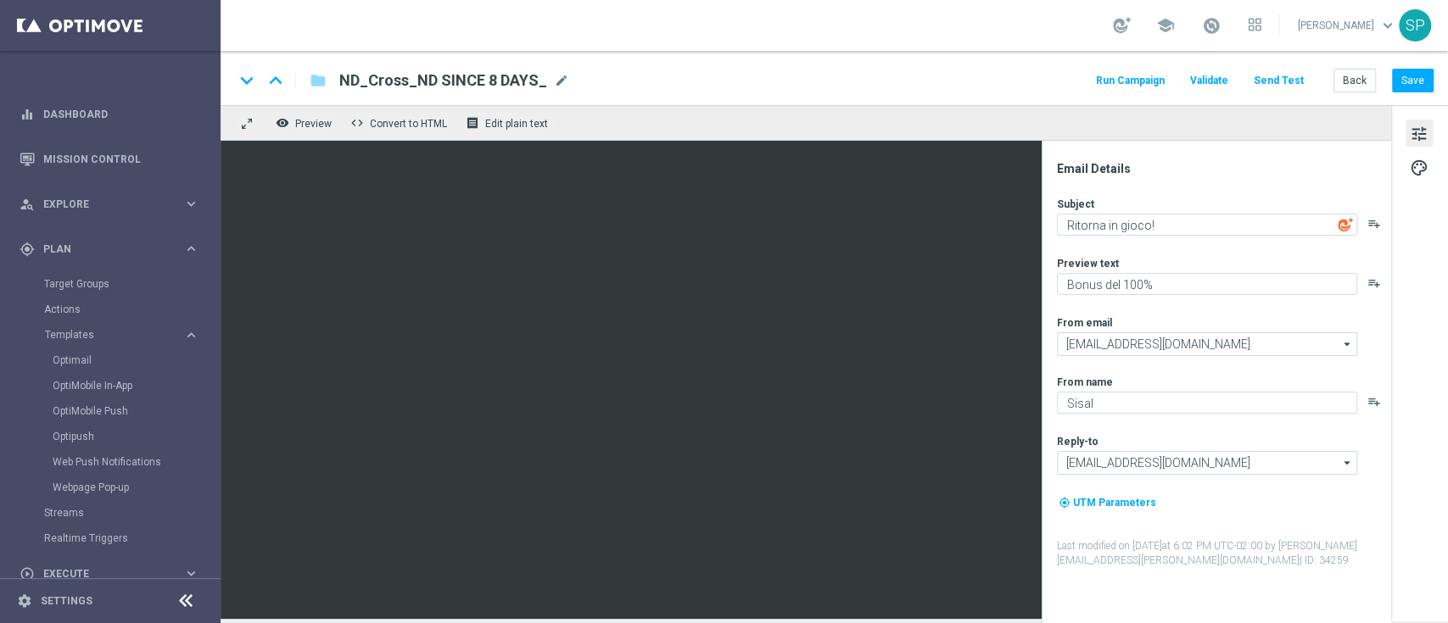
drag, startPoint x: 344, startPoint y: 78, endPoint x: 540, endPoint y: 82, distance: 196.0
click at [540, 82] on span "ND_Cross_ND SINCE 8 DAYS_" at bounding box center [443, 80] width 208 height 20
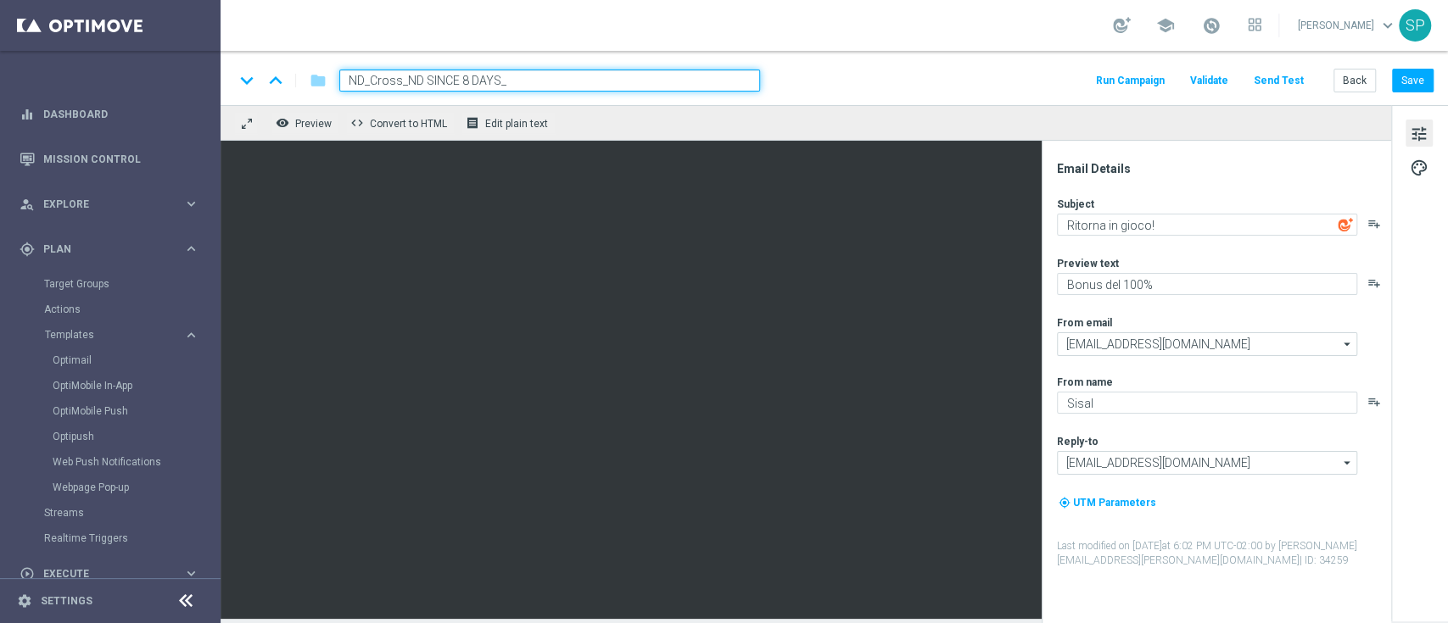
drag, startPoint x: 540, startPoint y: 82, endPoint x: 326, endPoint y: 86, distance: 214.6
click at [326, 86] on div "ND_Cross_ND SINCE 8 DAYS_" at bounding box center [543, 81] width 434 height 22
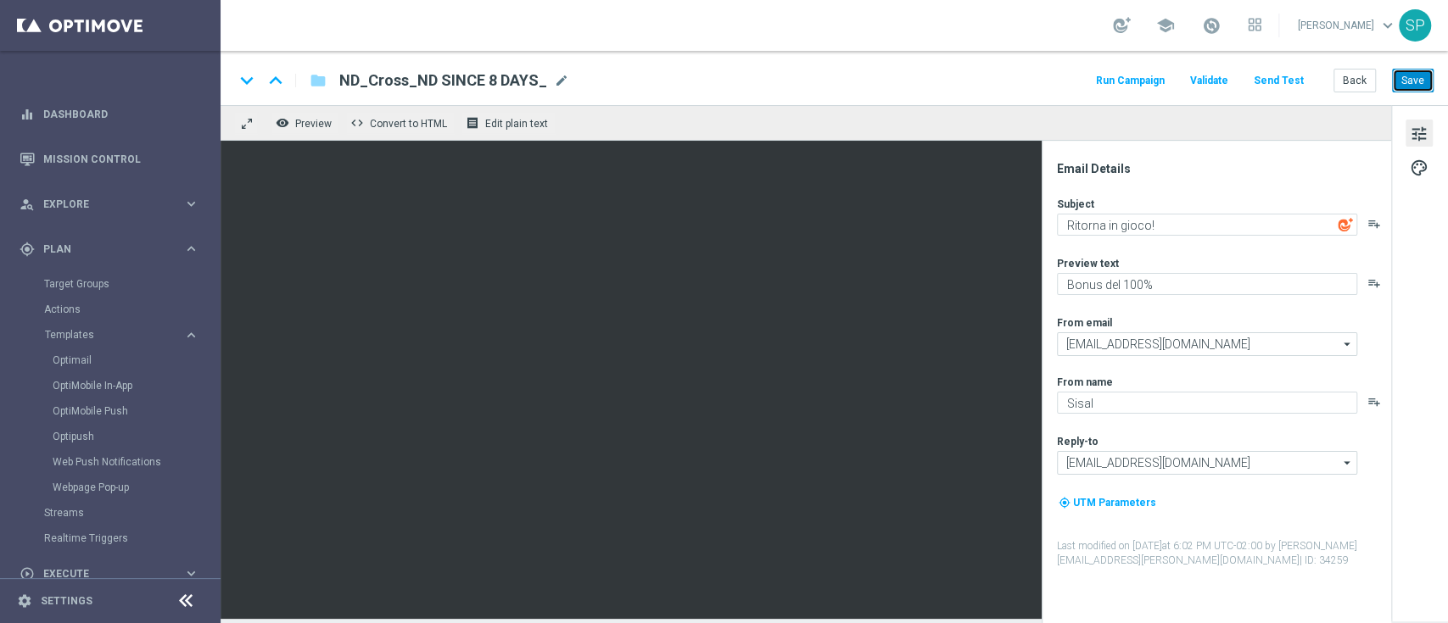
click at [1425, 74] on button "Save" at bounding box center [1413, 81] width 42 height 24
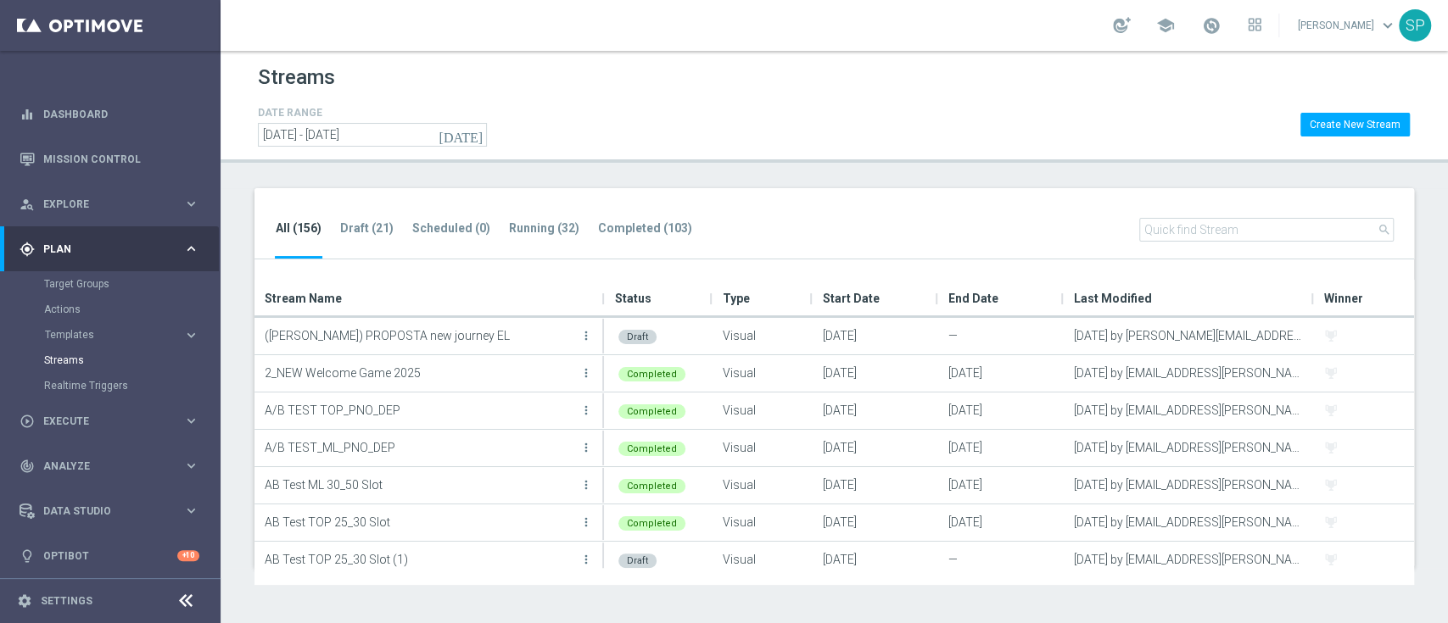
click at [400, 218] on ul "All (156) Draft (21) Scheduled (0) Running (32) Completed (103)" at bounding box center [492, 239] width 435 height 42
click at [392, 222] on li "Draft (21)" at bounding box center [366, 239] width 55 height 40
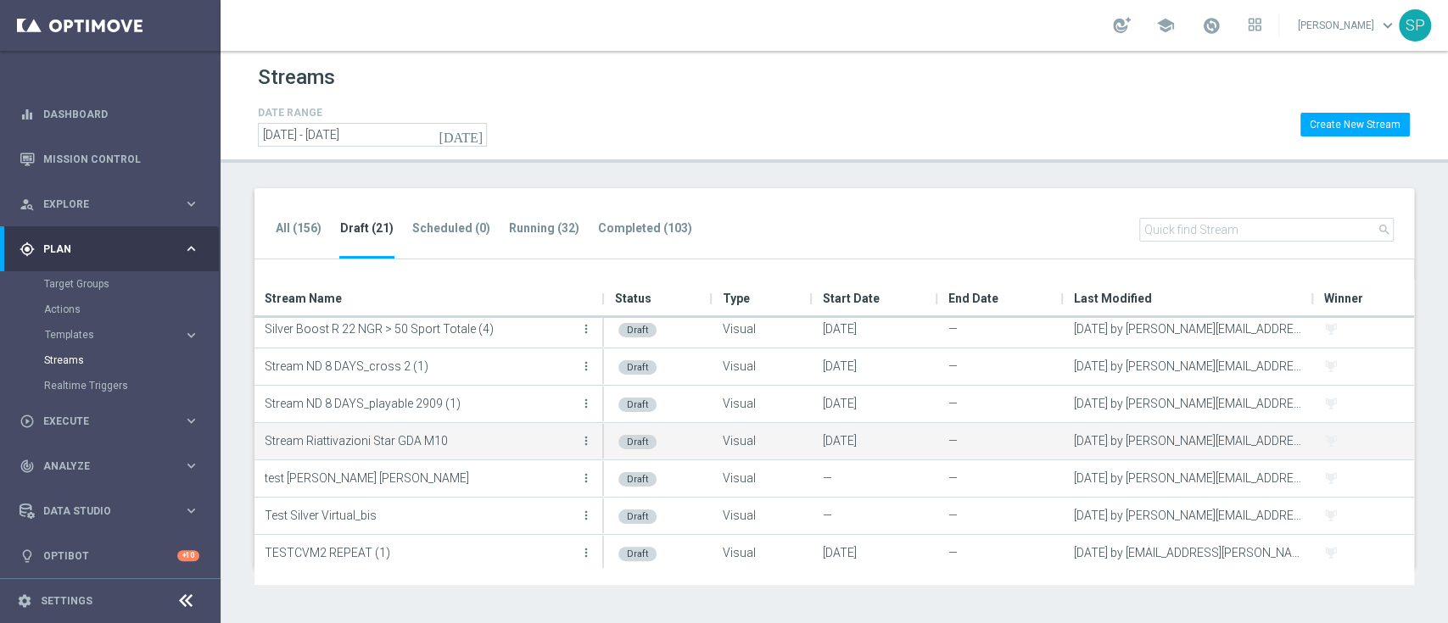
scroll to position [451, 0]
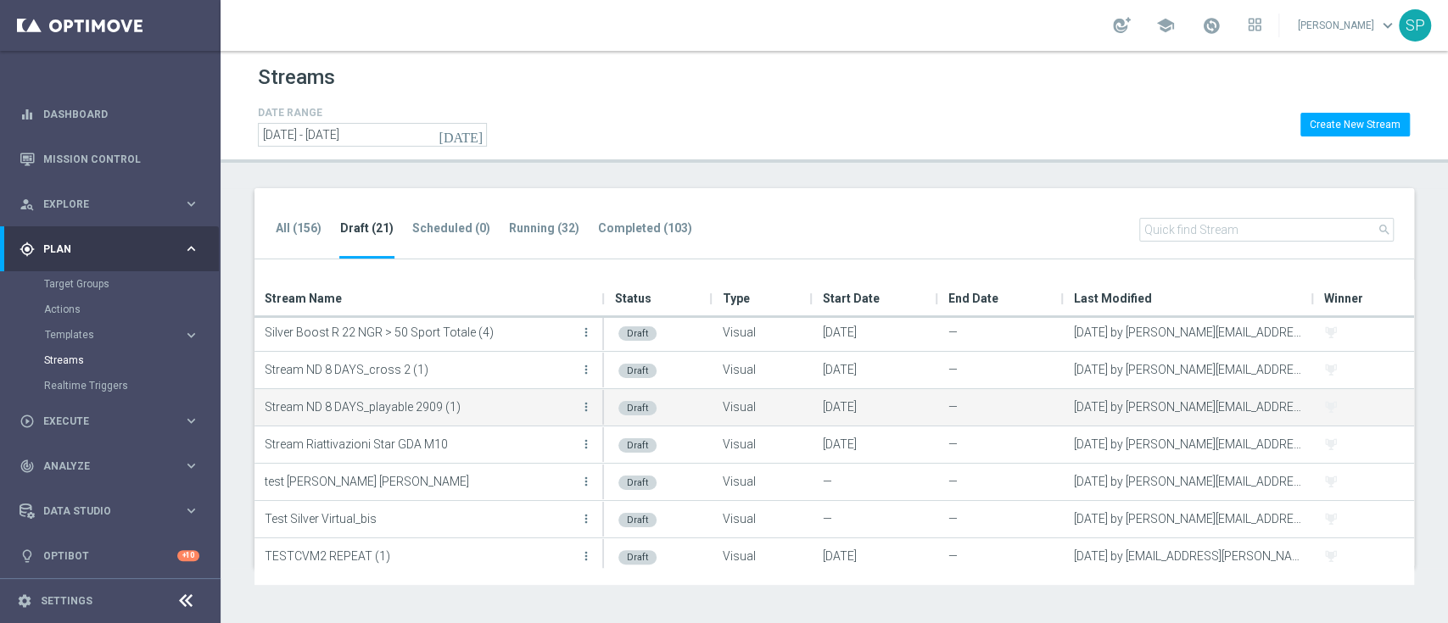
click at [578, 400] on button "more_vert" at bounding box center [586, 407] width 17 height 34
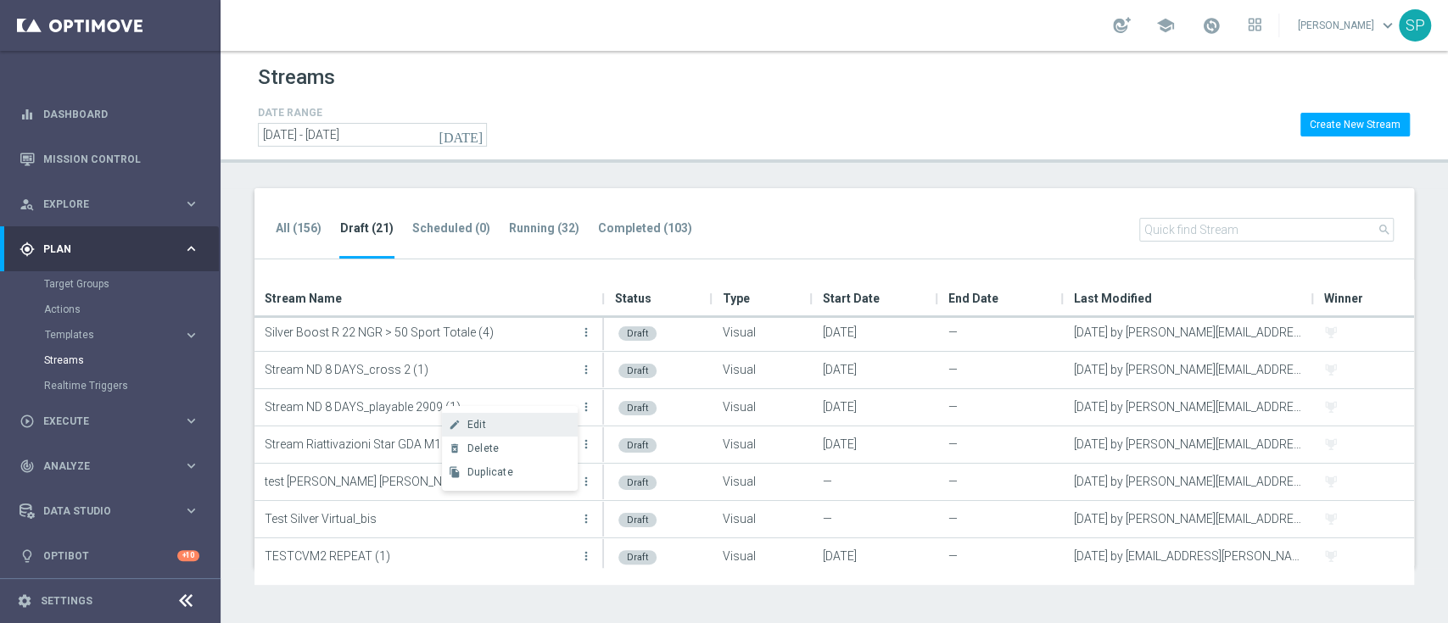
click at [529, 422] on div "Edit" at bounding box center [518, 425] width 103 height 12
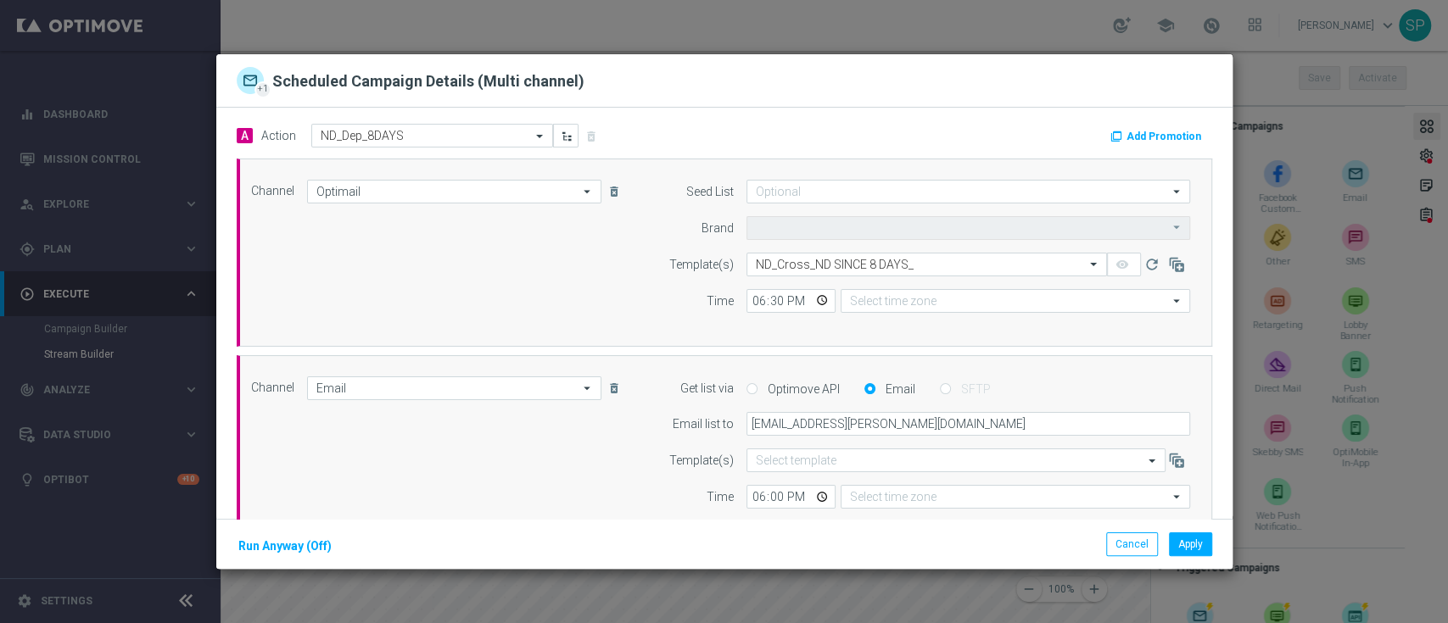
type input "Sisal Marketing"
type input "Central European Time ([GEOGRAPHIC_DATA]) (UTC +02:00)"
type input "Coordinated Universal Time (UTC 00:00)"
click at [1140, 139] on button "Add Promotion" at bounding box center [1158, 136] width 98 height 19
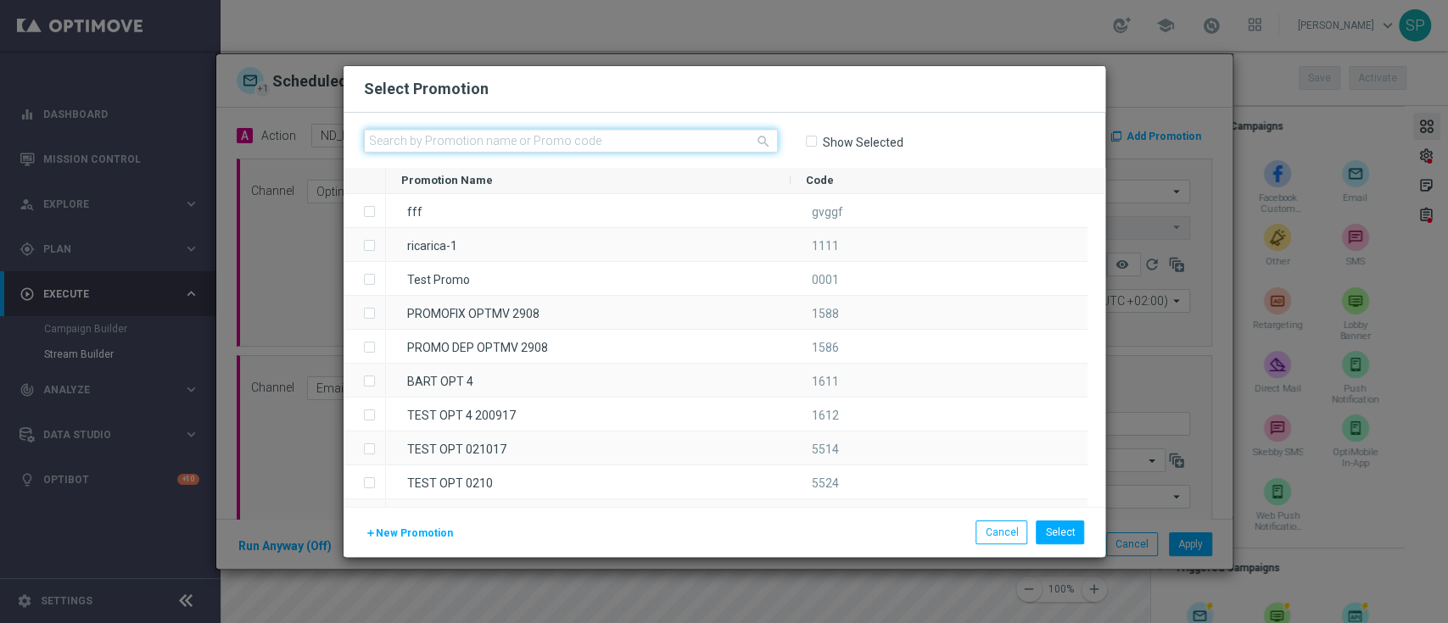
click at [696, 146] on input "text" at bounding box center [571, 141] width 414 height 24
paste input "336439"
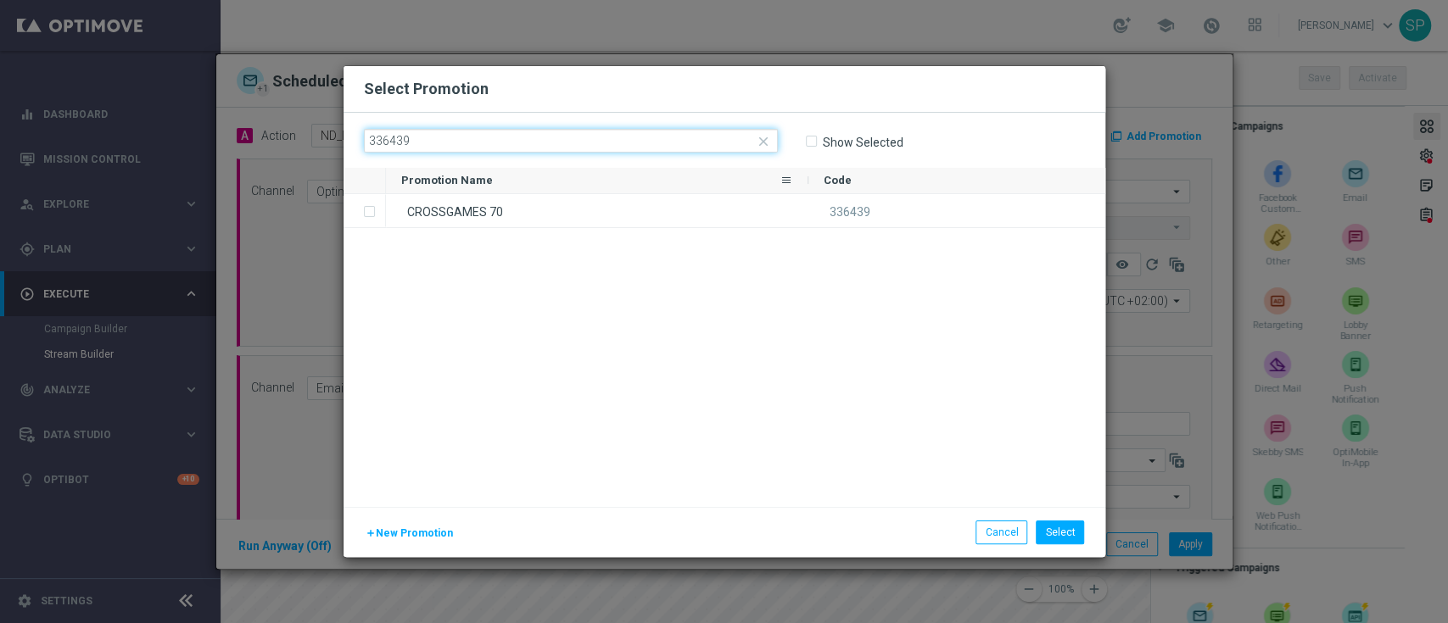
type input "336439"
click at [710, 187] on div "Promotion Name" at bounding box center [590, 180] width 378 height 25
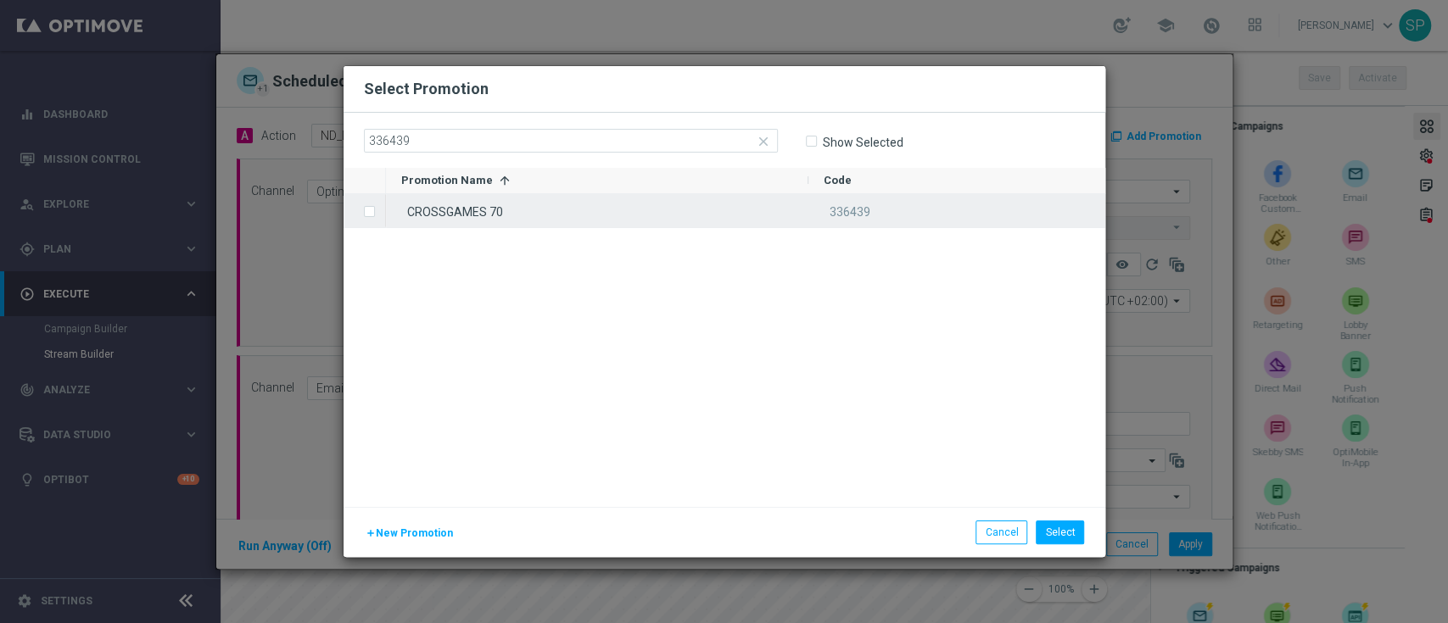
click at [693, 205] on div "CROSSGAMES 70" at bounding box center [597, 210] width 422 height 33
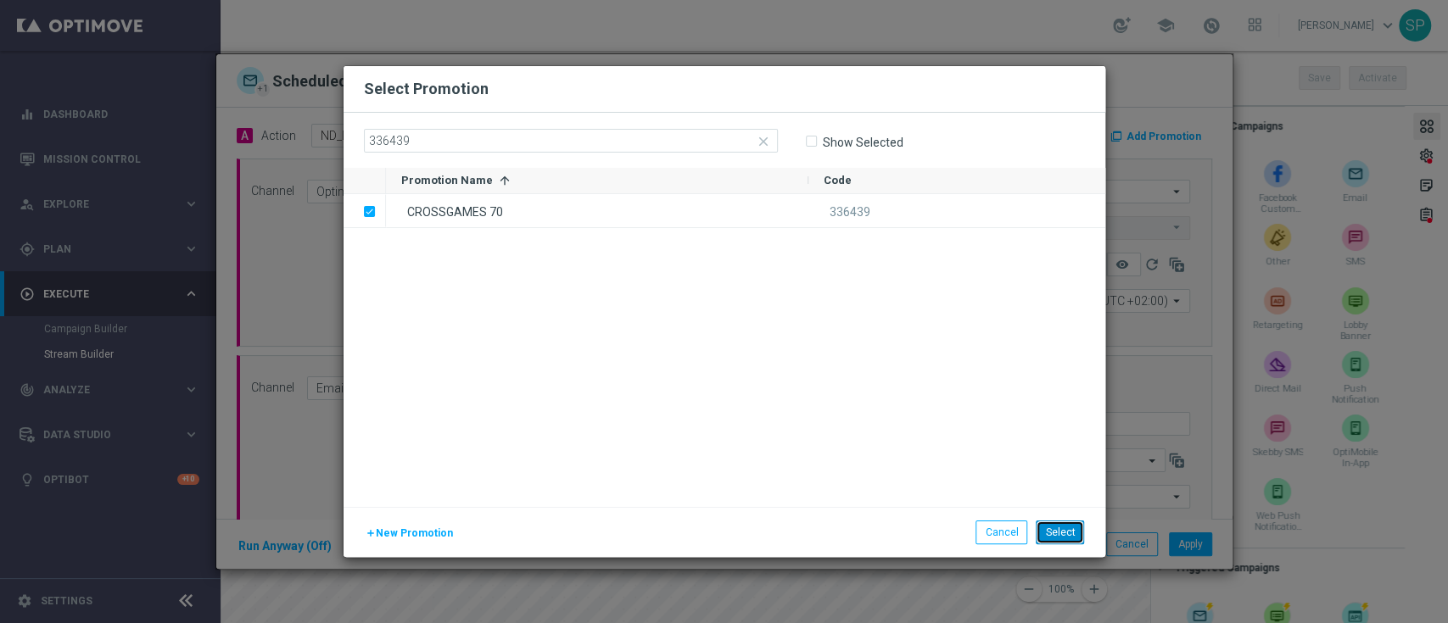
click at [1060, 538] on button "Select" at bounding box center [1060, 533] width 48 height 24
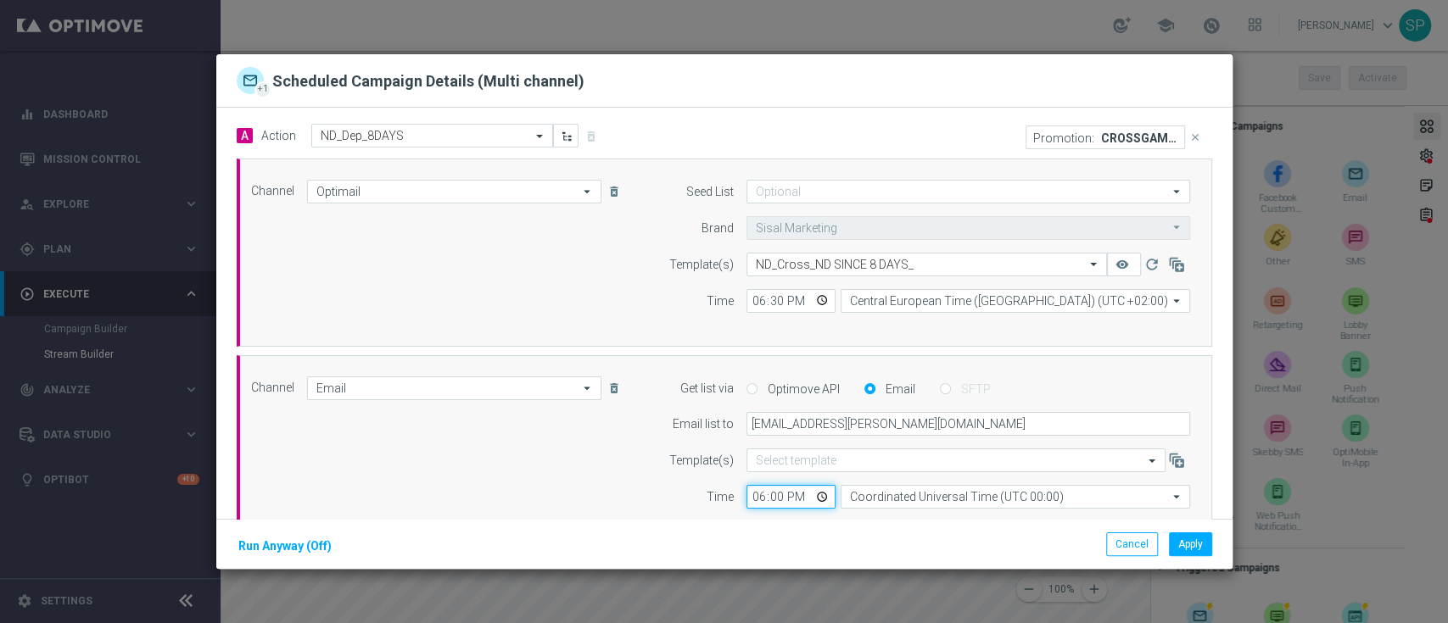
click at [794, 497] on input "18:00" at bounding box center [790, 497] width 89 height 24
click at [772, 496] on input "18:00" at bounding box center [790, 497] width 89 height 24
type input "18:30"
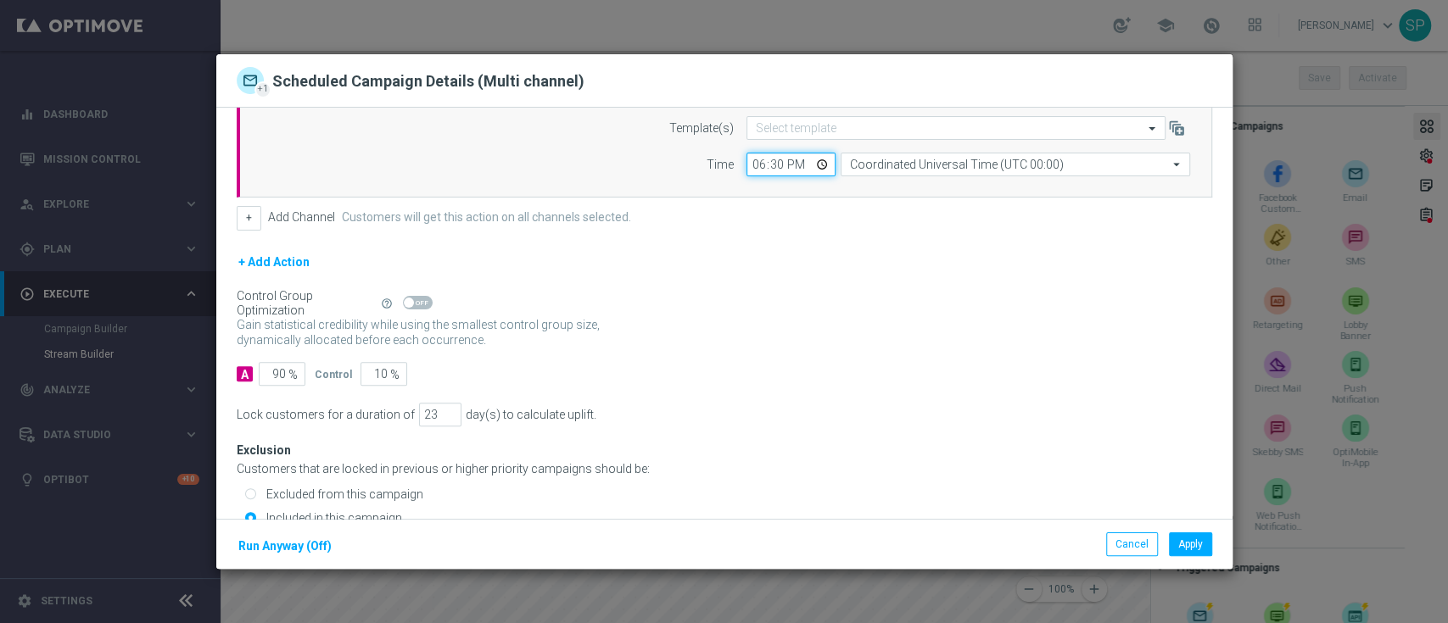
scroll to position [394, 0]
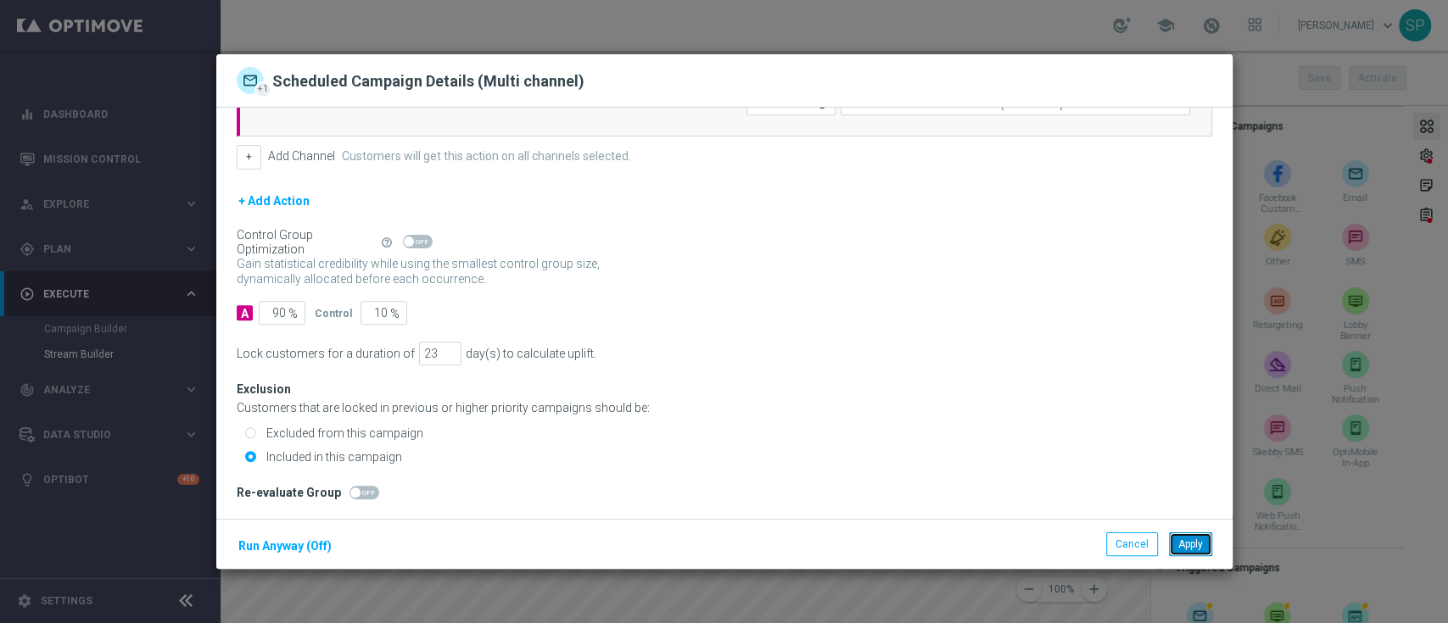
click at [1203, 543] on button "Apply" at bounding box center [1190, 545] width 43 height 24
click at [1193, 553] on button "Apply" at bounding box center [1190, 545] width 43 height 24
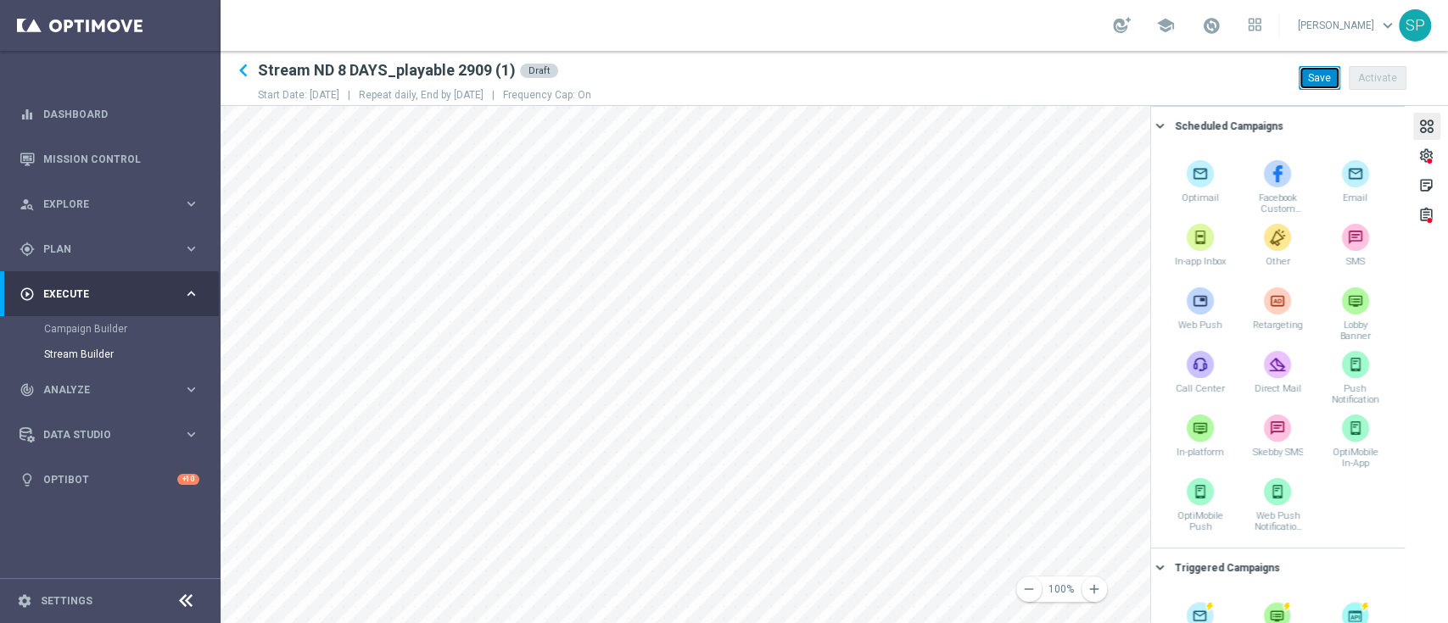
click at [1318, 77] on button "Save" at bounding box center [1320, 78] width 42 height 24
click at [1443, 151] on div "remove 100% add settings sticky_note_2 assignment Scheduled Campaigns keyboard_…" at bounding box center [834, 364] width 1227 height 517
click at [1422, 155] on div "settings" at bounding box center [1426, 159] width 16 height 22
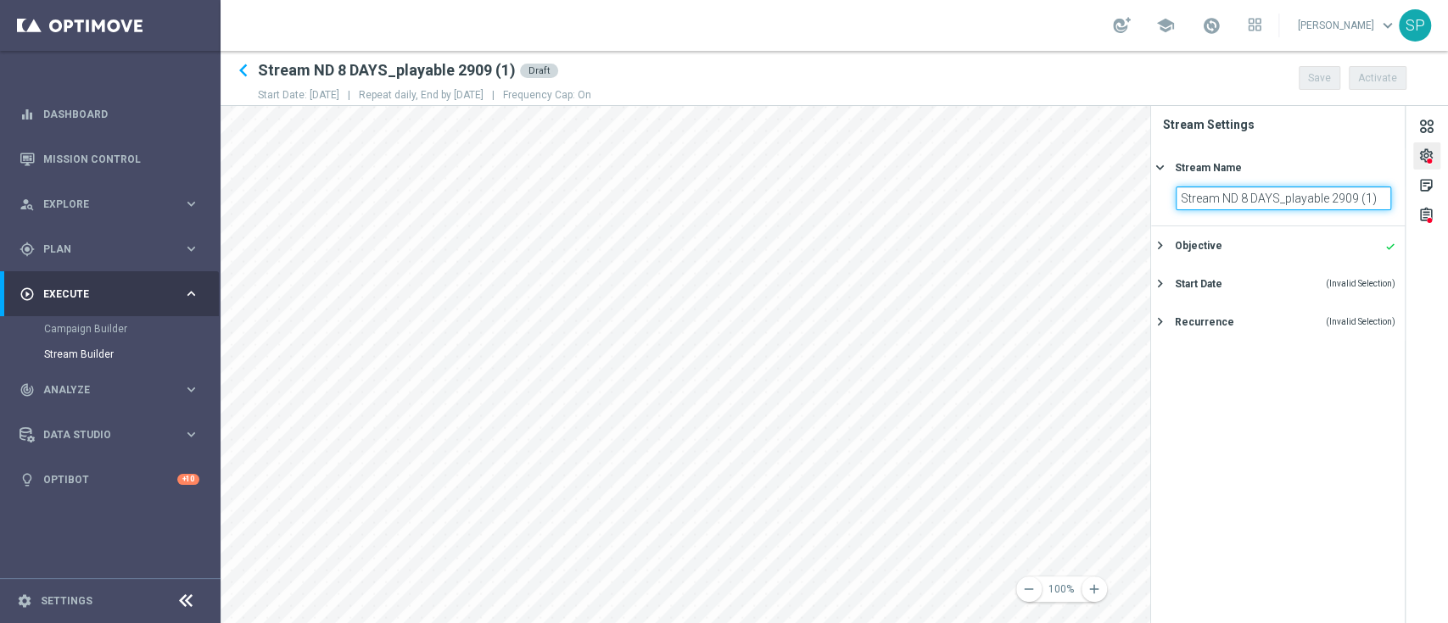
click at [1379, 193] on input "Stream ND 8 DAYS_playable 2909 (1)" at bounding box center [1283, 199] width 215 height 24
type input "Stream ND 8 DAYS_cross 0910"
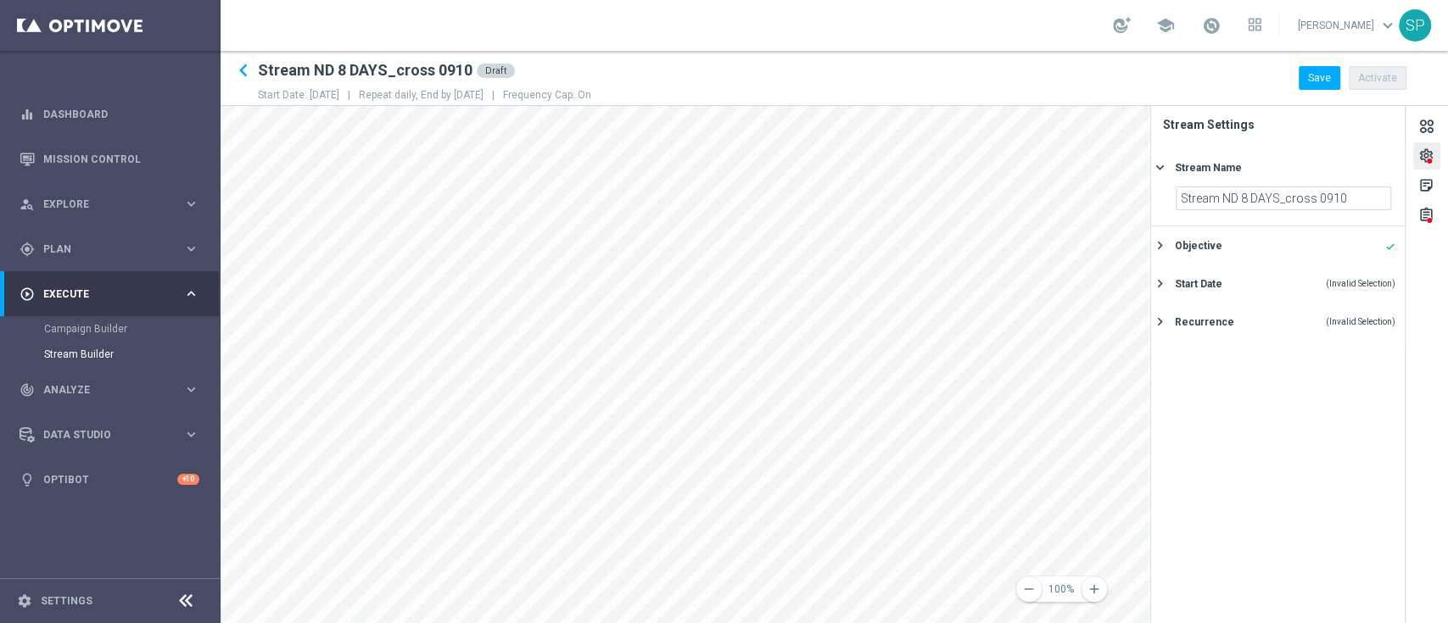
click at [1322, 236] on button "Objective done keyboard_arrow_right" at bounding box center [1275, 245] width 241 height 21
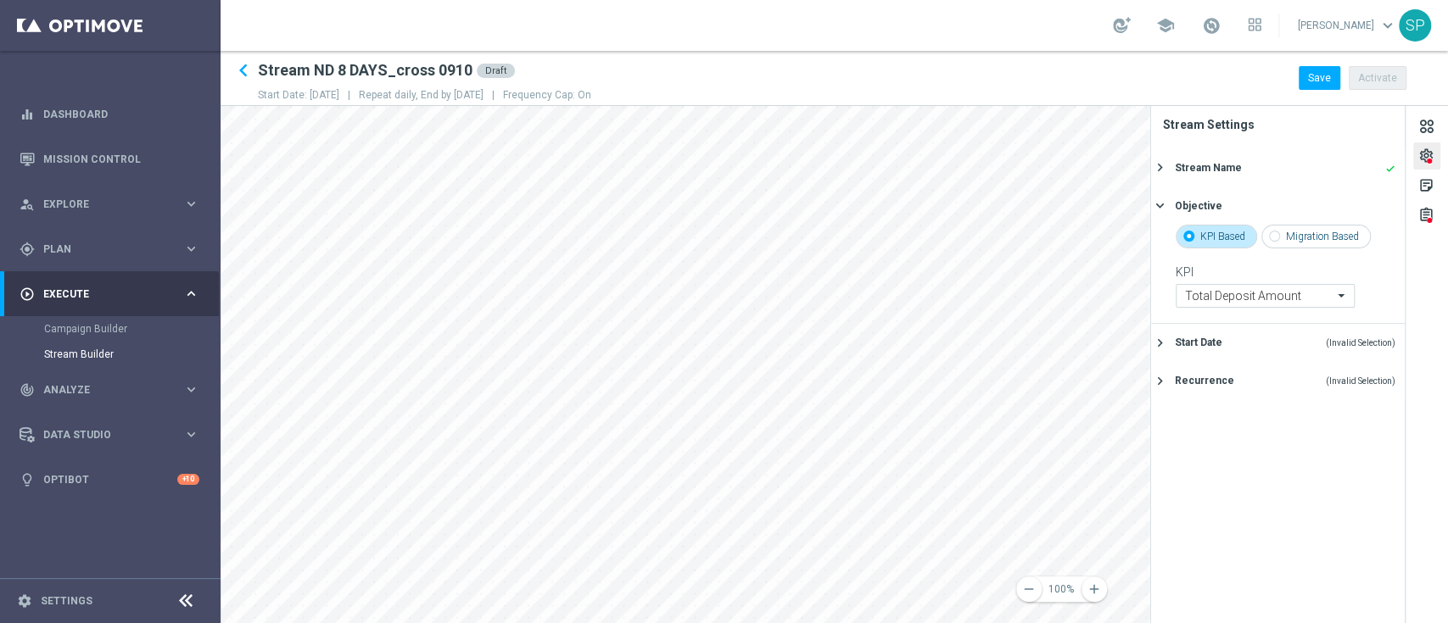
click at [1320, 338] on div "Start Date (Invalid Selection)" at bounding box center [1285, 342] width 221 height 15
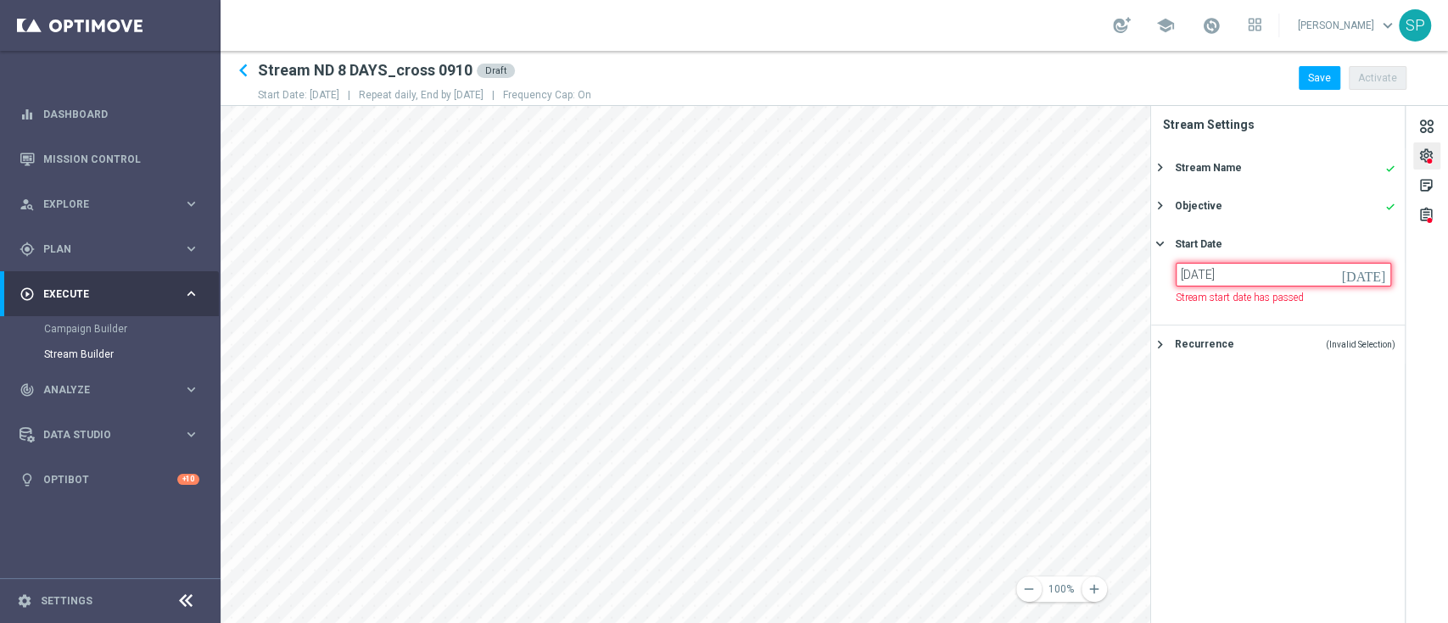
click at [1303, 263] on input "[DATE]" at bounding box center [1283, 275] width 215 height 24
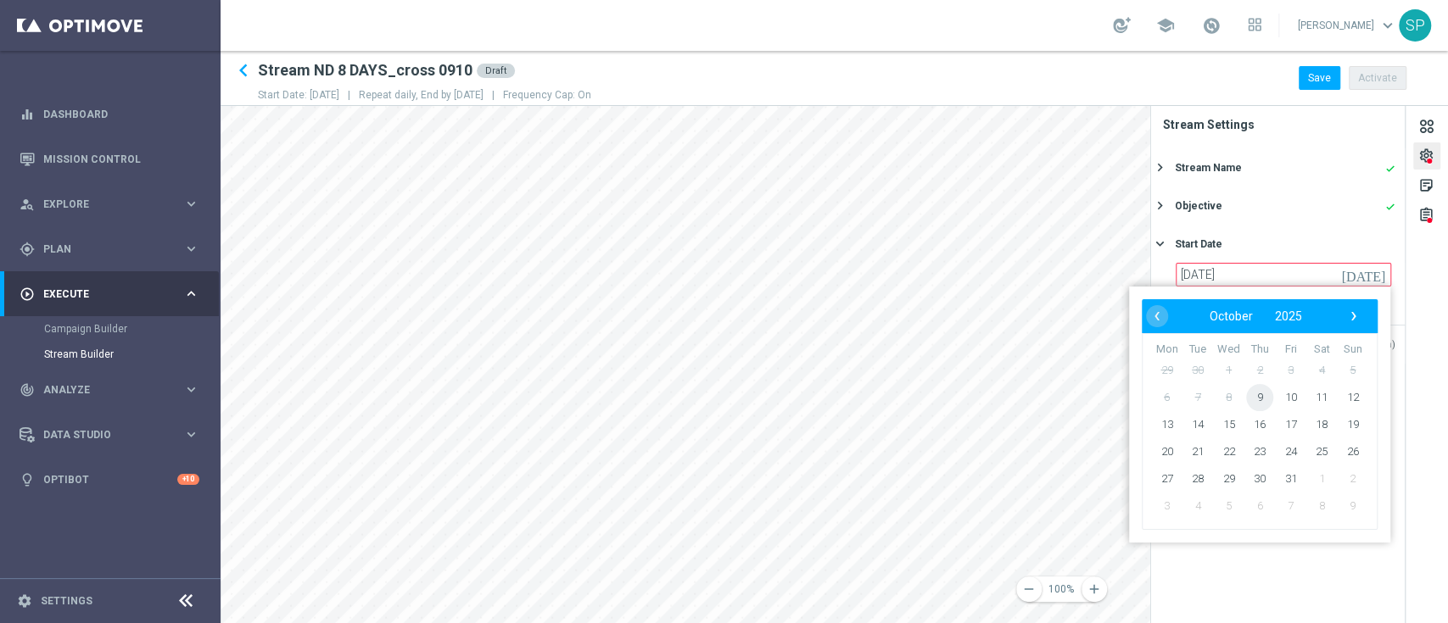
click at [1265, 398] on span "9" at bounding box center [1259, 397] width 27 height 27
type input "09 Oct 2025"
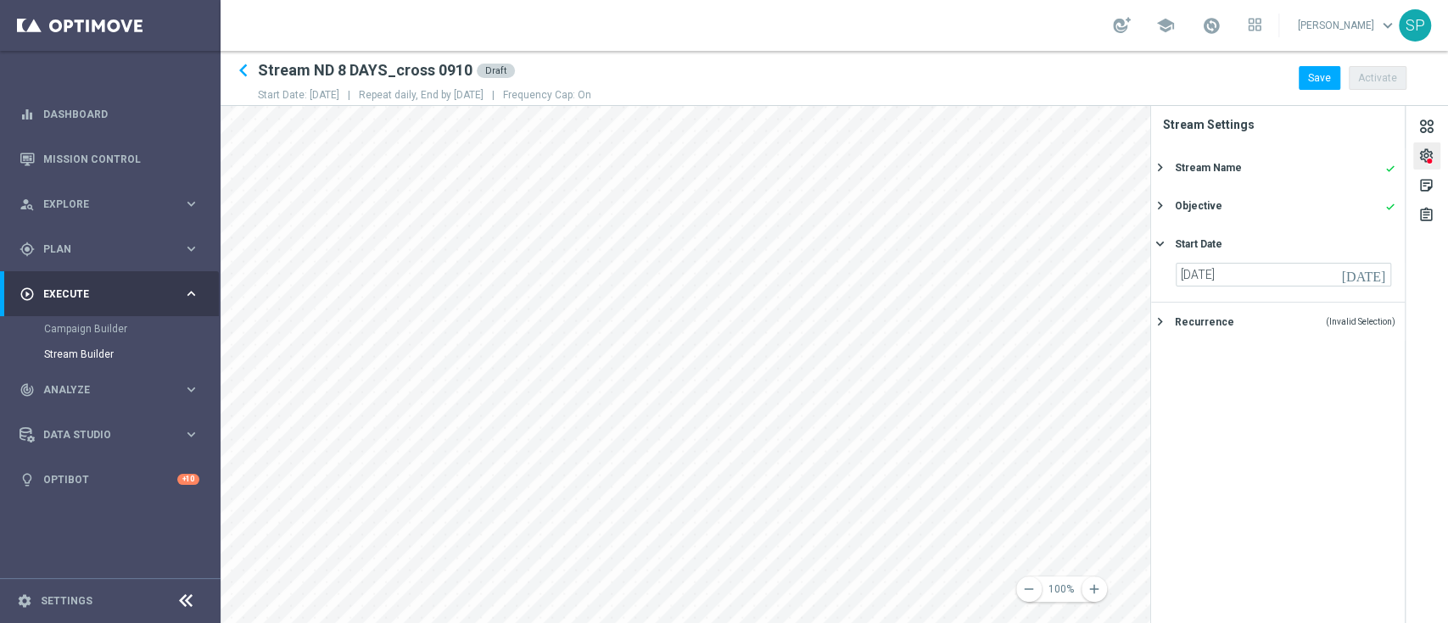
click at [1300, 315] on div "Recurrence (Invalid Selection)" at bounding box center [1285, 322] width 221 height 15
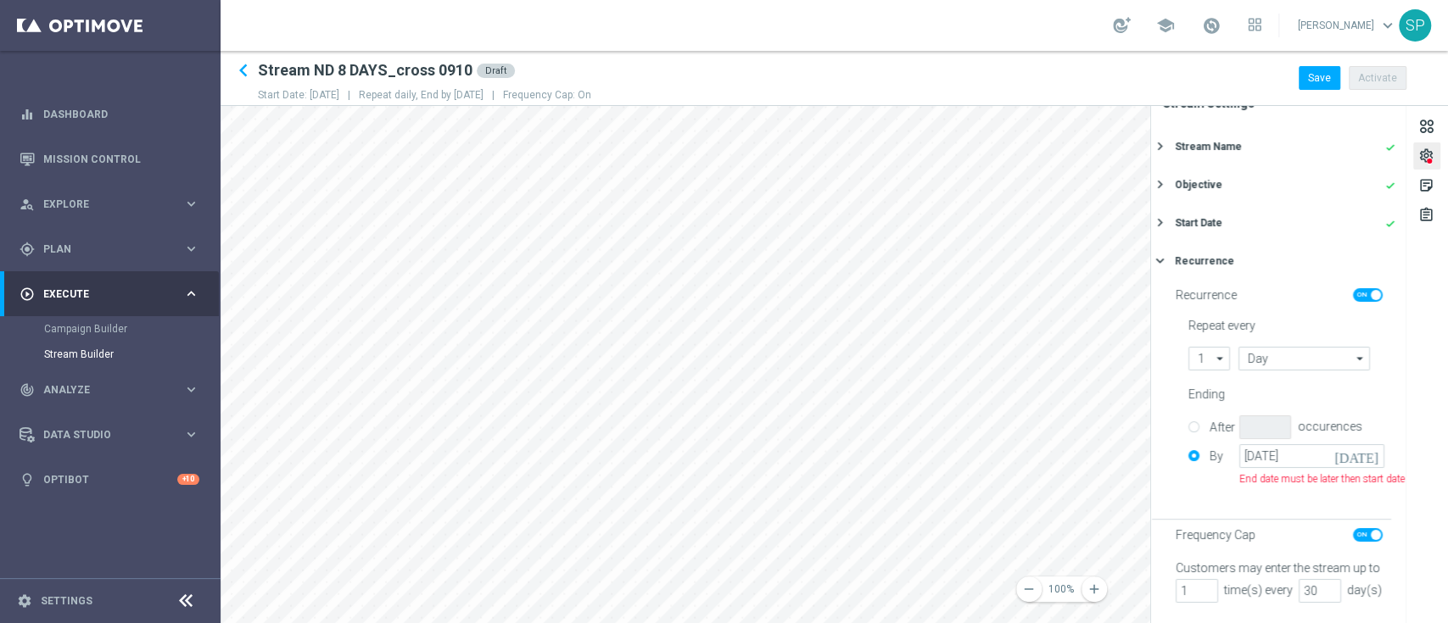
scroll to position [75, 0]
click at [1298, 444] on input "[DATE]" at bounding box center [1311, 456] width 145 height 24
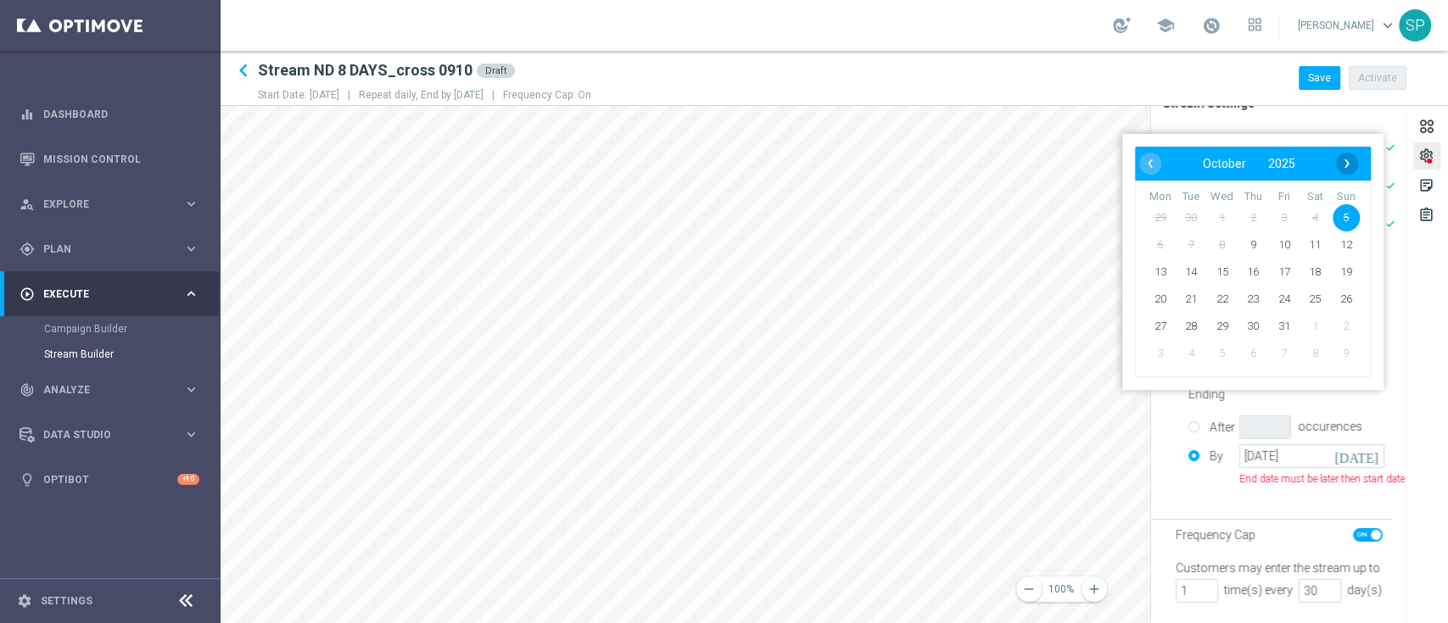
click at [1346, 164] on span "›" at bounding box center [1347, 164] width 22 height 22
click at [1148, 161] on span "‹" at bounding box center [1150, 164] width 22 height 22
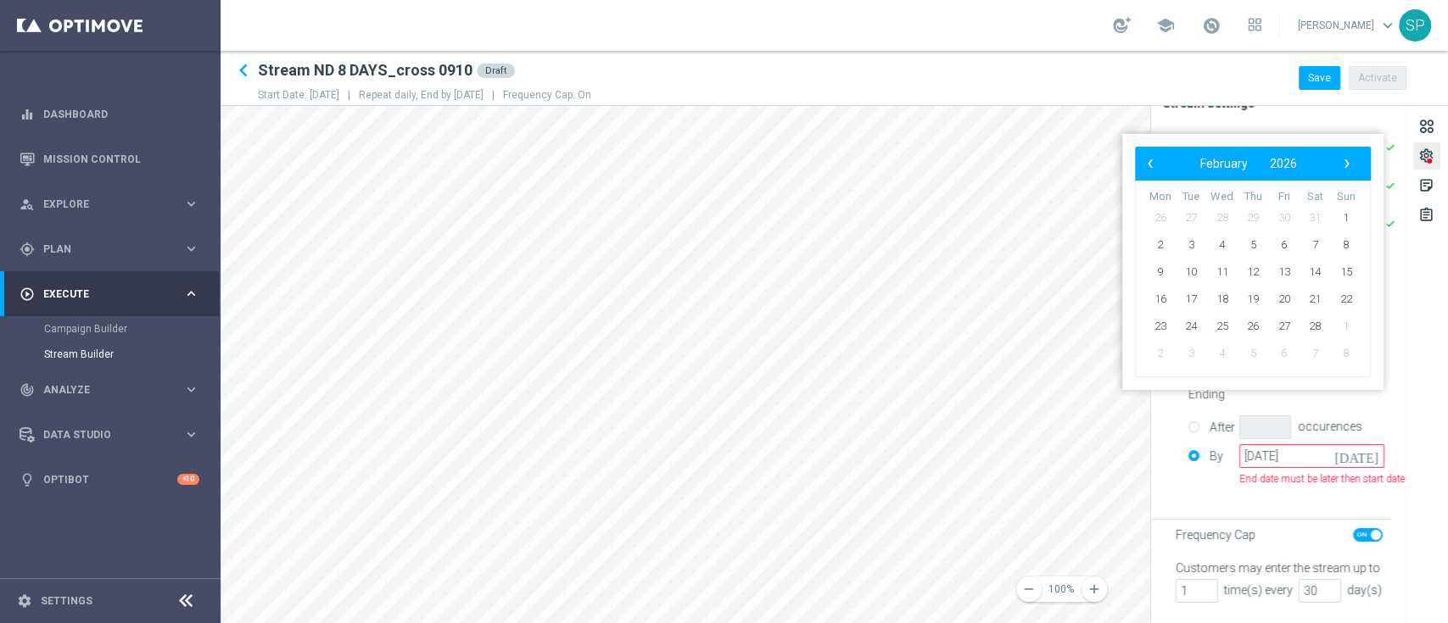
click at [1148, 161] on span "‹" at bounding box center [1150, 164] width 22 height 22
click at [1323, 321] on span "31" at bounding box center [1314, 326] width 27 height 27
type input "31 Jan 2026"
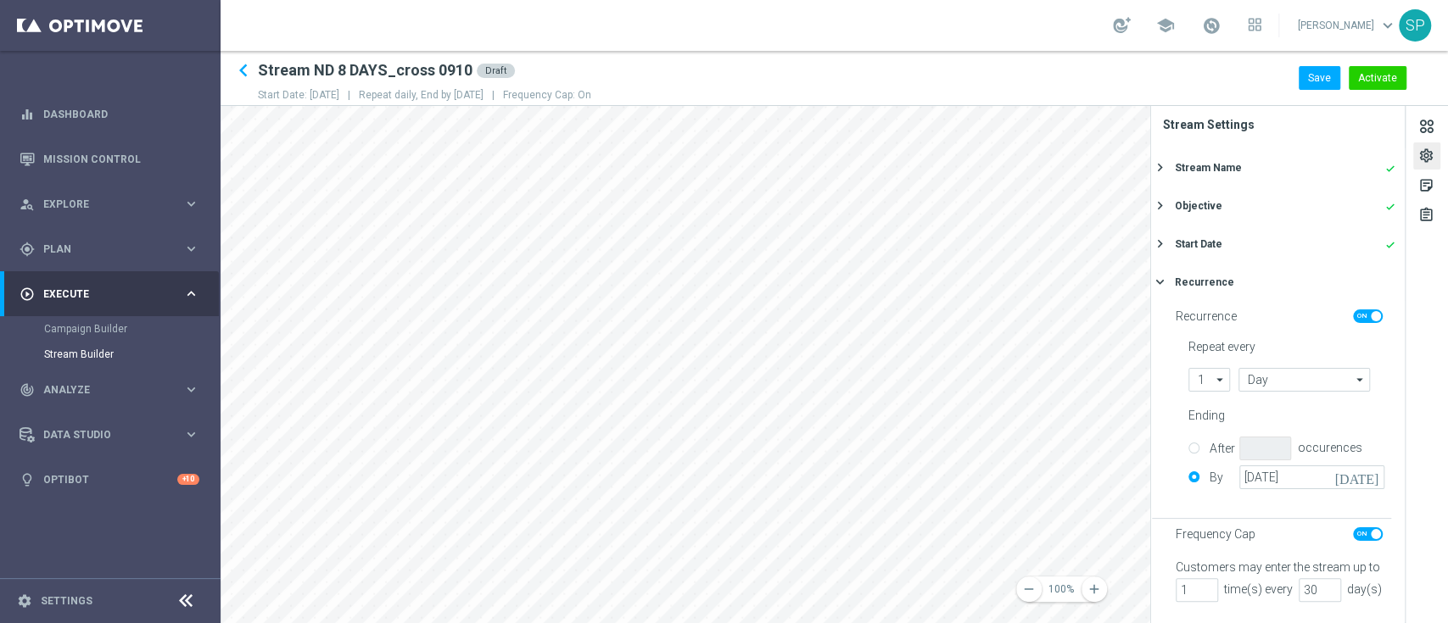
click at [1281, 160] on div "Stream Name done" at bounding box center [1285, 167] width 221 height 15
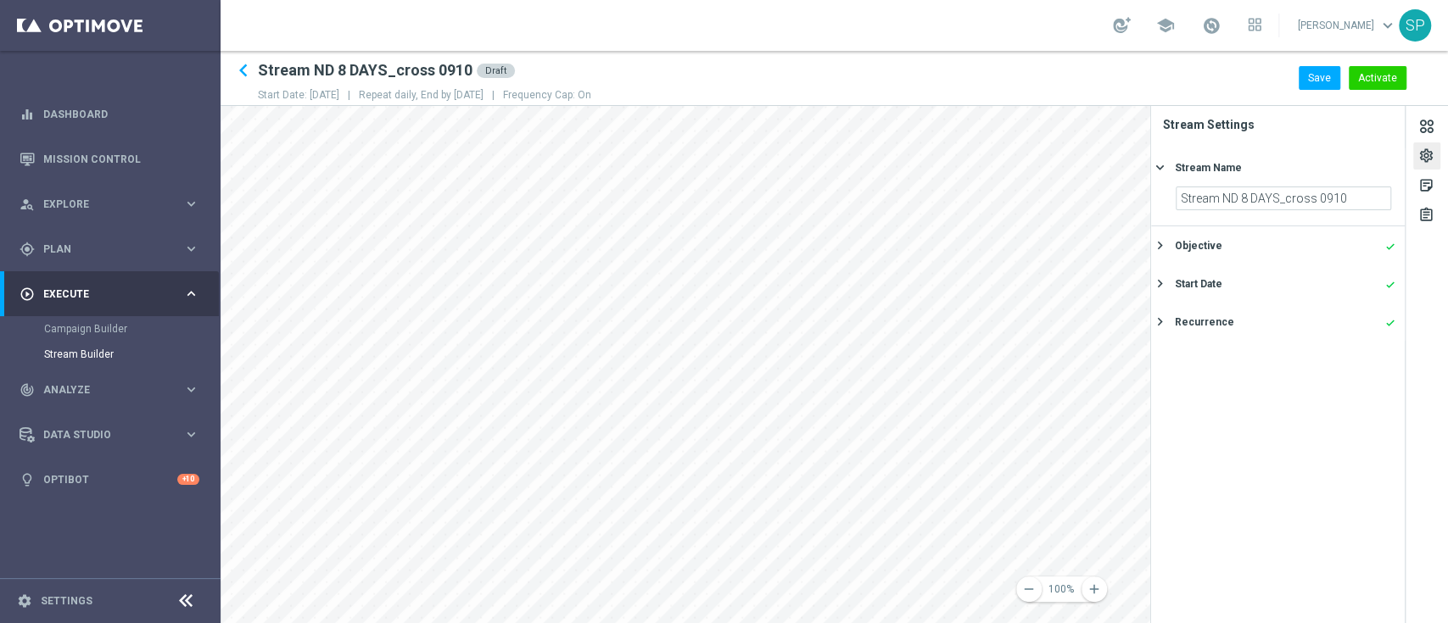
scroll to position [0, 0]
click at [1284, 241] on div "Objective done" at bounding box center [1285, 245] width 221 height 15
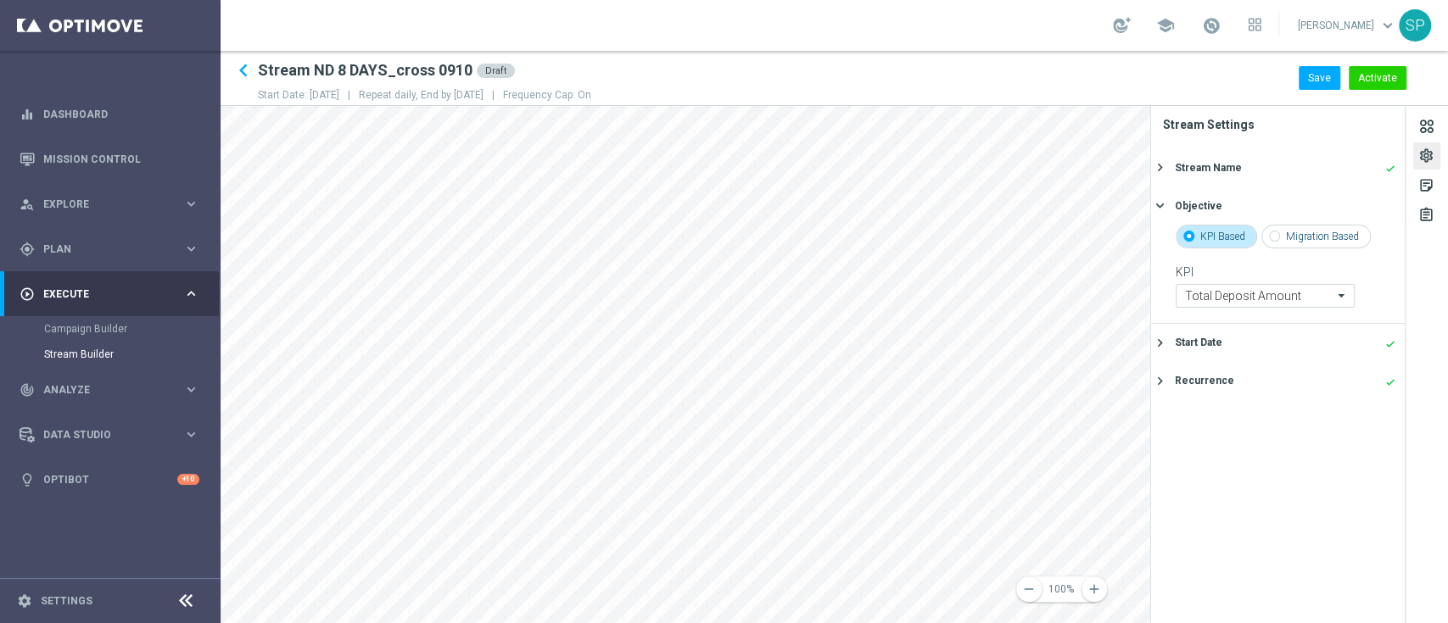
click at [1287, 327] on div "Start Date done keyboard_arrow_right" at bounding box center [1278, 343] width 254 height 38
click at [1287, 327] on div "Recurrence done" at bounding box center [1285, 322] width 221 height 15
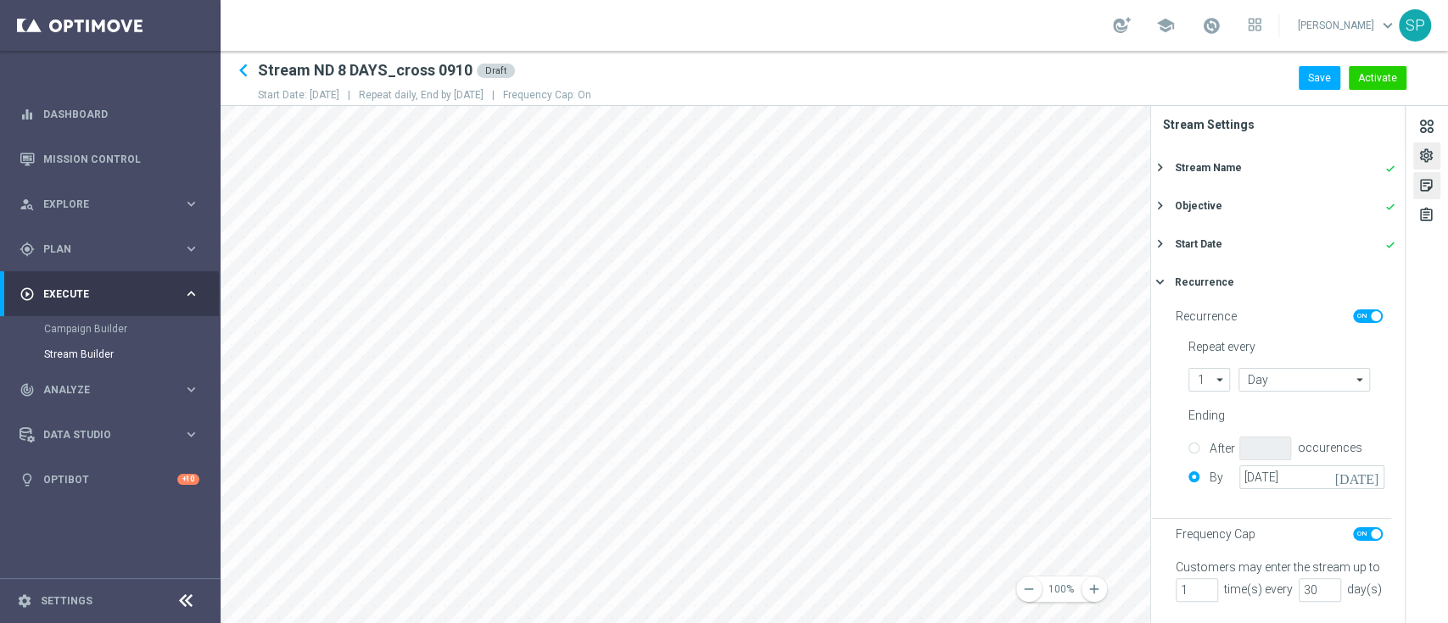
click at [1418, 192] on div "sticky_note_2" at bounding box center [1426, 188] width 16 height 22
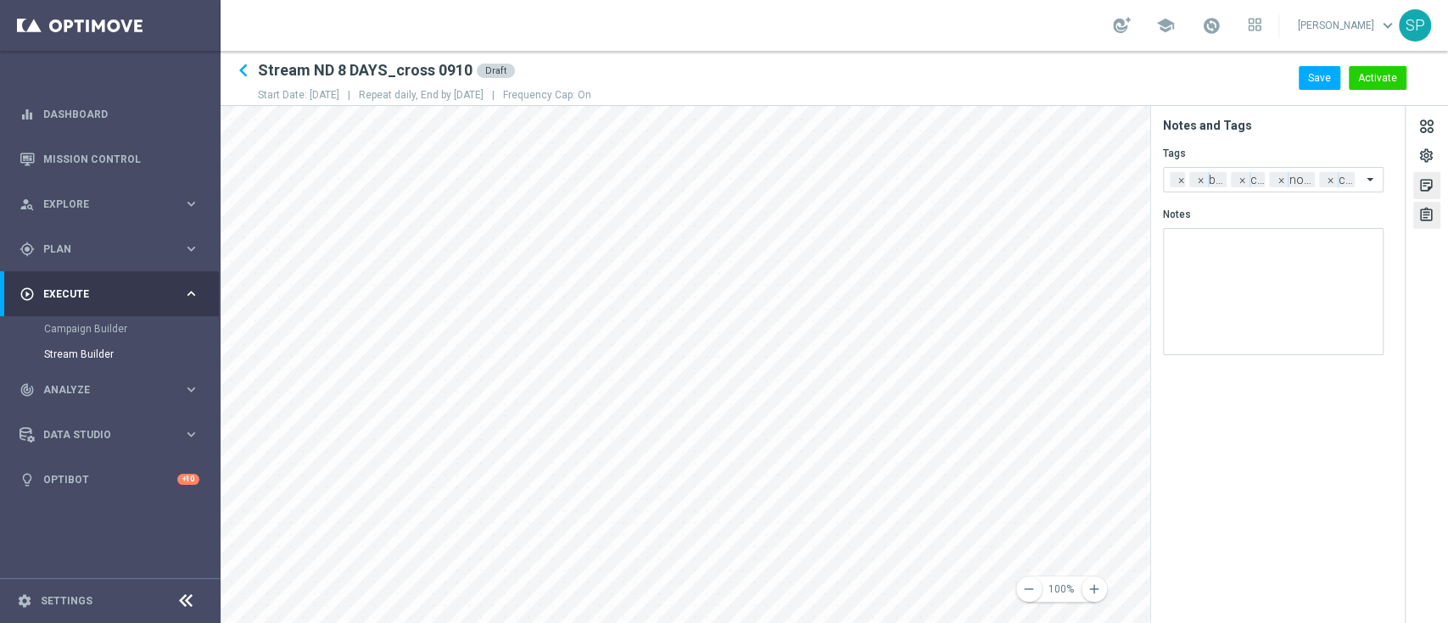
click at [1425, 207] on div "assignment" at bounding box center [1426, 218] width 16 height 22
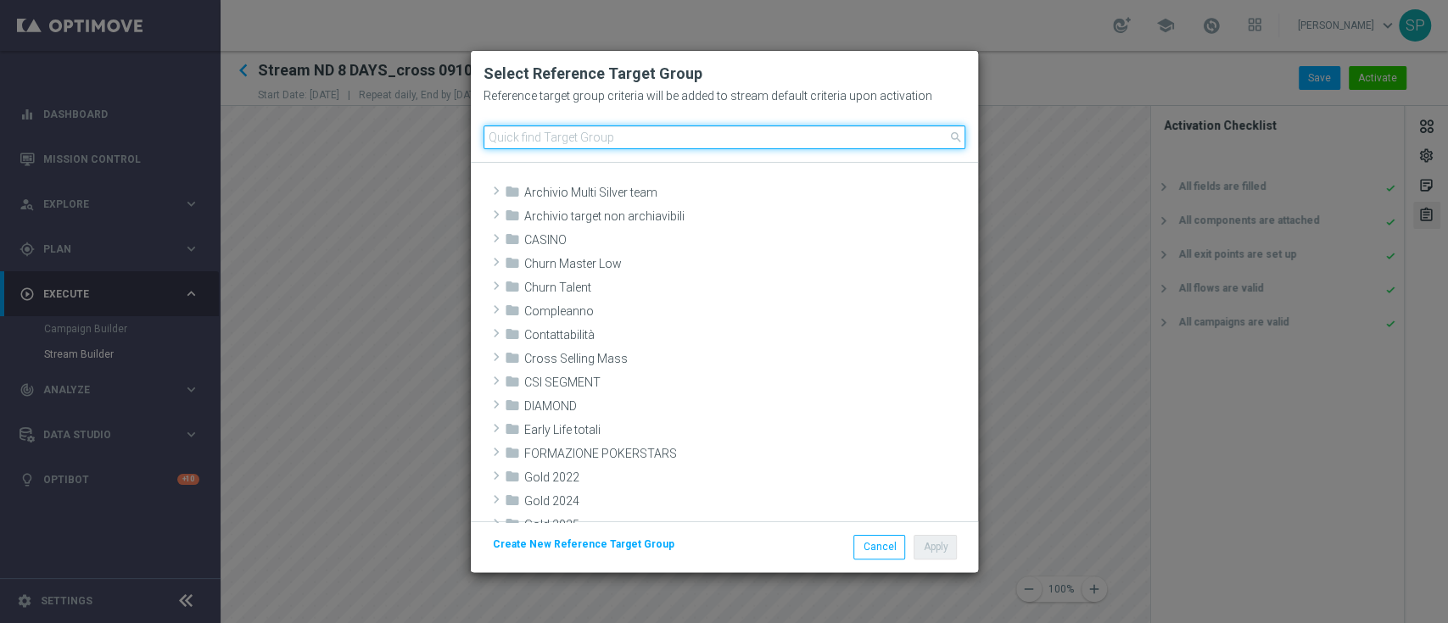
scroll to position [569, 0]
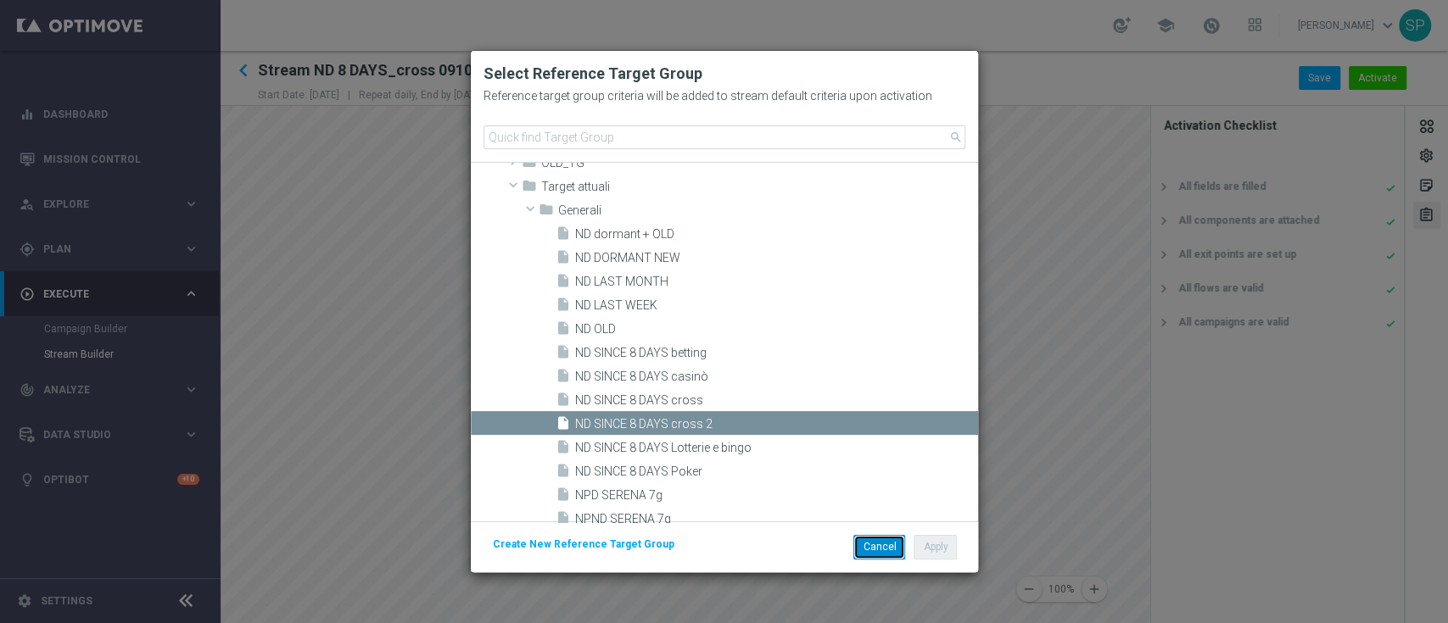
click at [883, 551] on button "Cancel" at bounding box center [879, 547] width 52 height 24
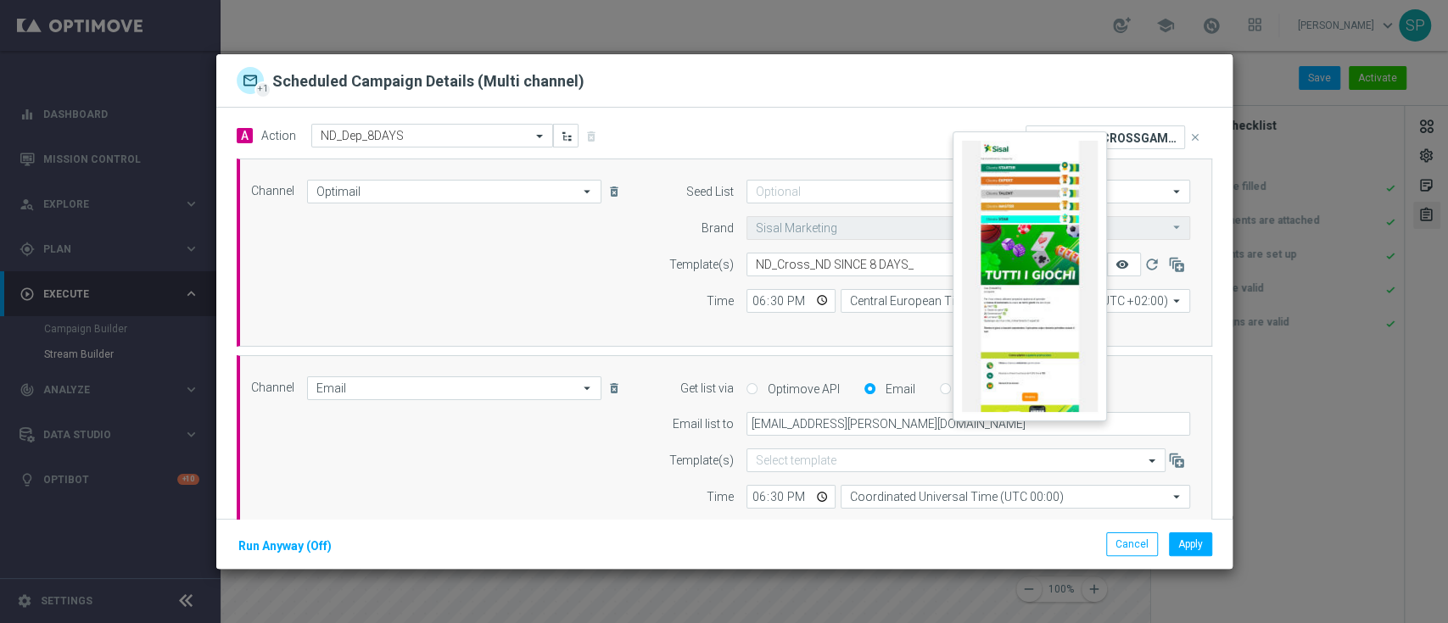
click at [1115, 261] on icon "remove_red_eye" at bounding box center [1122, 265] width 14 height 14
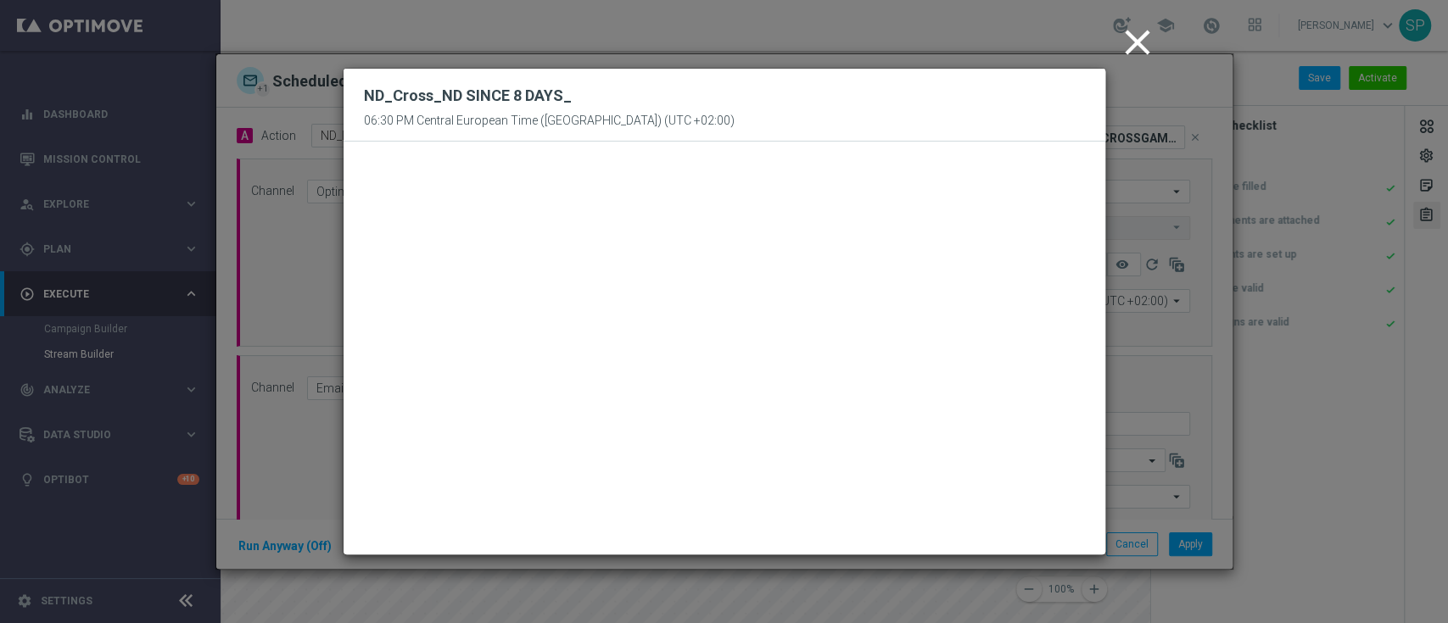
click at [1144, 55] on icon "close" at bounding box center [1137, 42] width 42 height 42
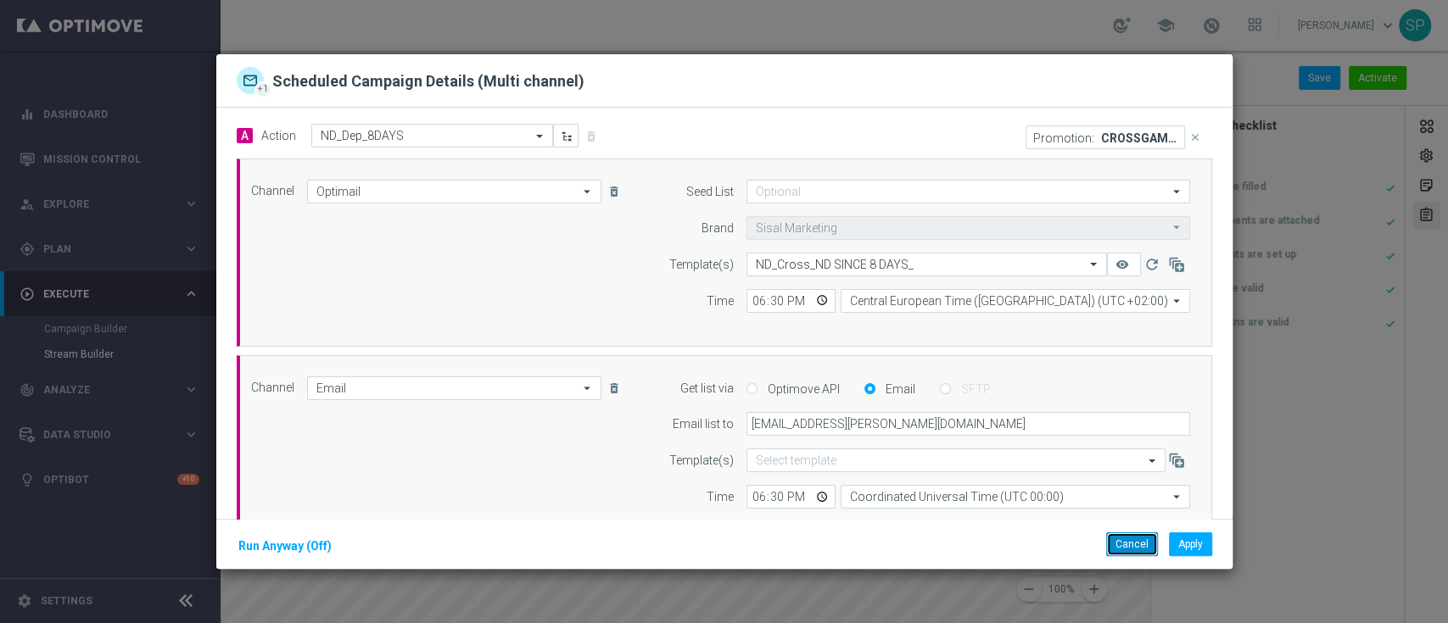
click at [1131, 553] on button "Cancel" at bounding box center [1132, 545] width 52 height 24
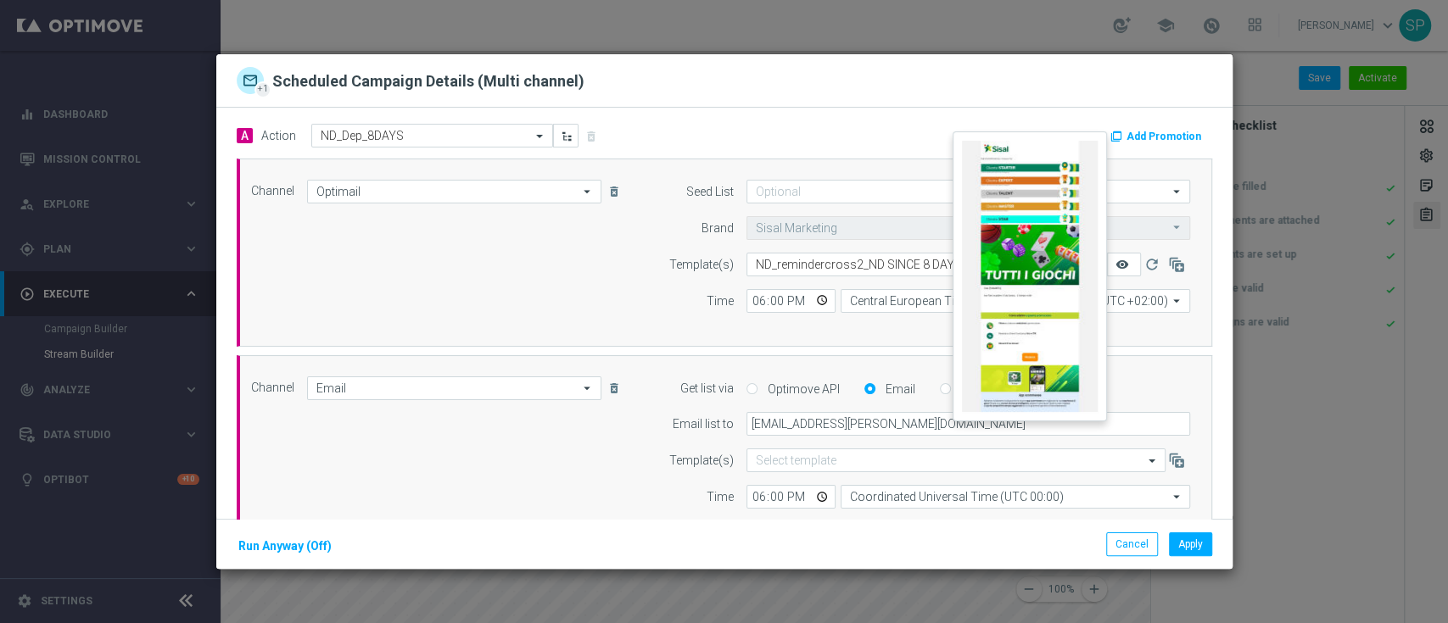
click at [1115, 268] on icon "remove_red_eye" at bounding box center [1122, 265] width 14 height 14
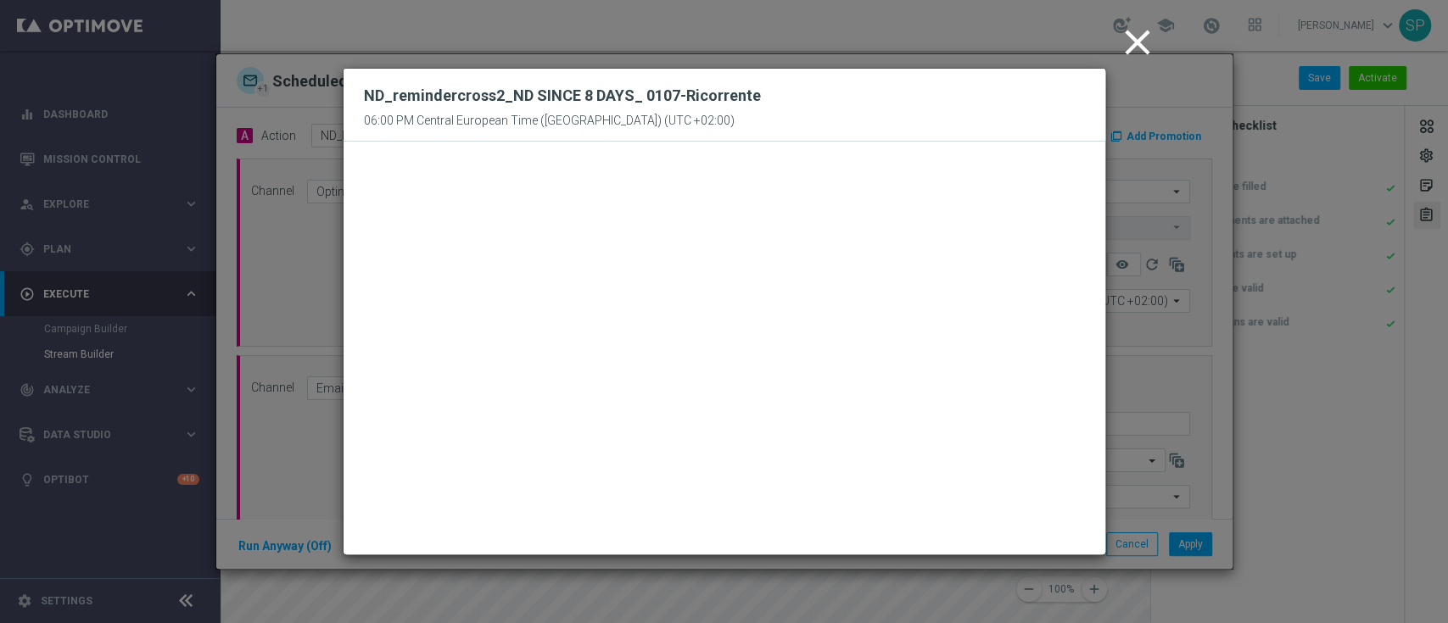
click at [1132, 29] on icon "close" at bounding box center [1137, 42] width 42 height 42
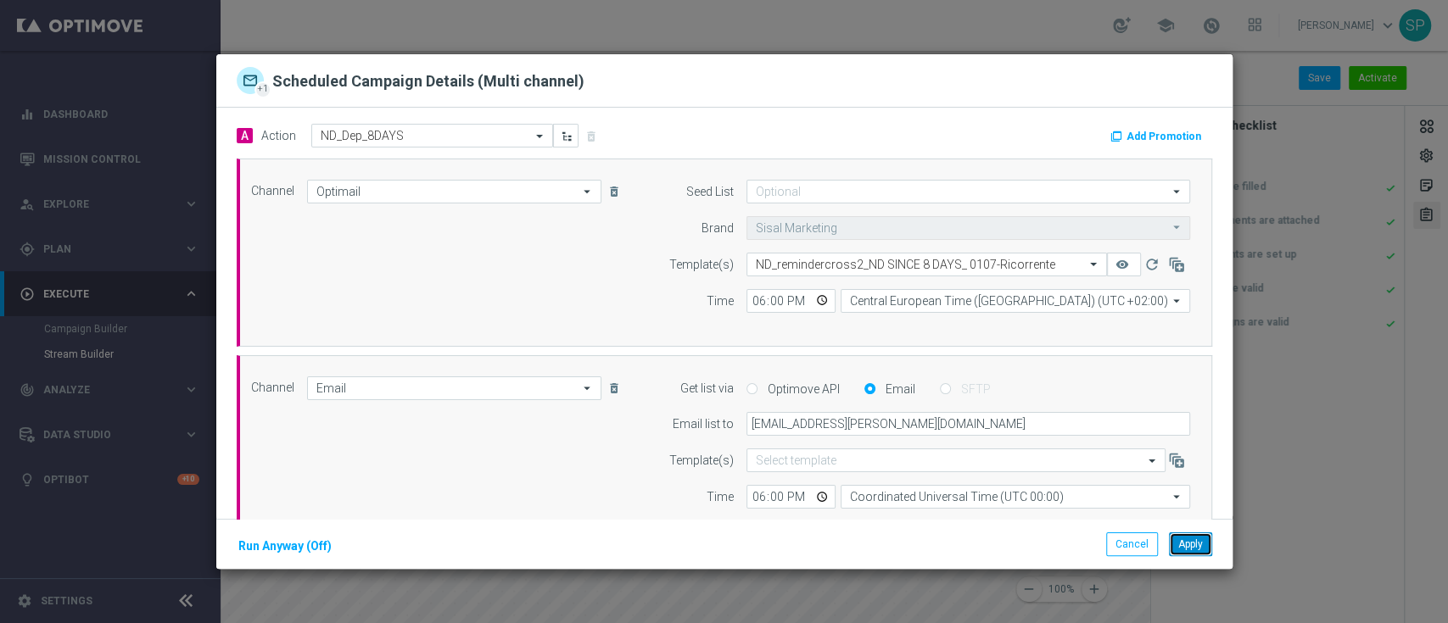
click at [1179, 539] on button "Apply" at bounding box center [1190, 545] width 43 height 24
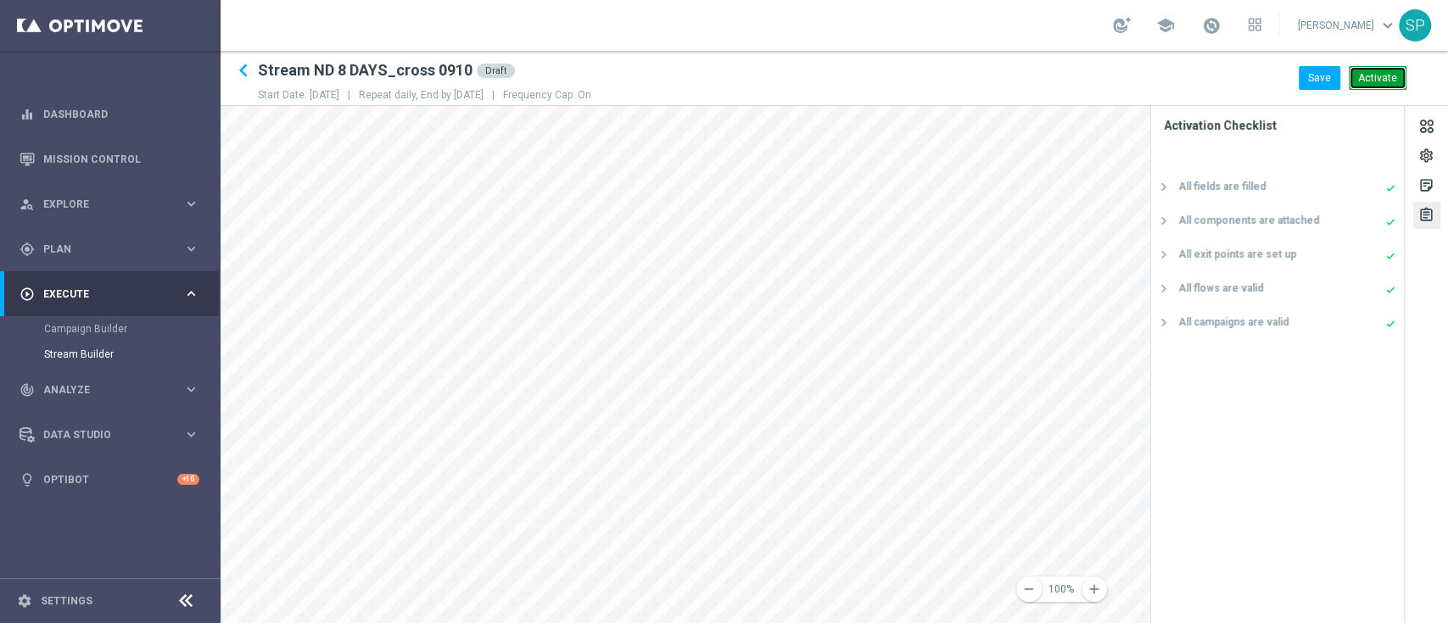
click at [1377, 81] on button "Activate" at bounding box center [1378, 78] width 58 height 24
